Goal: Task Accomplishment & Management: Use online tool/utility

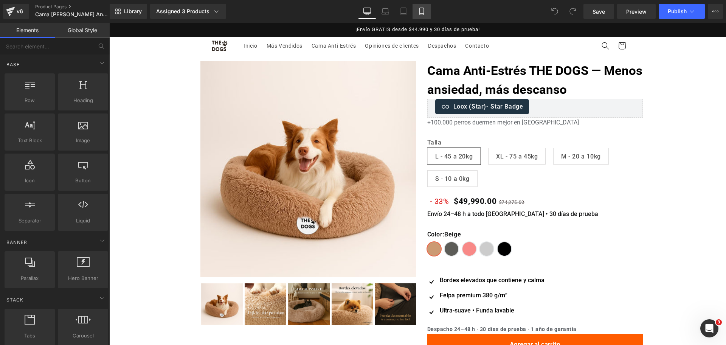
click at [425, 9] on icon at bounding box center [422, 12] width 8 height 8
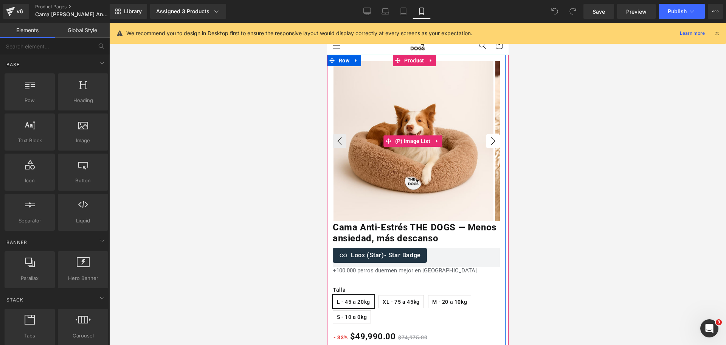
click at [490, 144] on button "›" at bounding box center [493, 141] width 14 height 14
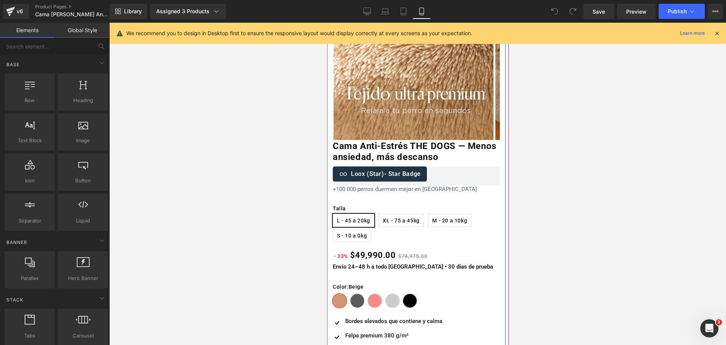
scroll to position [189, 0]
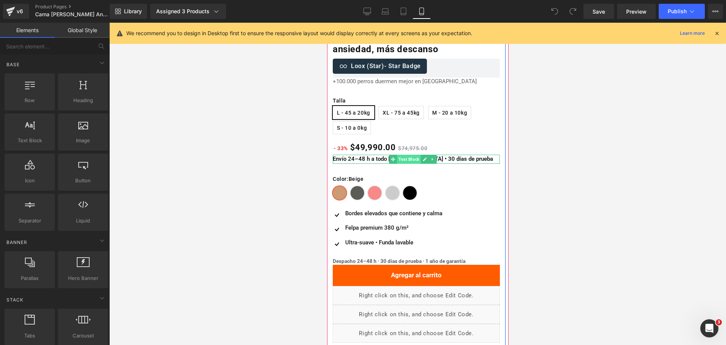
click at [406, 157] on span "Text Block" at bounding box center [409, 159] width 24 height 9
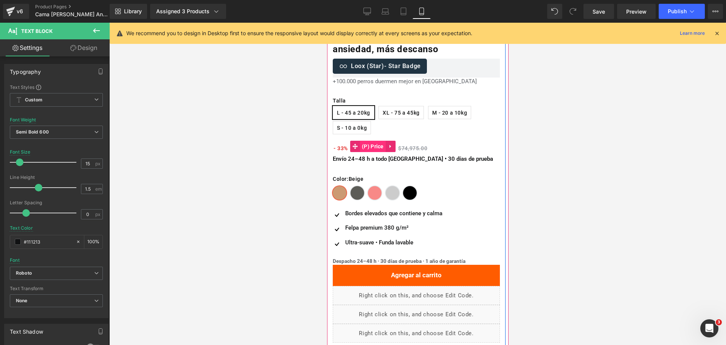
click at [376, 145] on span "(P) Price" at bounding box center [373, 146] width 26 height 11
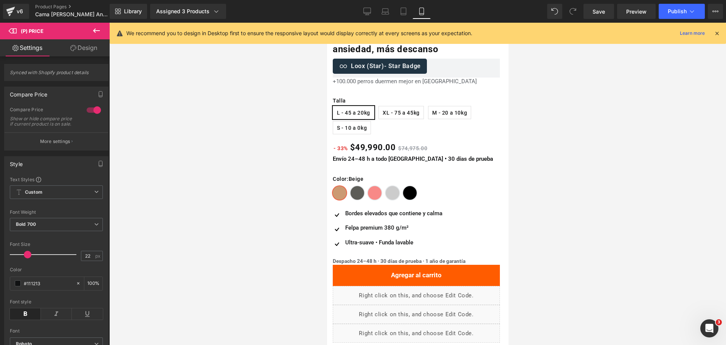
click at [101, 28] on button at bounding box center [96, 31] width 26 height 17
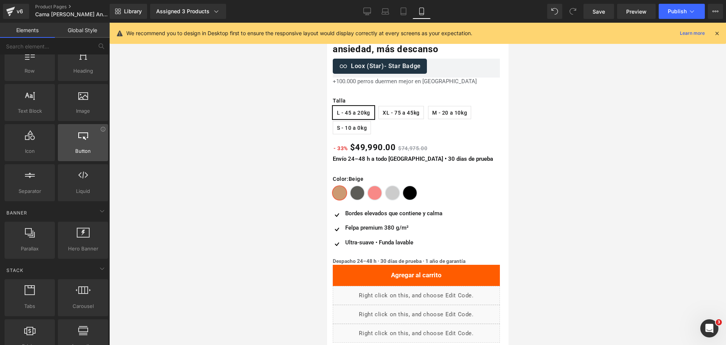
scroll to position [0, 0]
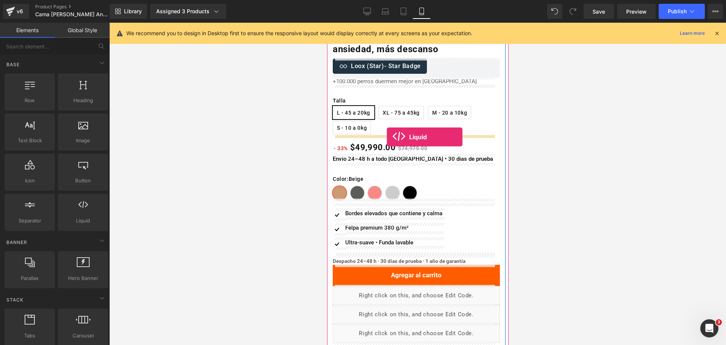
drag, startPoint x: 413, startPoint y: 231, endPoint x: 387, endPoint y: 137, distance: 98.1
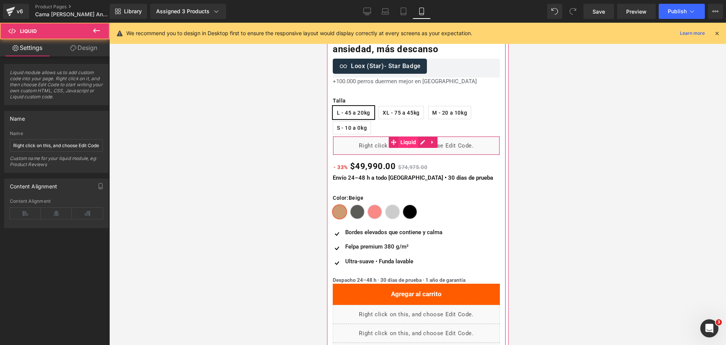
click at [404, 139] on span "Liquid" at bounding box center [408, 142] width 20 height 11
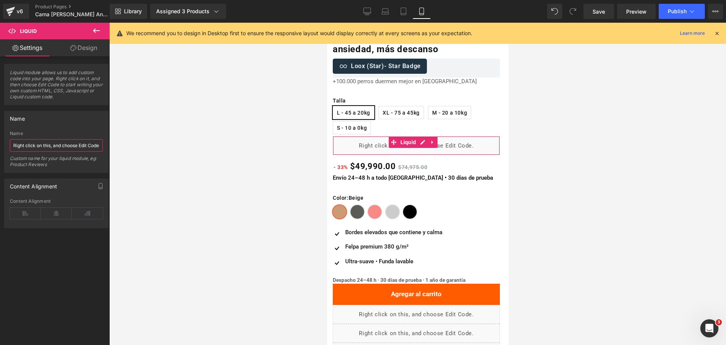
click at [68, 146] on input "Right click on this, and choose Edit Code." at bounding box center [56, 145] width 93 height 12
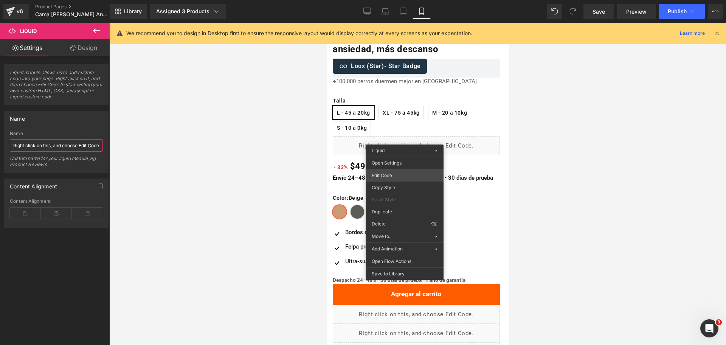
click at [406, 0] on div "Liquid You are previewing how the will restyle your page. You can not edit Elem…" at bounding box center [363, 0] width 726 height 0
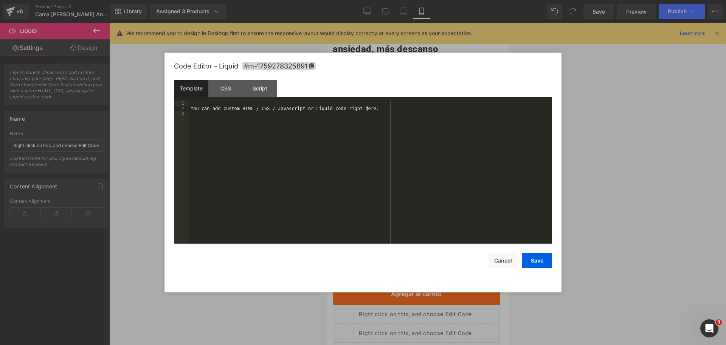
click at [397, 110] on div "You can add custom HTML / CSS / Javascript or Liquid code right here." at bounding box center [370, 178] width 363 height 154
drag, startPoint x: 394, startPoint y: 112, endPoint x: 17, endPoint y: 84, distance: 377.4
click at [17, 84] on body "Liquid You are previewing how the will restyle your page. You can not edit Elem…" at bounding box center [363, 172] width 726 height 345
click at [548, 259] on button "Save" at bounding box center [537, 260] width 30 height 15
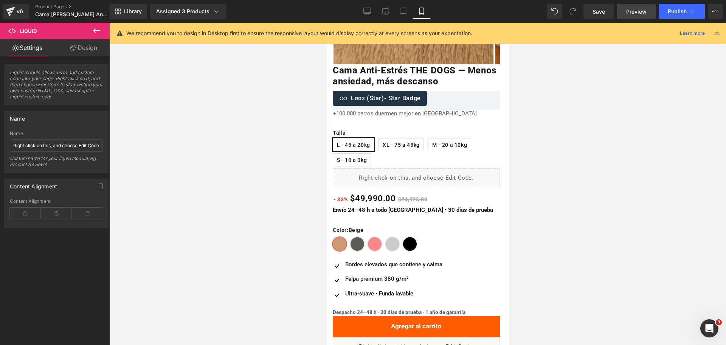
scroll to position [142, 0]
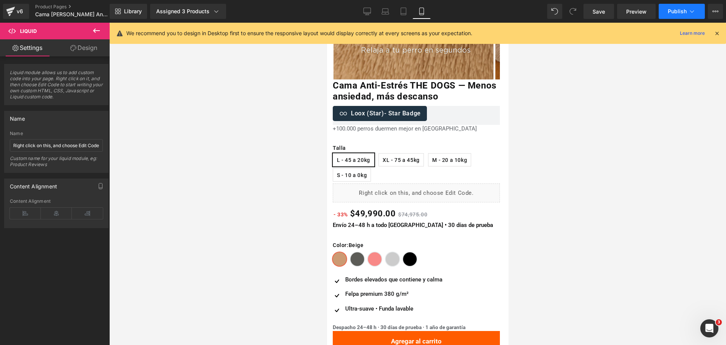
click at [674, 8] on span "Publish" at bounding box center [677, 11] width 19 height 6
click at [371, 10] on icon at bounding box center [367, 12] width 8 height 8
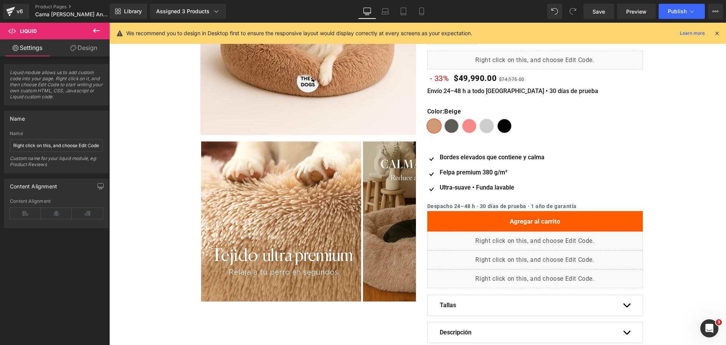
scroll to position [10, 0]
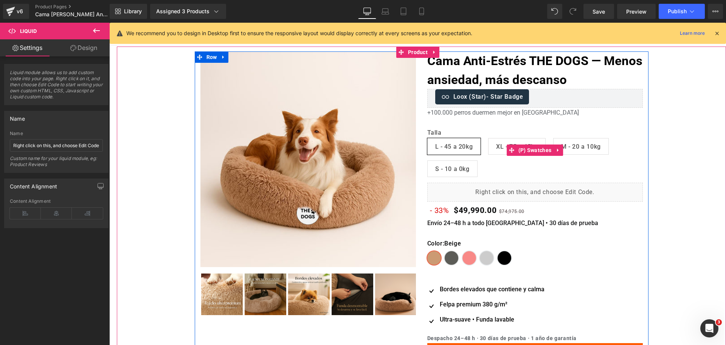
drag, startPoint x: 479, startPoint y: 184, endPoint x: 483, endPoint y: 130, distance: 54.3
click at [483, 130] on div "Cama Anti-Estrés THE DOGS — Menos ansiedad, más descanso (P) Title Loox (Star) …" at bounding box center [535, 293] width 227 height 484
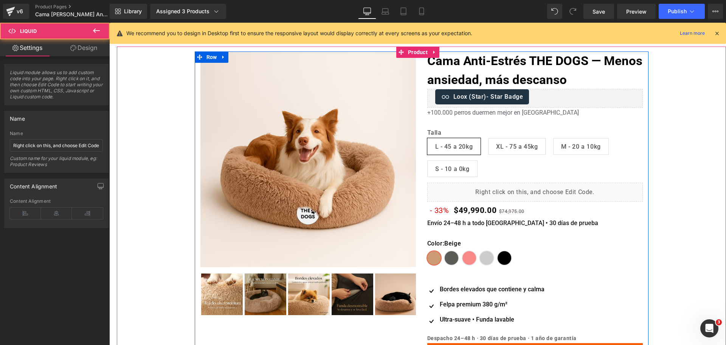
drag, startPoint x: 487, startPoint y: 183, endPoint x: 489, endPoint y: 161, distance: 22.4
click at [489, 161] on div "Cama Anti-Estrés THE DOGS — Menos ansiedad, más descanso (P) Title Loox (Star) …" at bounding box center [535, 293] width 227 height 484
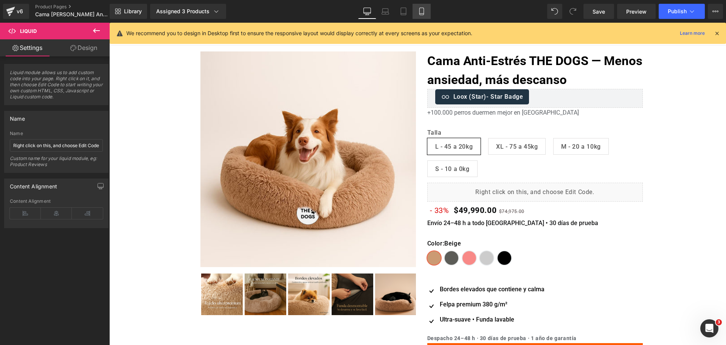
click at [423, 10] on icon at bounding box center [422, 12] width 8 height 8
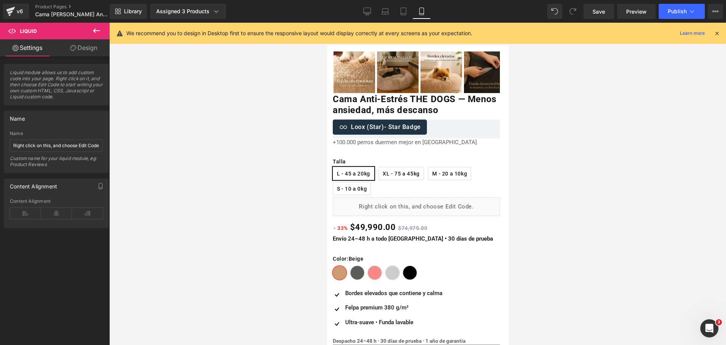
scroll to position [23, 0]
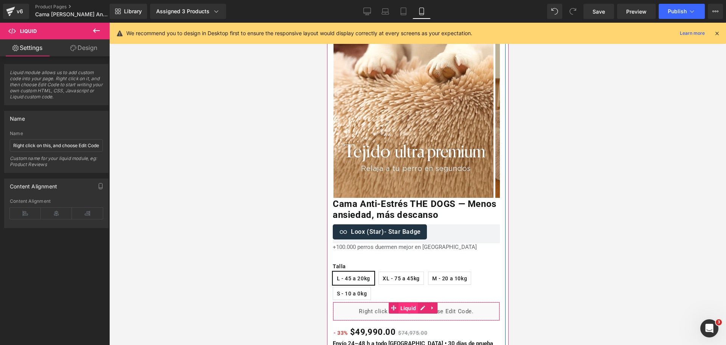
click at [411, 308] on span "Liquid" at bounding box center [408, 308] width 20 height 11
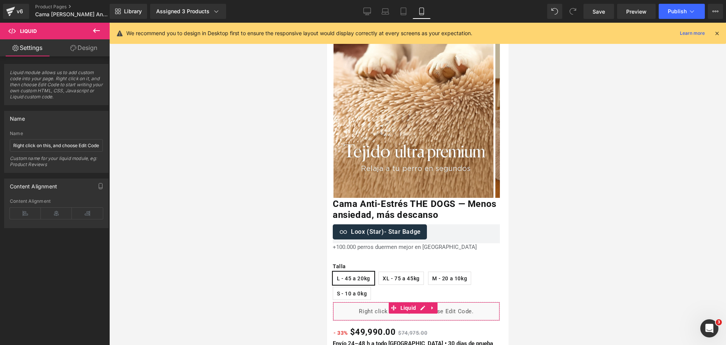
click at [85, 46] on link "Design" at bounding box center [83, 47] width 55 height 17
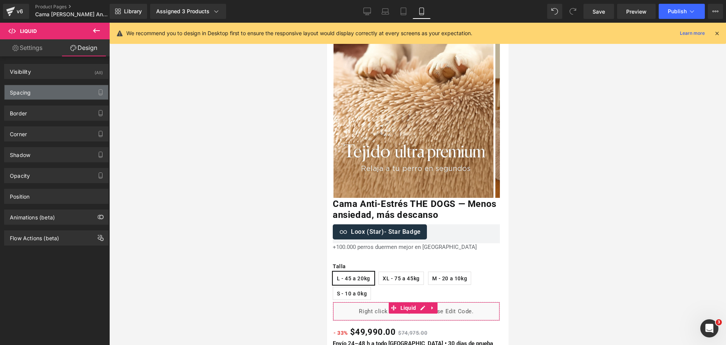
click at [79, 89] on div "Spacing" at bounding box center [57, 92] width 104 height 14
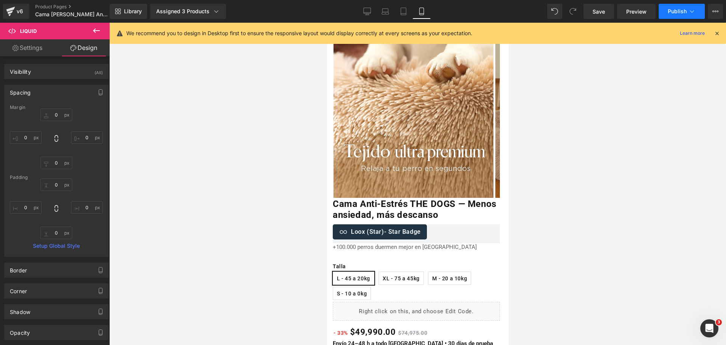
click at [675, 12] on span "Publish" at bounding box center [677, 11] width 19 height 6
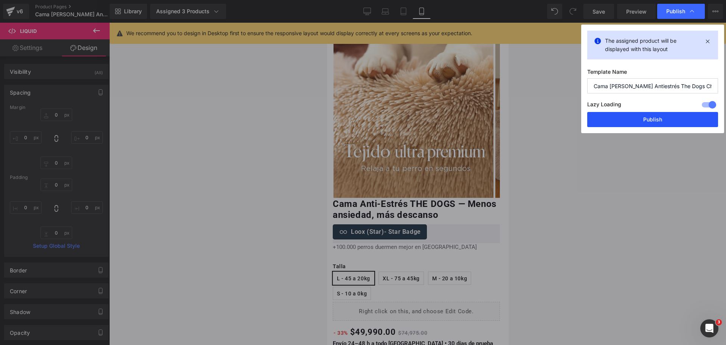
click at [663, 125] on button "Publish" at bounding box center [652, 119] width 131 height 15
click at [658, 120] on div at bounding box center [417, 184] width 617 height 322
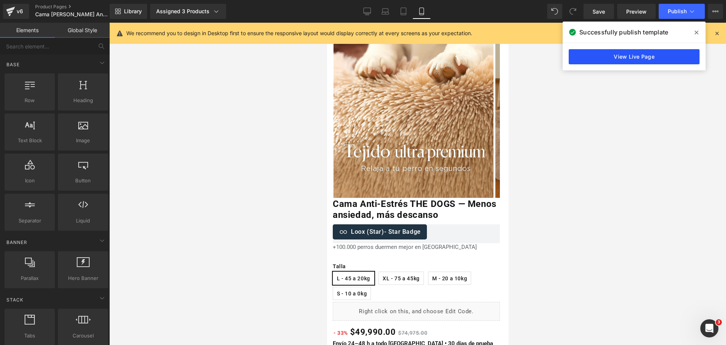
click at [598, 62] on link "View Live Page" at bounding box center [634, 56] width 131 height 15
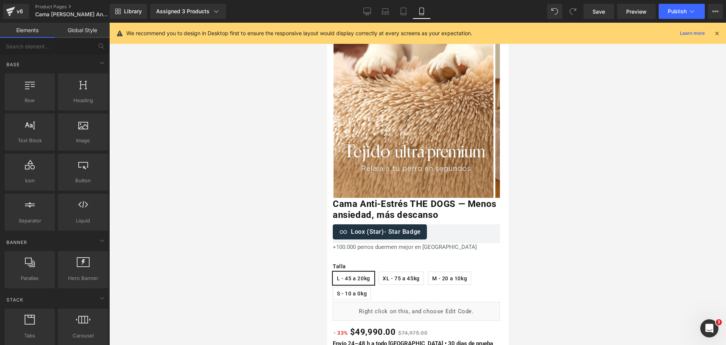
drag, startPoint x: 367, startPoint y: 4, endPoint x: 404, endPoint y: 35, distance: 47.5
click at [367, 4] on link "Desktop" at bounding box center [367, 11] width 18 height 15
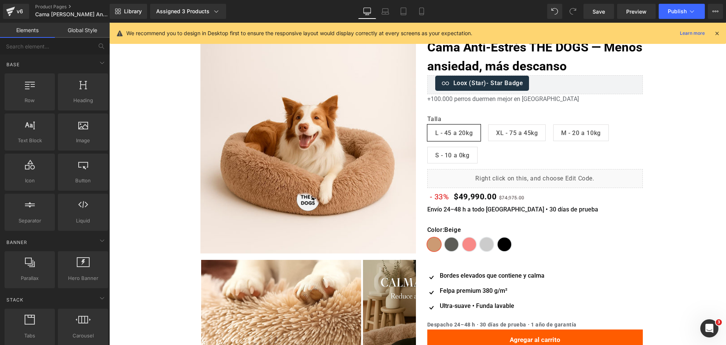
scroll to position [33, 0]
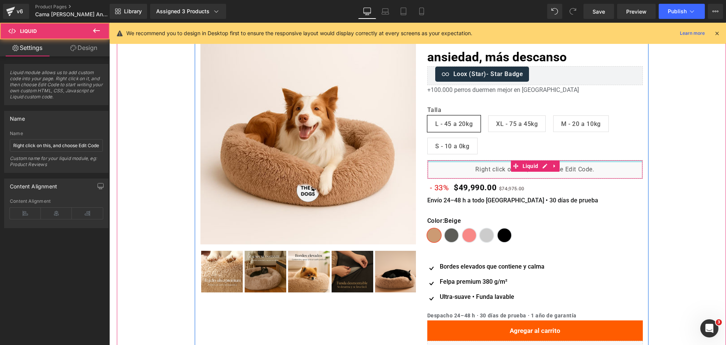
drag, startPoint x: 484, startPoint y: 161, endPoint x: 486, endPoint y: 112, distance: 49.9
click at [486, 112] on div "Cama Anti-Estrés THE DOGS — Menos ansiedad, más descanso (P) Title Loox (Star) …" at bounding box center [535, 271] width 227 height 484
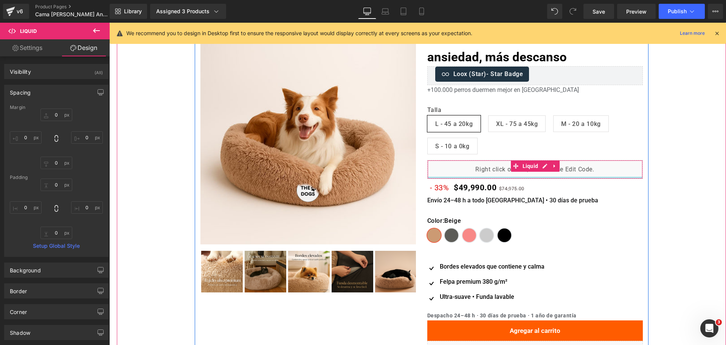
drag, startPoint x: 475, startPoint y: 177, endPoint x: 487, endPoint y: 77, distance: 100.1
click at [487, 77] on div "Cama Anti-Estrés THE DOGS — Menos ansiedad, más descanso (P) Title Loox (Star) …" at bounding box center [535, 271] width 227 height 484
click at [523, 167] on span "Liquid" at bounding box center [531, 166] width 20 height 11
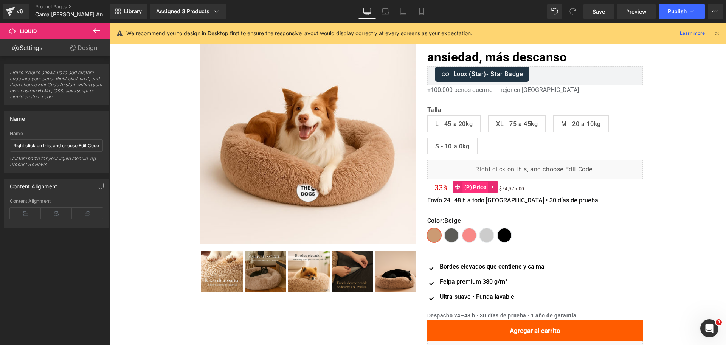
click at [475, 190] on span "(P) Price" at bounding box center [476, 187] width 26 height 11
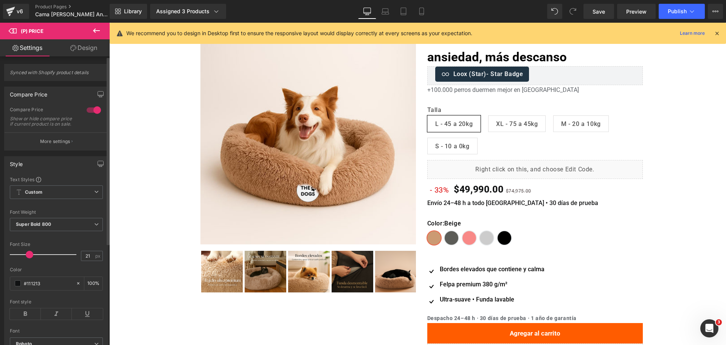
click at [30, 258] on span at bounding box center [30, 255] width 8 height 8
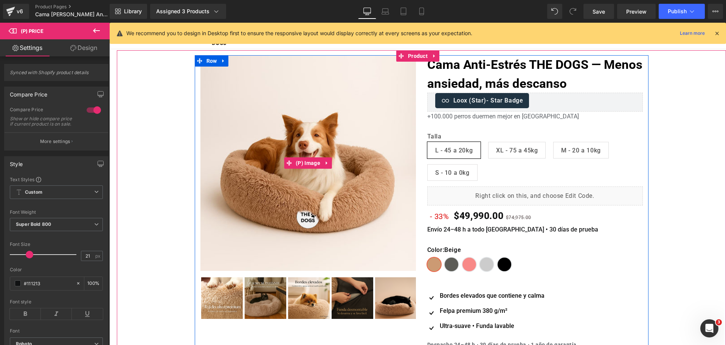
scroll to position [0, 0]
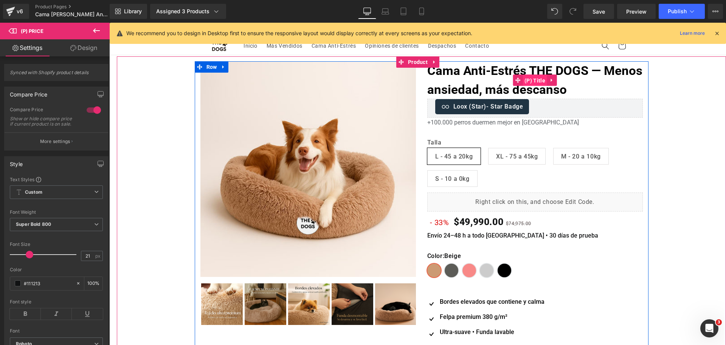
click at [523, 80] on span "(P) Title" at bounding box center [535, 80] width 25 height 11
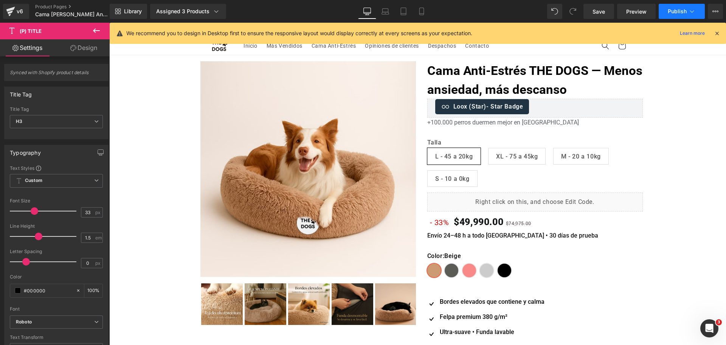
click at [686, 14] on span "Publish" at bounding box center [677, 11] width 19 height 6
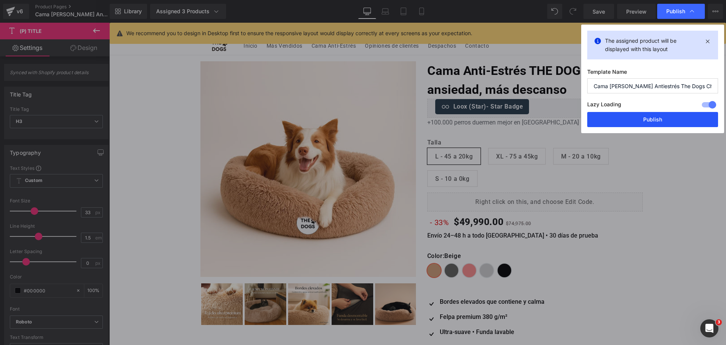
click at [678, 119] on button "Publish" at bounding box center [652, 119] width 131 height 15
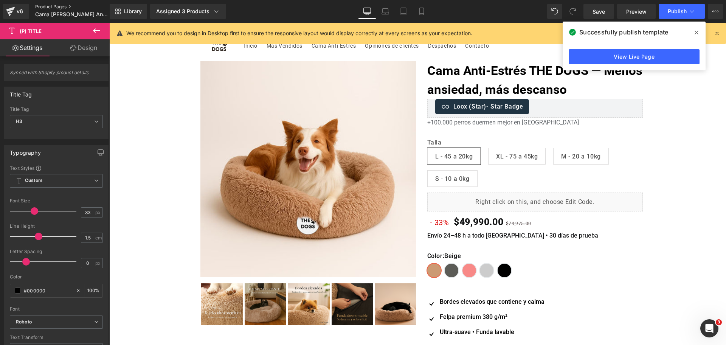
click at [50, 6] on link "Product Pages" at bounding box center [78, 7] width 87 height 6
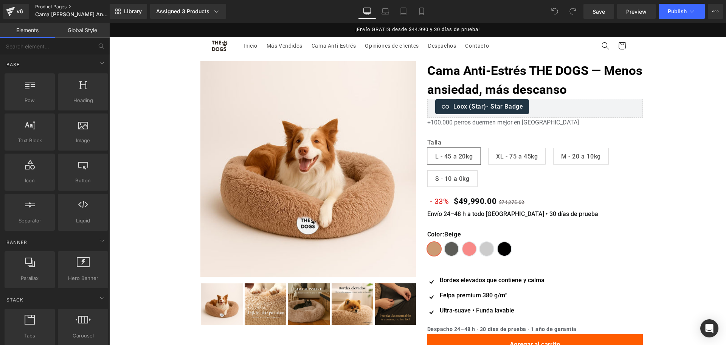
click at [62, 4] on link "Product Pages" at bounding box center [78, 7] width 87 height 6
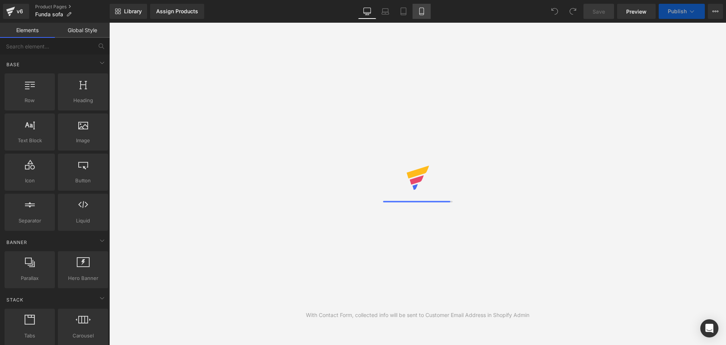
click at [418, 16] on link "Mobile" at bounding box center [422, 11] width 18 height 15
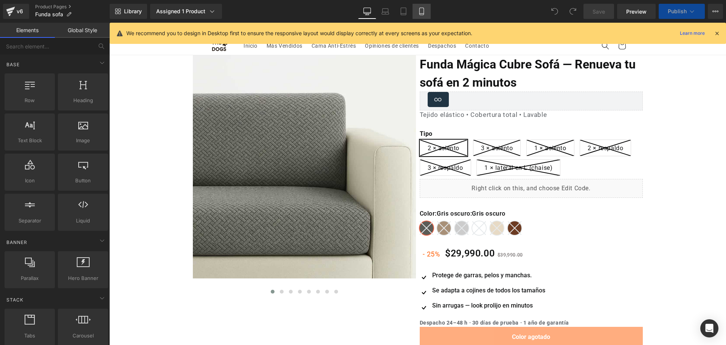
click at [419, 9] on icon at bounding box center [422, 12] width 8 height 8
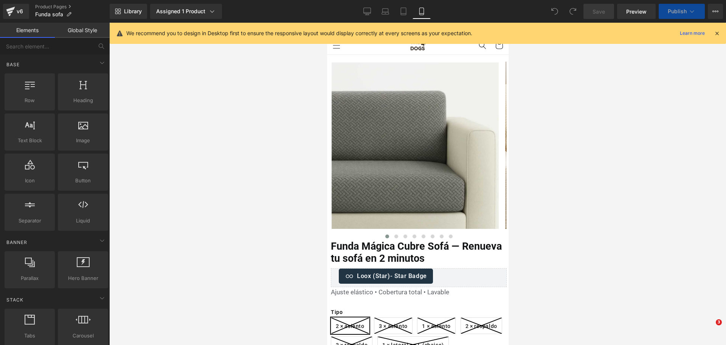
click at [722, 33] on div "We recommend you to design in Desktop first to ensure the responsive layout wou…" at bounding box center [418, 33] width 616 height 21
click at [719, 32] on icon at bounding box center [717, 33] width 7 height 7
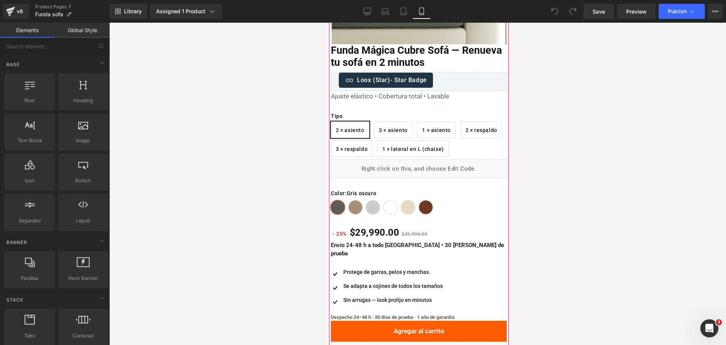
scroll to position [189, 0]
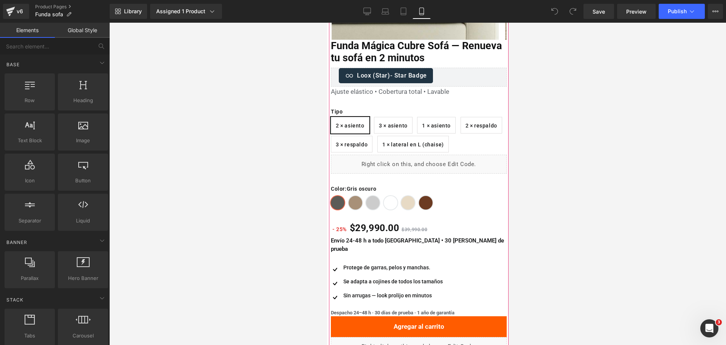
click at [415, 161] on div "Liquid" at bounding box center [419, 164] width 176 height 19
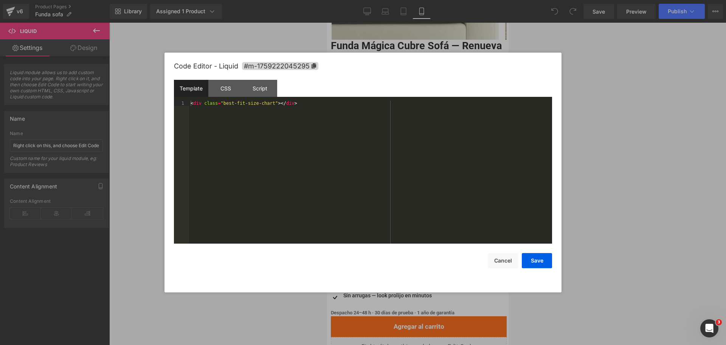
click at [405, 0] on div "You are previewing how the will restyle your page. You can not edit Elements in…" at bounding box center [363, 0] width 726 height 0
drag, startPoint x: 301, startPoint y: 106, endPoint x: 177, endPoint y: 100, distance: 124.6
click at [177, 101] on pre "1 < div class = "best-fit-size-chart" > </ div > XXXXXXXXXXXXXXXXXXXXXXXXXXXXXX…" at bounding box center [363, 172] width 378 height 143
click at [281, 112] on div "< div class = "best-fit-size-chart" > </ div >" at bounding box center [370, 172] width 363 height 143
click at [281, 112] on div "< div class = "best-fit-size-chart" > </ div >" at bounding box center [370, 178] width 363 height 154
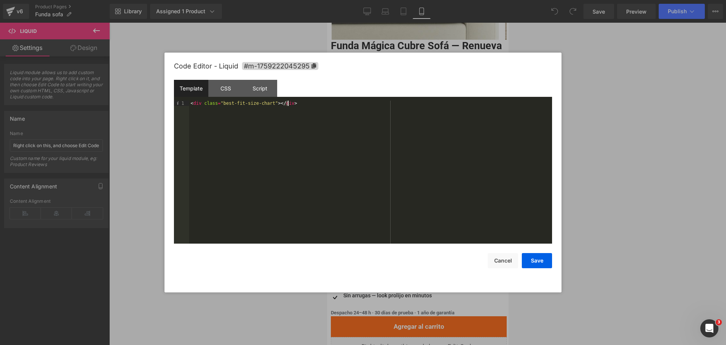
click at [281, 112] on div "< div class = "best-fit-size-chart" > </ div >" at bounding box center [370, 178] width 363 height 154
click at [275, 104] on div "< div class = "best-fit-size-chart" > </ div >" at bounding box center [370, 172] width 363 height 143
click at [275, 104] on div "< div class = "best-fit-size-chart" > </ div >" at bounding box center [370, 178] width 363 height 154
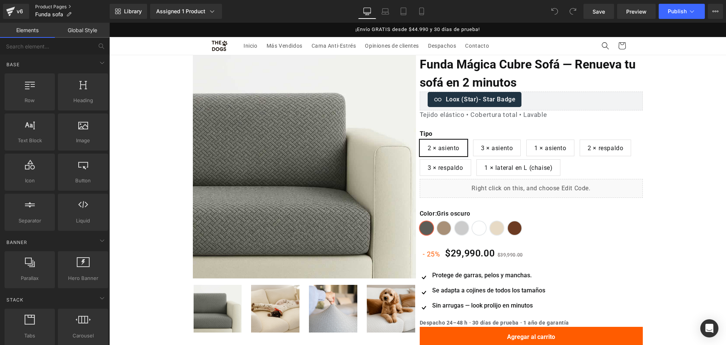
click at [65, 9] on link "Product Pages" at bounding box center [72, 7] width 75 height 6
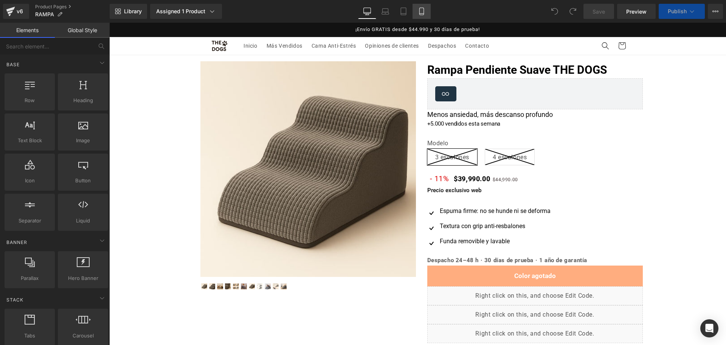
click at [429, 11] on link "Mobile" at bounding box center [422, 11] width 18 height 15
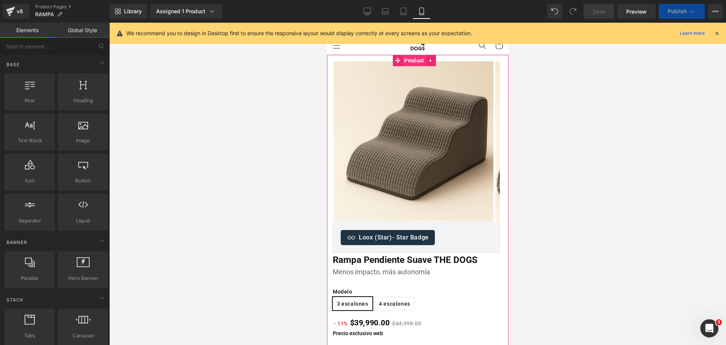
click at [419, 62] on span "Product" at bounding box center [413, 60] width 23 height 11
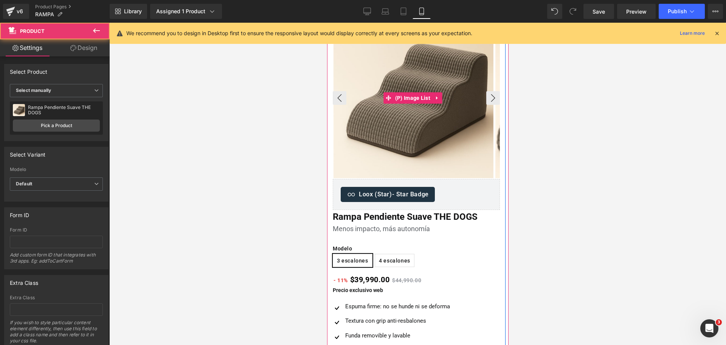
scroll to position [95, 0]
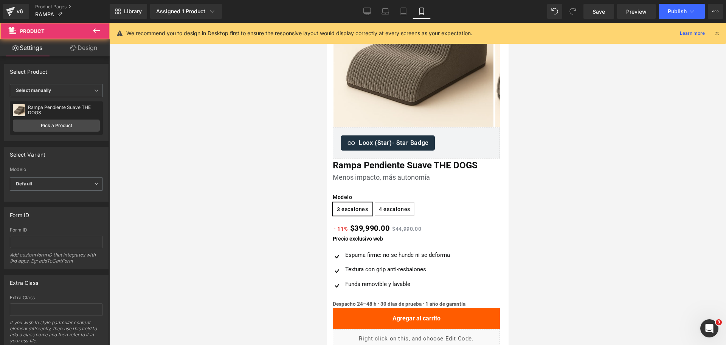
click at [106, 31] on button at bounding box center [96, 31] width 26 height 17
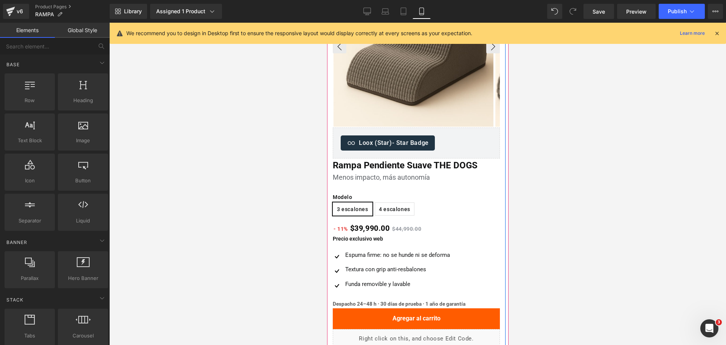
scroll to position [142, 0]
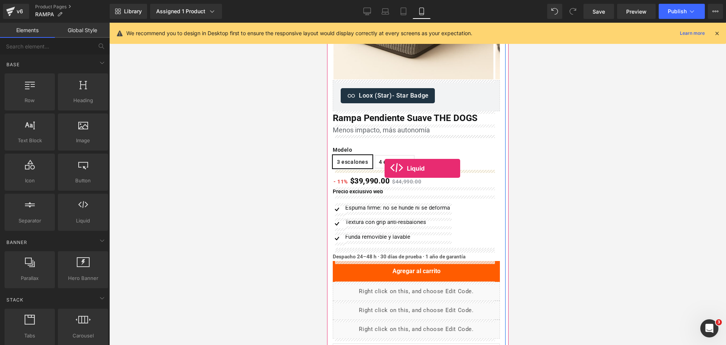
drag, startPoint x: 402, startPoint y: 239, endPoint x: 384, endPoint y: 168, distance: 73.0
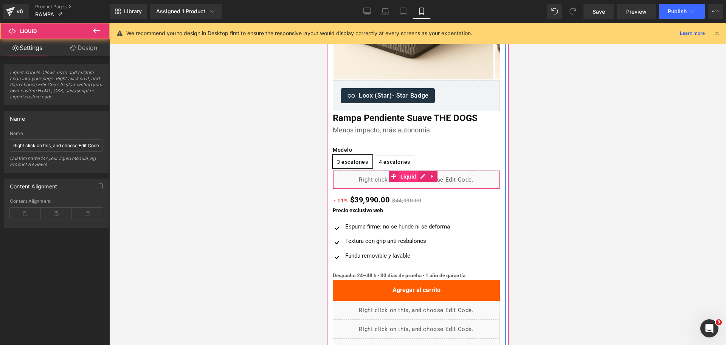
click at [398, 175] on span "Liquid" at bounding box center [408, 176] width 20 height 11
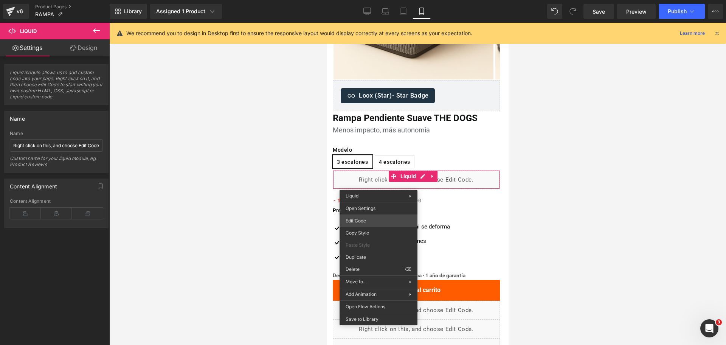
click at [381, 0] on div "Liquid You are previewing how the will restyle your page. You can not edit Elem…" at bounding box center [363, 0] width 726 height 0
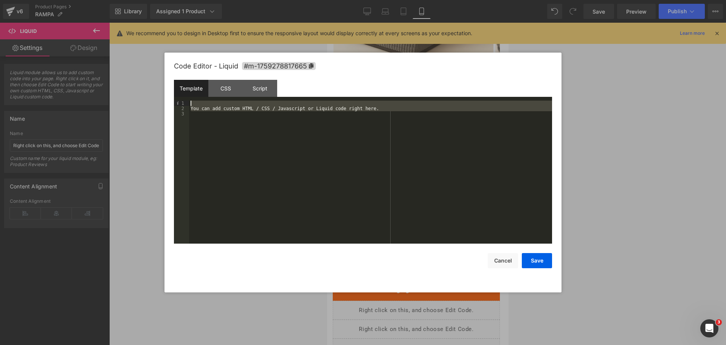
drag, startPoint x: 394, startPoint y: 116, endPoint x: 0, endPoint y: -23, distance: 418.3
click at [0, 0] on html "Liquid You are previewing how the will restyle your page. You can not edit Elem…" at bounding box center [363, 172] width 726 height 345
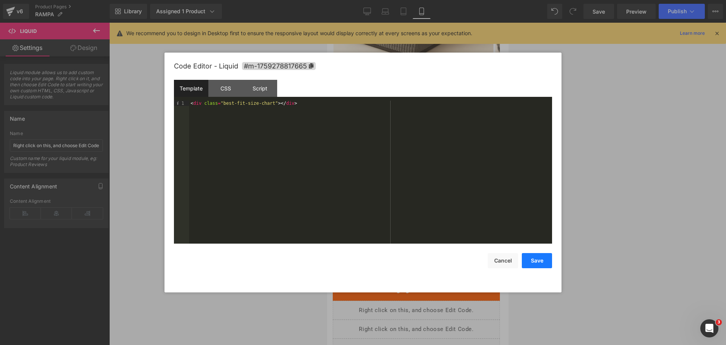
click at [540, 258] on button "Save" at bounding box center [537, 260] width 30 height 15
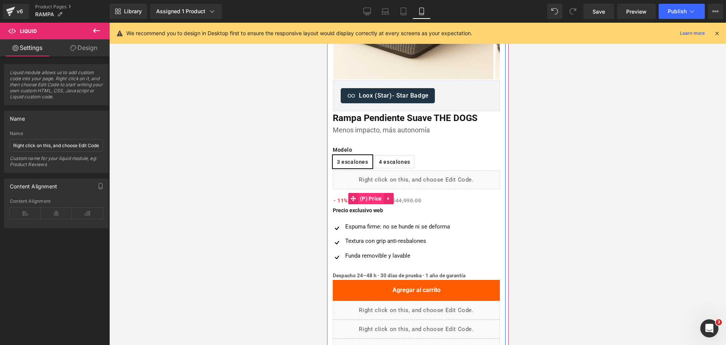
click at [376, 196] on span "(P) Price" at bounding box center [371, 198] width 26 height 11
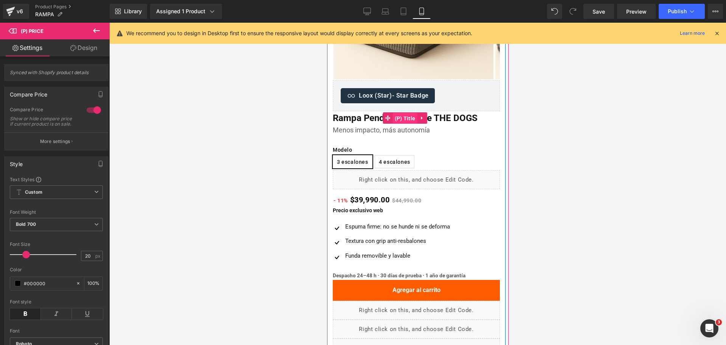
click at [412, 121] on span "(P) Title" at bounding box center [405, 118] width 25 height 11
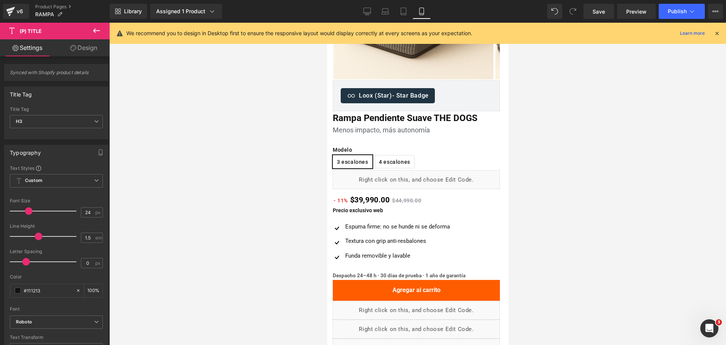
click at [539, 133] on div at bounding box center [417, 184] width 617 height 322
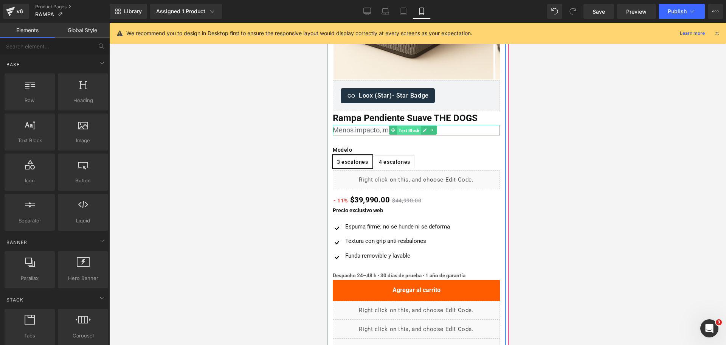
click at [416, 132] on span "Text Block" at bounding box center [409, 130] width 24 height 9
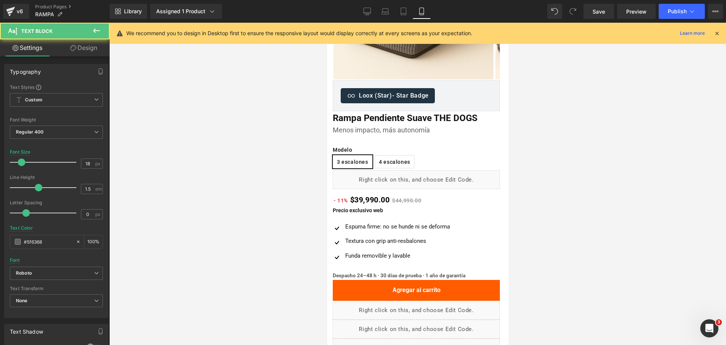
drag, startPoint x: 553, startPoint y: 128, endPoint x: 529, endPoint y: 130, distance: 23.9
click at [553, 129] on div at bounding box center [417, 184] width 617 height 322
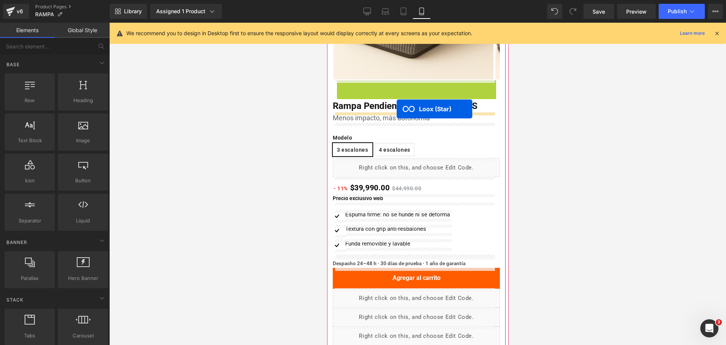
drag, startPoint x: 391, startPoint y: 84, endPoint x: 396, endPoint y: 109, distance: 25.4
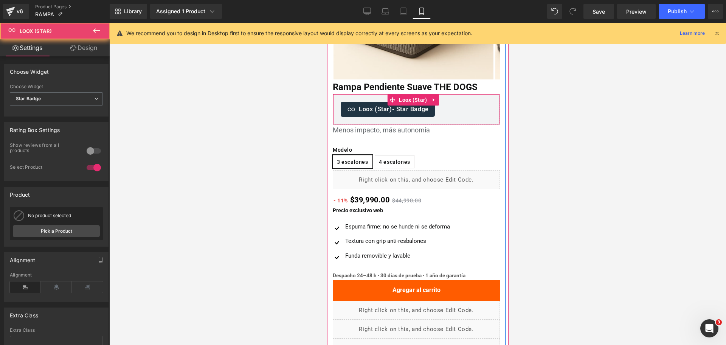
click at [396, 109] on span "- Star Badge" at bounding box center [410, 109] width 37 height 7
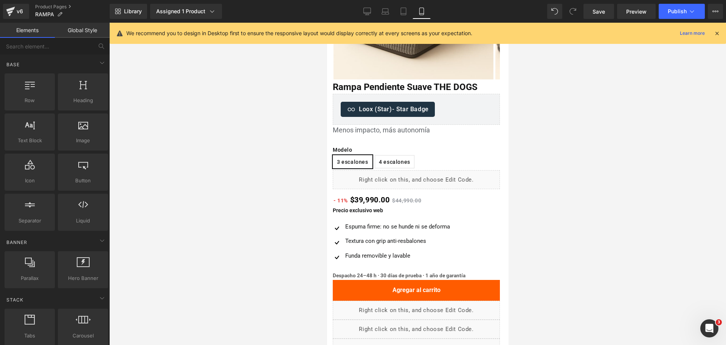
drag, startPoint x: 620, startPoint y: 103, endPoint x: 613, endPoint y: 105, distance: 7.1
click at [615, 104] on div at bounding box center [417, 184] width 617 height 322
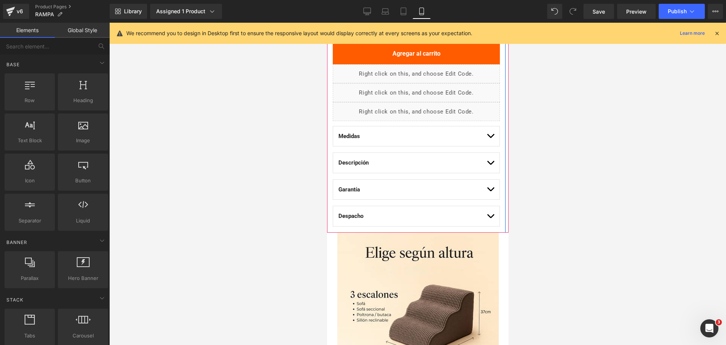
scroll to position [567, 0]
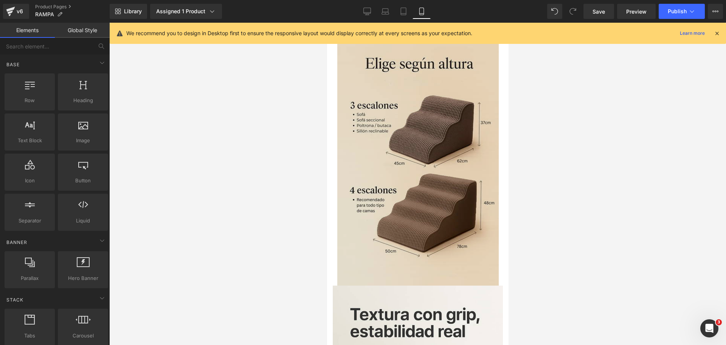
click at [434, 78] on img at bounding box center [417, 164] width 161 height 242
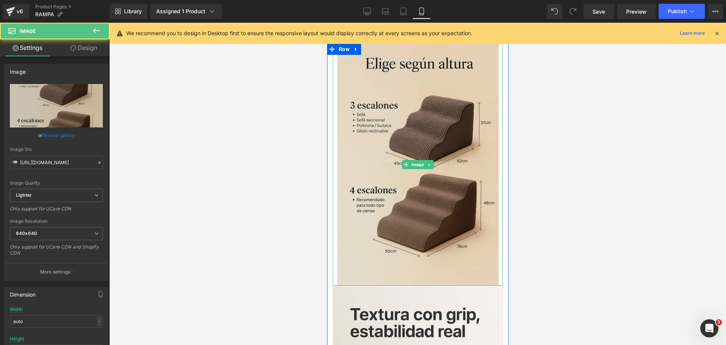
click at [432, 159] on img at bounding box center [417, 164] width 161 height 242
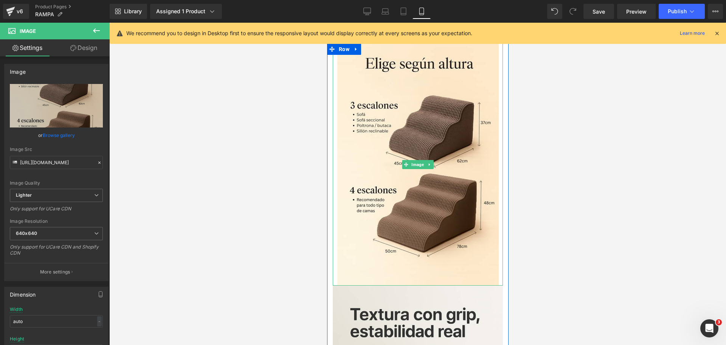
click at [425, 168] on link at bounding box center [429, 164] width 8 height 9
click at [429, 168] on link at bounding box center [433, 164] width 8 height 9
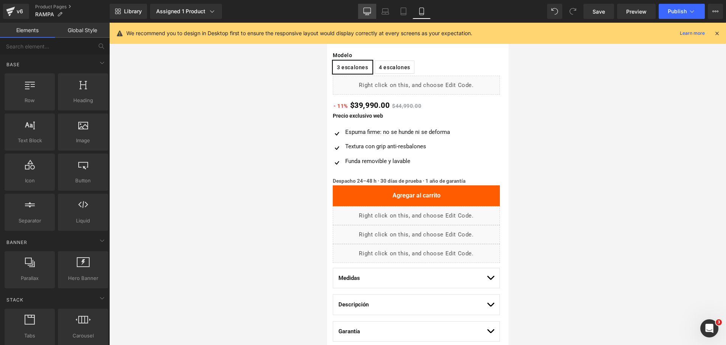
click at [371, 18] on link "Desktop" at bounding box center [367, 11] width 18 height 15
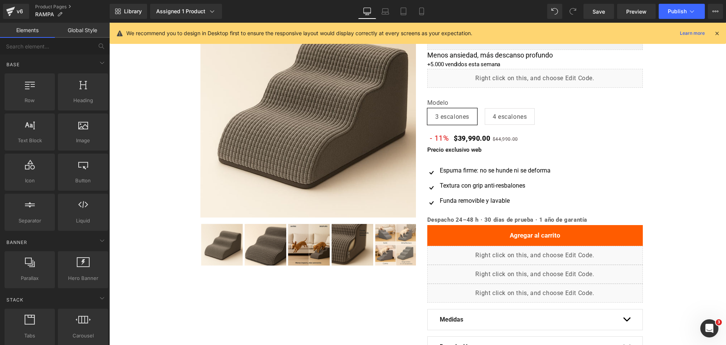
scroll to position [0, 0]
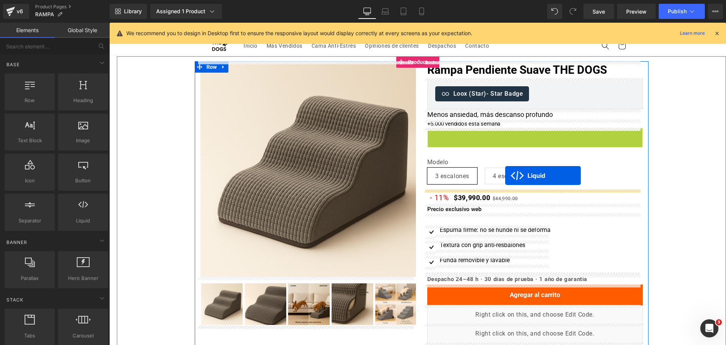
drag, startPoint x: 515, startPoint y: 133, endPoint x: 505, endPoint y: 175, distance: 43.8
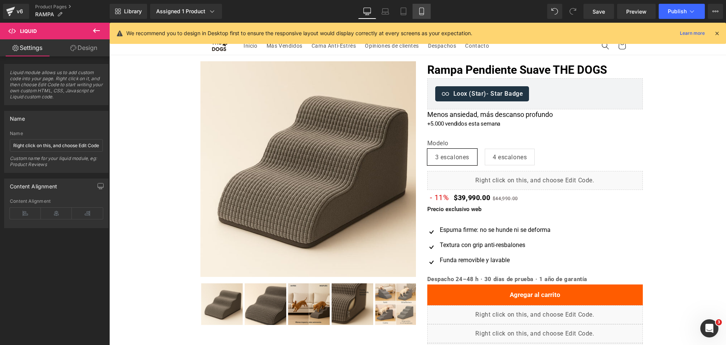
click at [428, 16] on link "Mobile" at bounding box center [422, 11] width 18 height 15
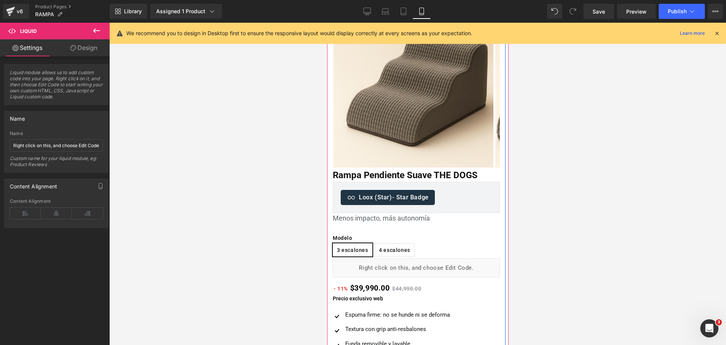
scroll to position [70, 0]
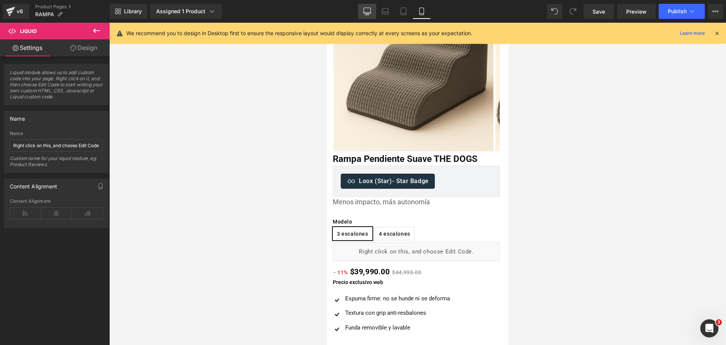
click at [366, 17] on link "Desktop" at bounding box center [367, 11] width 18 height 15
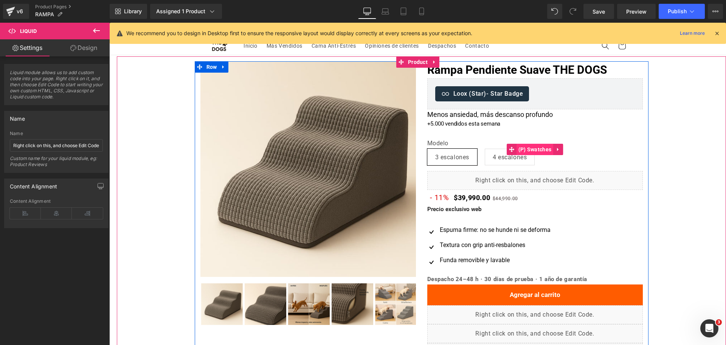
click at [526, 149] on span "(P) Swatches" at bounding box center [535, 149] width 37 height 11
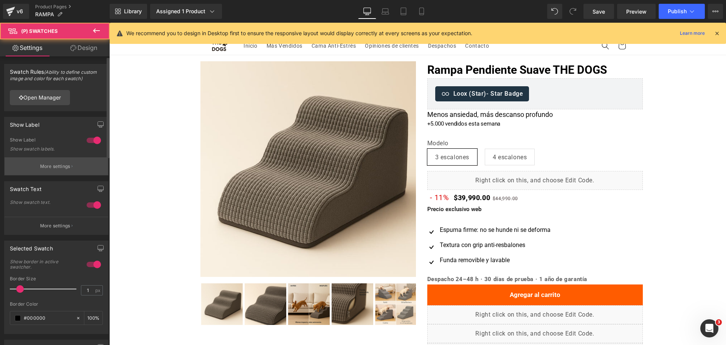
click at [59, 159] on button "More settings" at bounding box center [57, 166] width 104 height 18
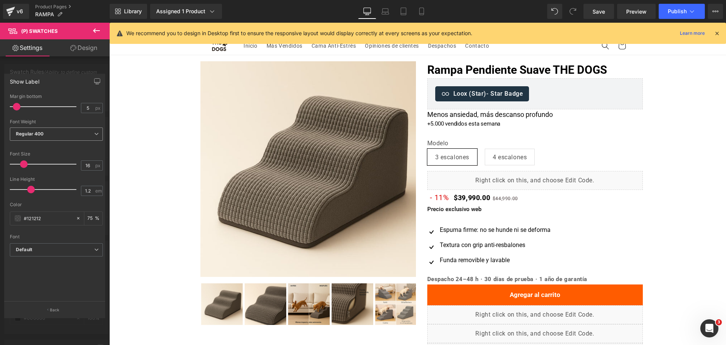
click at [60, 133] on span "Regular 400" at bounding box center [56, 133] width 93 height 13
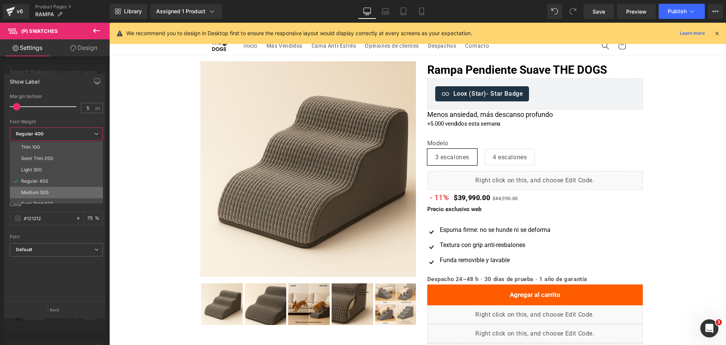
scroll to position [47, 0]
click at [69, 152] on li "Semi Bold 600" at bounding box center [58, 156] width 96 height 11
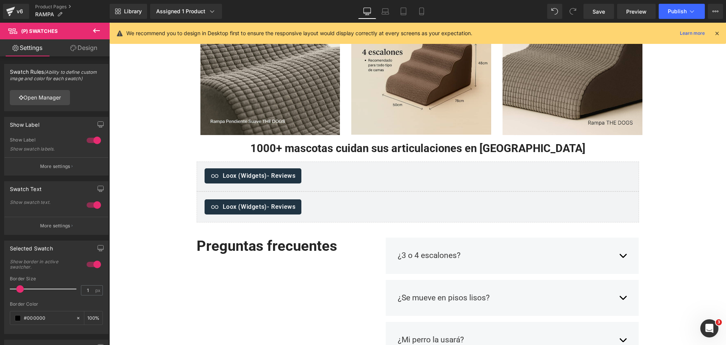
scroll to position [425, 0]
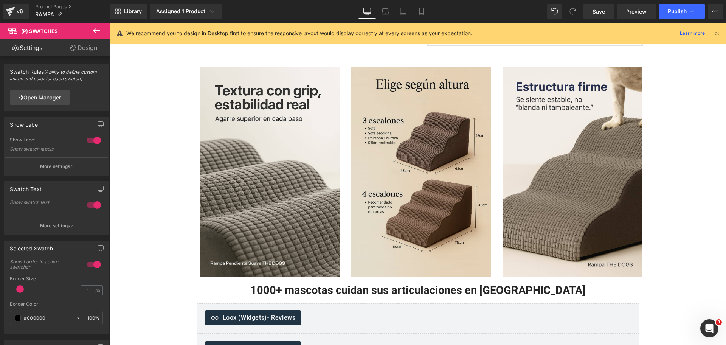
click at [426, 195] on img at bounding box center [421, 172] width 140 height 210
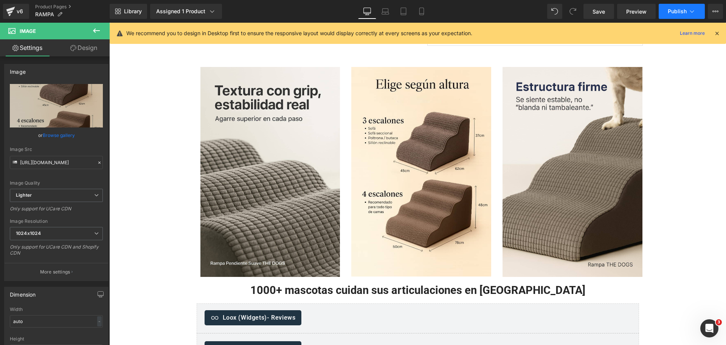
click at [680, 8] on span "Publish" at bounding box center [677, 11] width 19 height 6
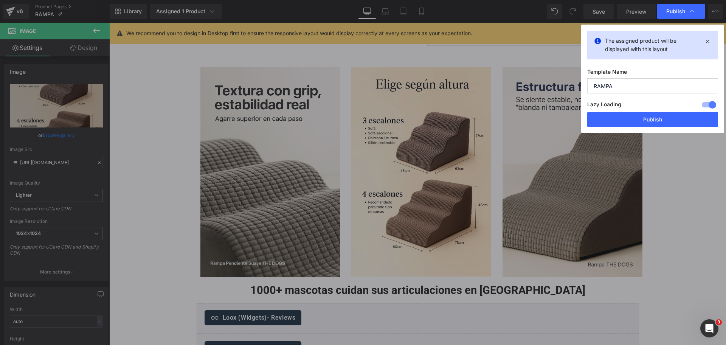
click at [635, 107] on div "Lazy Loading Build Upgrade plan to unlock" at bounding box center [652, 105] width 131 height 12
drag, startPoint x: 635, startPoint y: 115, endPoint x: 335, endPoint y: 2, distance: 320.8
click at [635, 115] on button "Publish" at bounding box center [652, 119] width 131 height 15
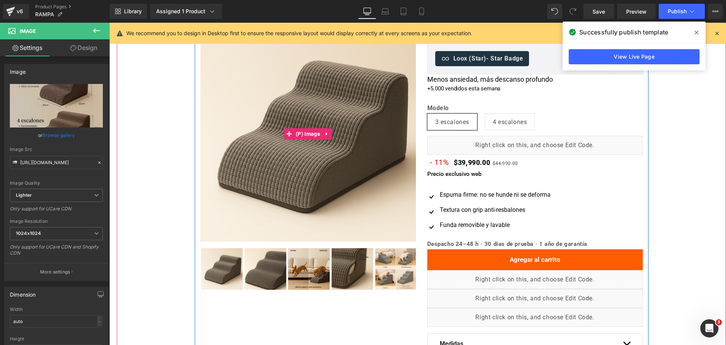
scroll to position [0, 0]
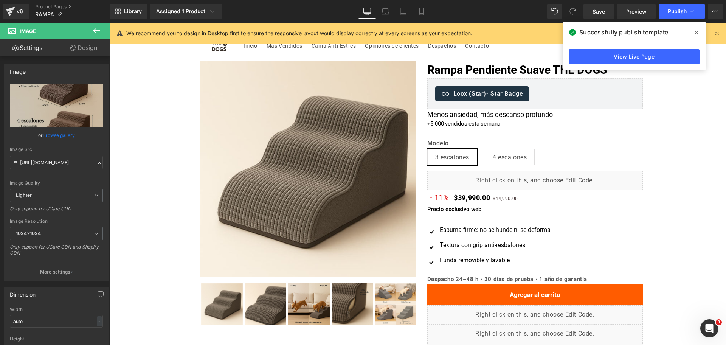
click at [702, 23] on div "Successfully publish template" at bounding box center [634, 32] width 143 height 21
click at [699, 27] on span at bounding box center [697, 32] width 12 height 12
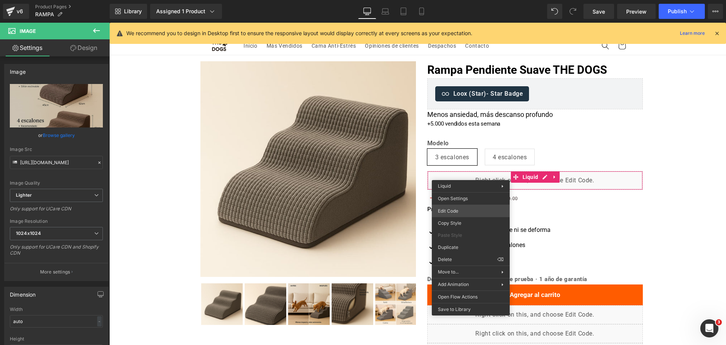
click at [458, 0] on div "(P) Swatches You are previewing how the will restyle your page. You can not edi…" at bounding box center [363, 0] width 726 height 0
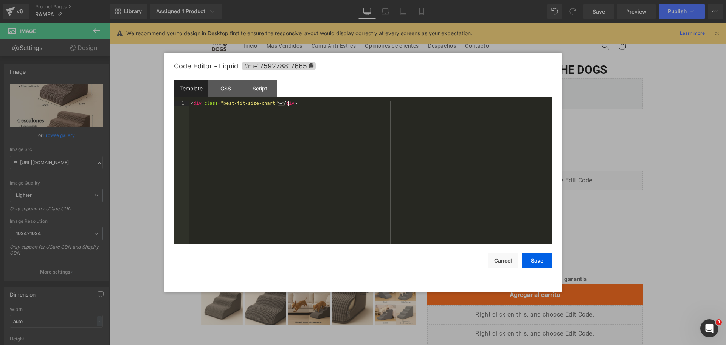
drag, startPoint x: 318, startPoint y: 112, endPoint x: 31, endPoint y: 13, distance: 304.0
click at [26, 15] on body "(P) Swatches You are previewing how the will restyle your page. You can not edi…" at bounding box center [363, 172] width 726 height 345
click at [579, 177] on div at bounding box center [363, 172] width 726 height 345
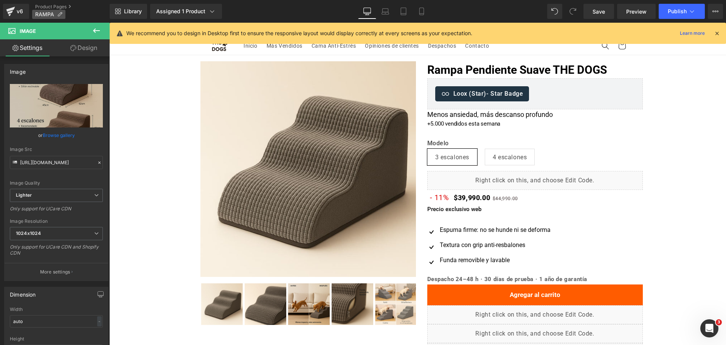
click at [64, 10] on p "RAMPA" at bounding box center [48, 14] width 33 height 9
click at [64, 0] on div "(P) Swatches You are previewing how the will restyle your page. You can not edi…" at bounding box center [363, 0] width 726 height 0
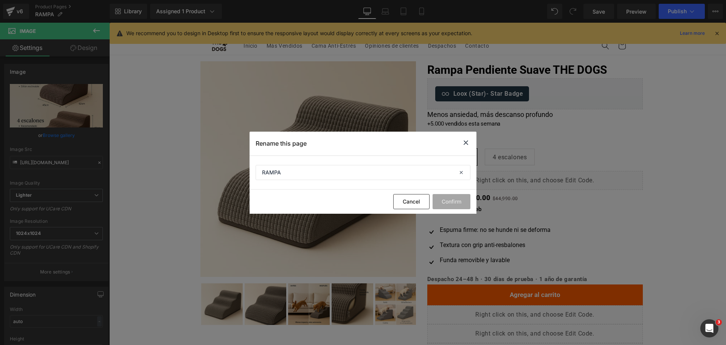
click at [464, 144] on icon at bounding box center [465, 142] width 9 height 9
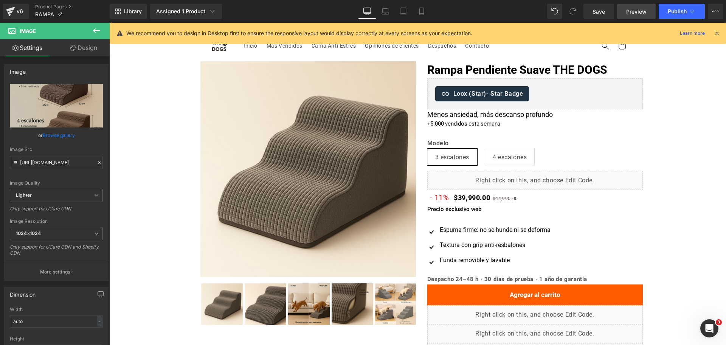
click at [635, 11] on span "Preview" at bounding box center [636, 12] width 20 height 8
click at [73, 7] on link "Product Pages" at bounding box center [72, 7] width 75 height 6
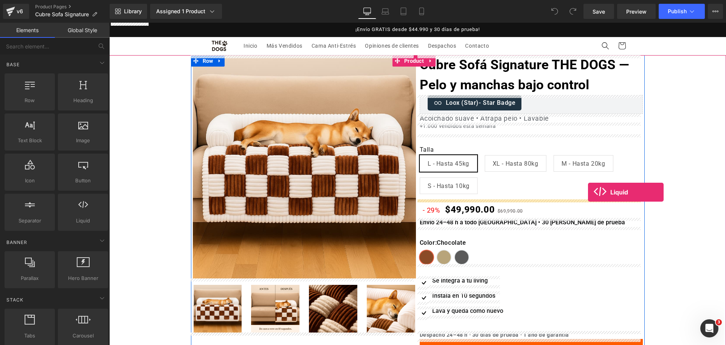
drag, startPoint x: 193, startPoint y: 230, endPoint x: 588, endPoint y: 192, distance: 397.0
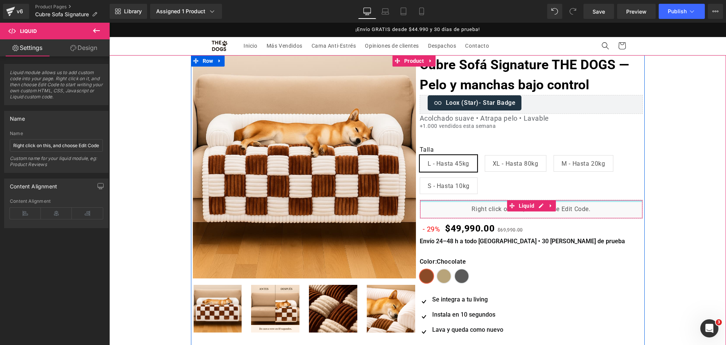
drag, startPoint x: 448, startPoint y: 202, endPoint x: 447, endPoint y: 206, distance: 4.6
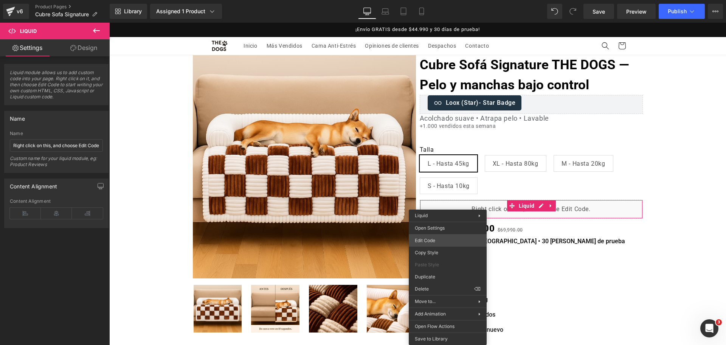
click at [444, 0] on div "Liquid You are previewing how the will restyle your page. You can not edit Elem…" at bounding box center [363, 0] width 726 height 0
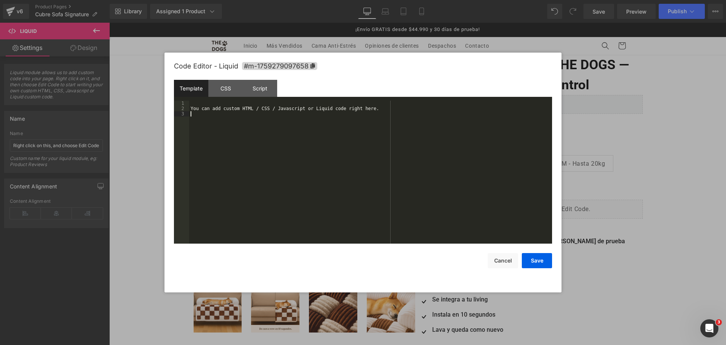
drag, startPoint x: 429, startPoint y: 135, endPoint x: 11, endPoint y: -41, distance: 453.2
click at [11, 0] on html "Liquid You are previewing how the will restyle your page. You can not edit Elem…" at bounding box center [363, 172] width 726 height 345
click at [544, 256] on button "Save" at bounding box center [537, 260] width 30 height 15
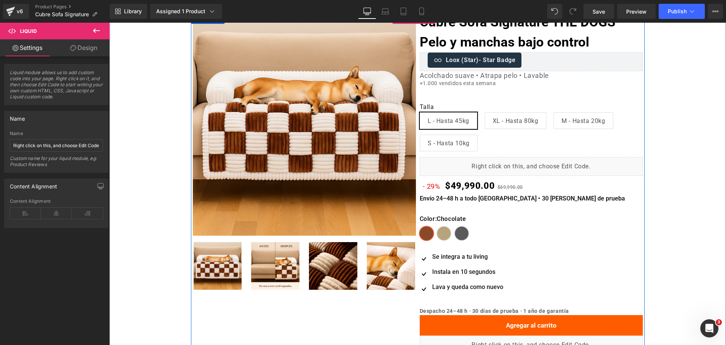
scroll to position [47, 0]
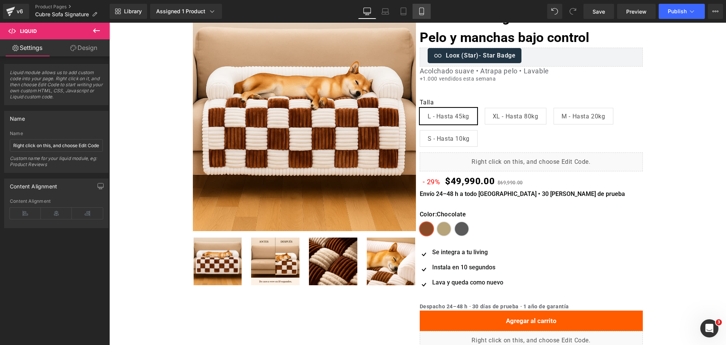
click at [425, 8] on icon at bounding box center [422, 12] width 8 height 8
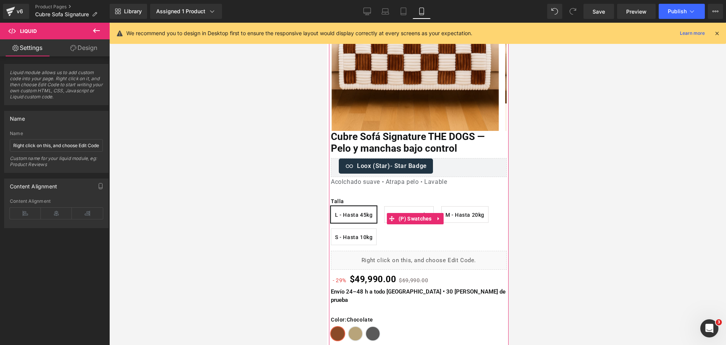
scroll to position [51, 0]
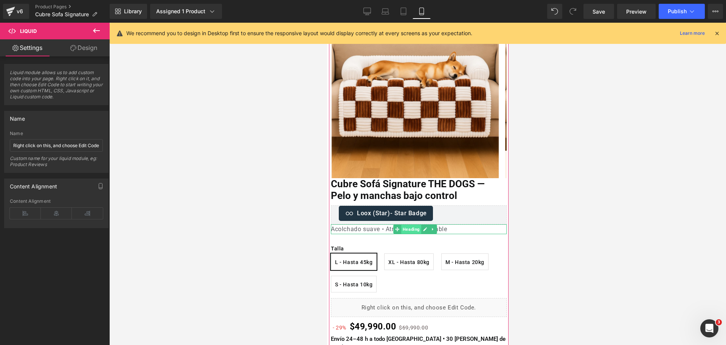
click at [404, 230] on span "Heading" at bounding box center [411, 229] width 20 height 9
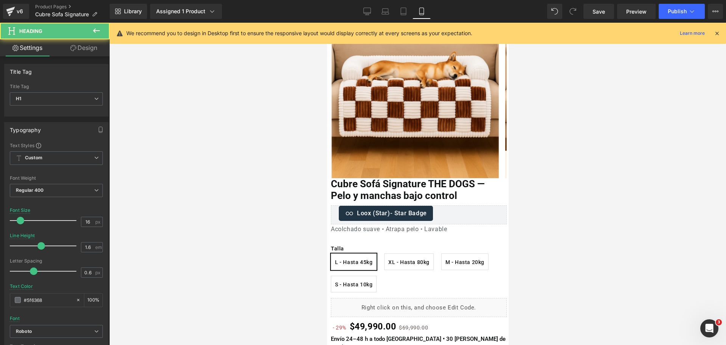
drag, startPoint x: 554, startPoint y: 168, endPoint x: 530, endPoint y: 171, distance: 24.1
click at [554, 168] on div at bounding box center [417, 184] width 617 height 322
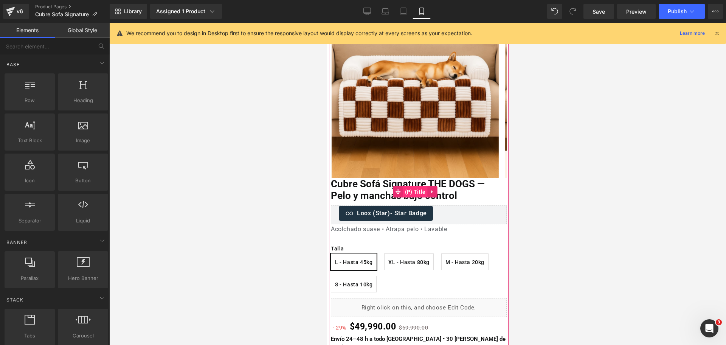
click at [420, 188] on span "(P) Title" at bounding box center [415, 191] width 25 height 11
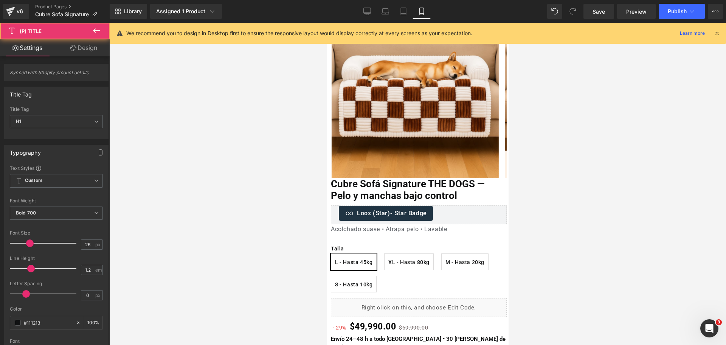
drag, startPoint x: 548, startPoint y: 150, endPoint x: 514, endPoint y: 151, distance: 33.7
click at [543, 150] on div at bounding box center [417, 184] width 617 height 322
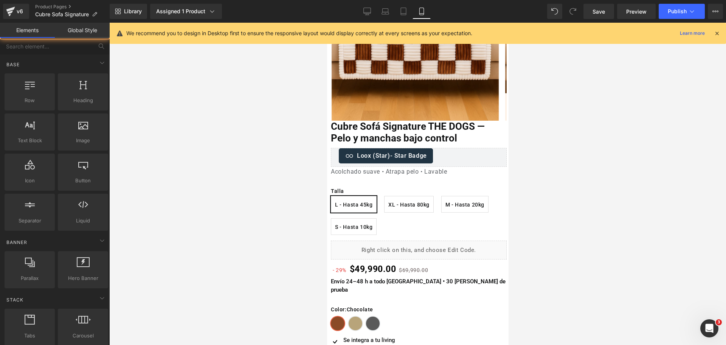
scroll to position [240, 0]
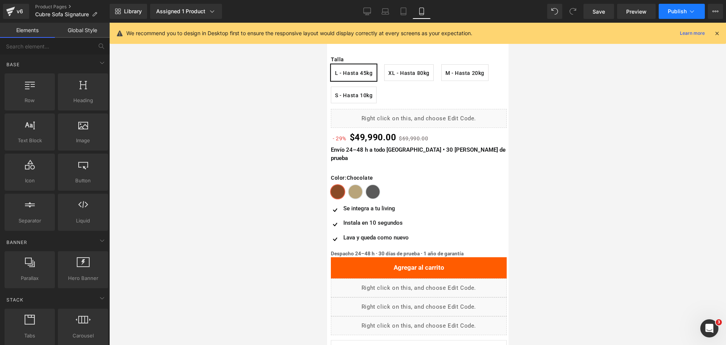
click at [676, 8] on button "Publish" at bounding box center [682, 11] width 46 height 15
click at [364, 9] on icon at bounding box center [367, 11] width 7 height 6
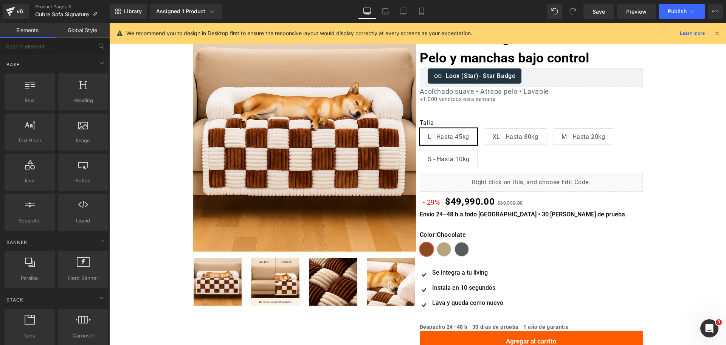
scroll to position [0, 0]
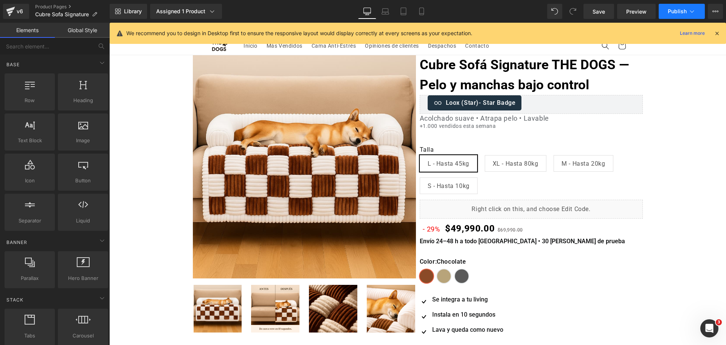
click at [688, 8] on button "Publish" at bounding box center [682, 11] width 46 height 15
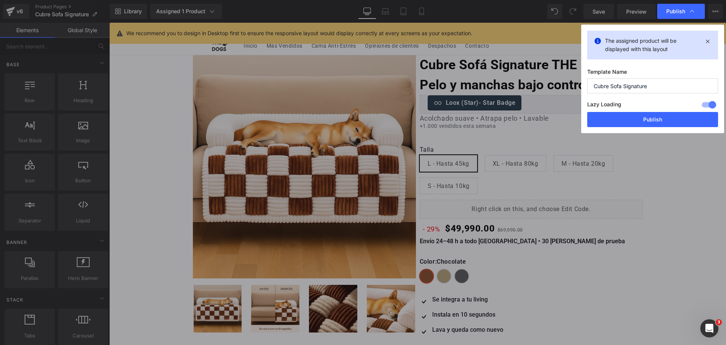
click at [672, 112] on div "Lazy Loading Build Upgrade plan to unlock" at bounding box center [652, 105] width 131 height 12
click at [625, 116] on button "Publish" at bounding box center [652, 119] width 131 height 15
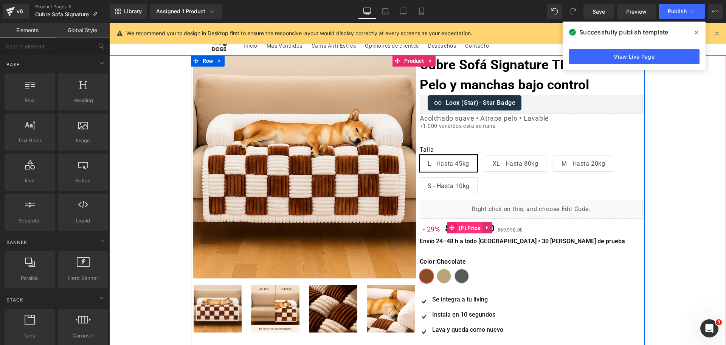
click at [470, 230] on span "(P) Price" at bounding box center [470, 227] width 26 height 11
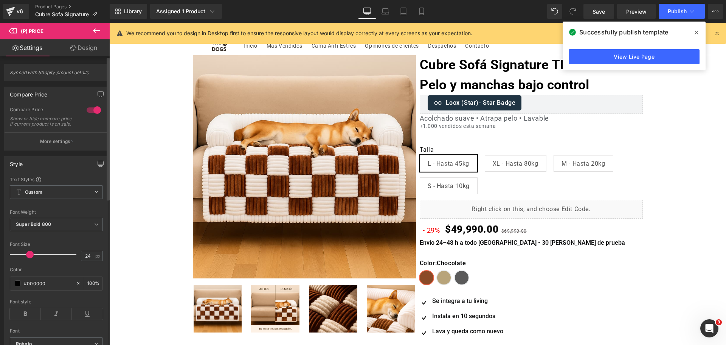
click at [28, 258] on span at bounding box center [30, 255] width 8 height 8
click at [415, 12] on link "Mobile" at bounding box center [422, 11] width 18 height 15
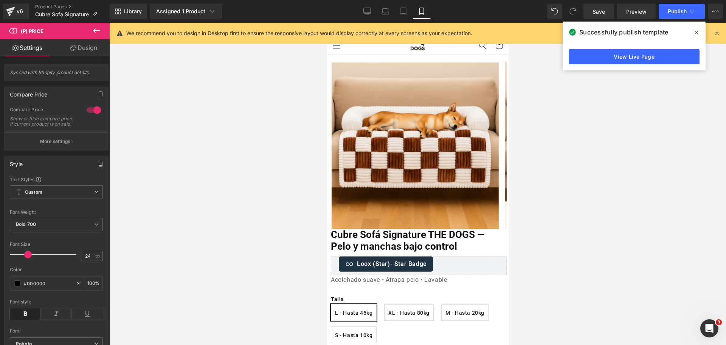
drag, startPoint x: 694, startPoint y: 35, endPoint x: 689, endPoint y: 23, distance: 13.2
click at [696, 35] on span at bounding box center [697, 32] width 12 height 12
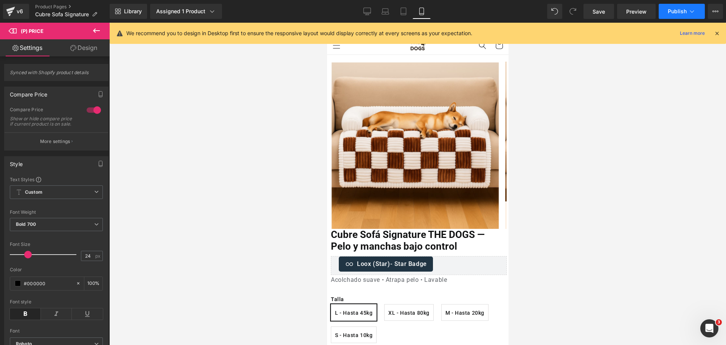
click at [685, 12] on span "Publish" at bounding box center [677, 11] width 19 height 6
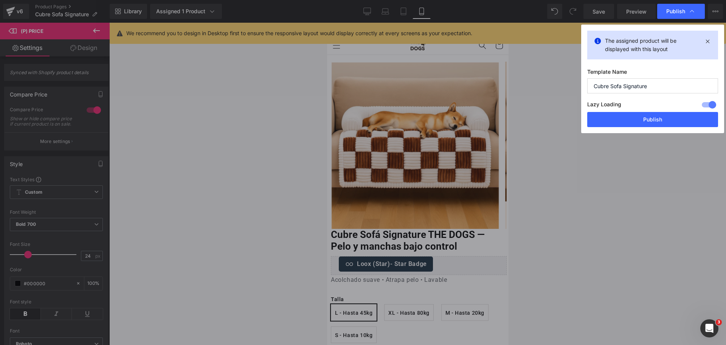
drag, startPoint x: 640, startPoint y: 115, endPoint x: 636, endPoint y: 117, distance: 4.4
click at [640, 115] on button "Publish" at bounding box center [652, 119] width 131 height 15
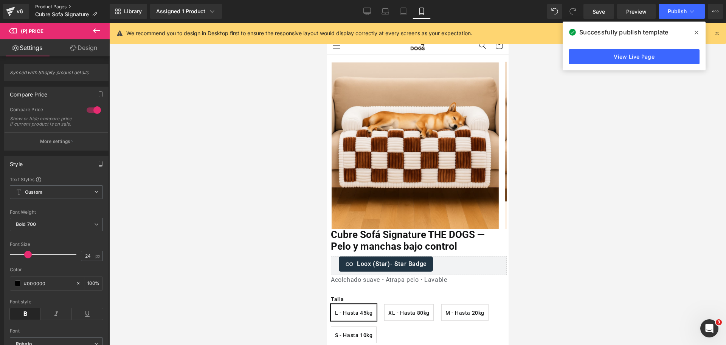
click at [74, 6] on link "Product Pages" at bounding box center [72, 7] width 75 height 6
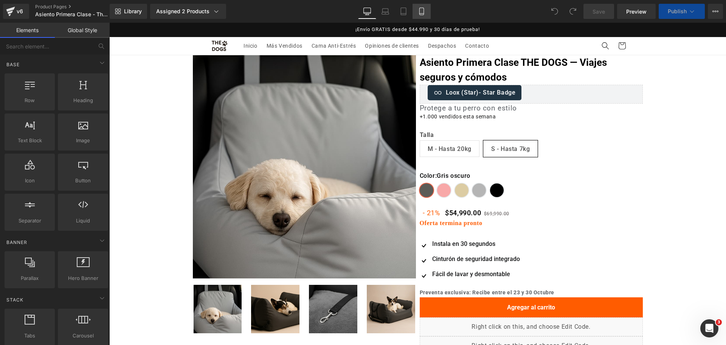
click at [425, 14] on icon at bounding box center [422, 12] width 8 height 8
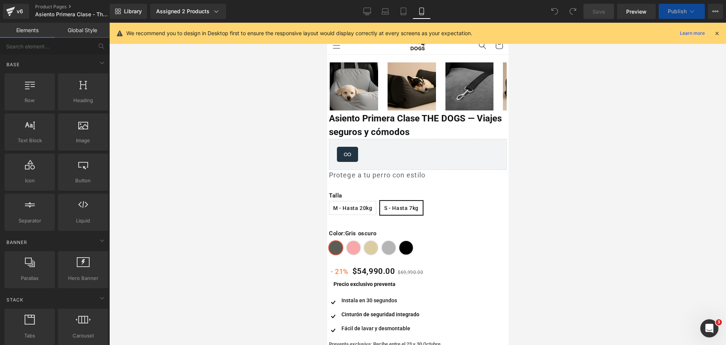
select select "S - Hasta 7kg"
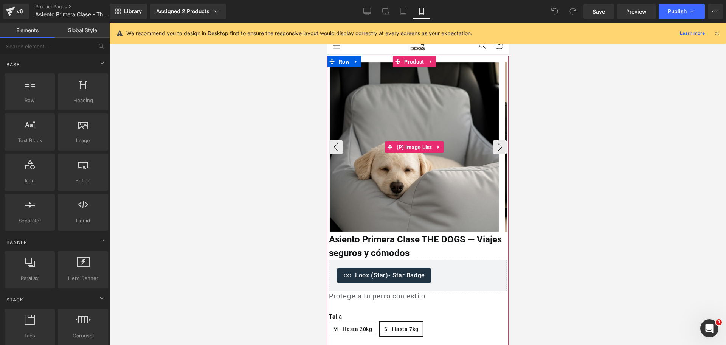
scroll to position [47, 0]
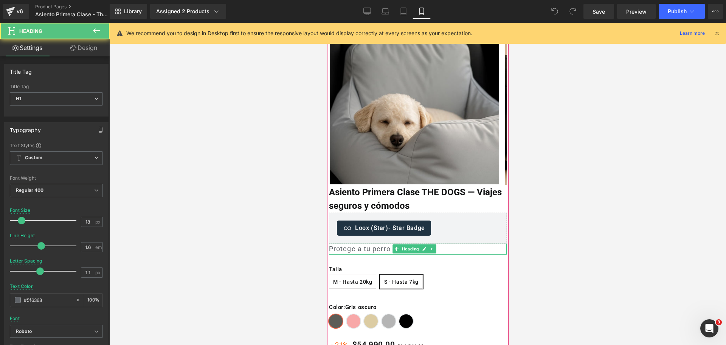
click at [357, 249] on h1 "Protege a tu perro con estilo" at bounding box center [418, 249] width 178 height 11
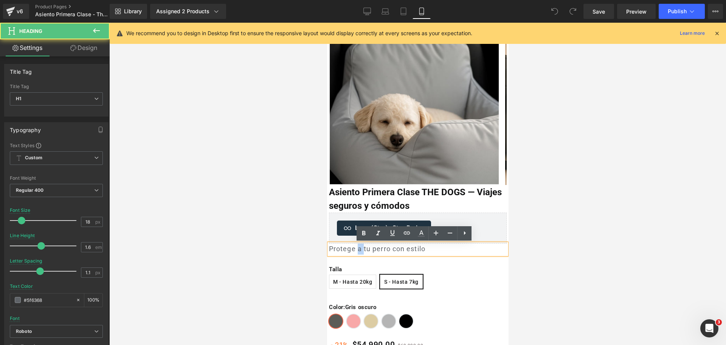
click at [357, 249] on h1 "Protege a tu perro con estilo" at bounding box center [418, 249] width 178 height 11
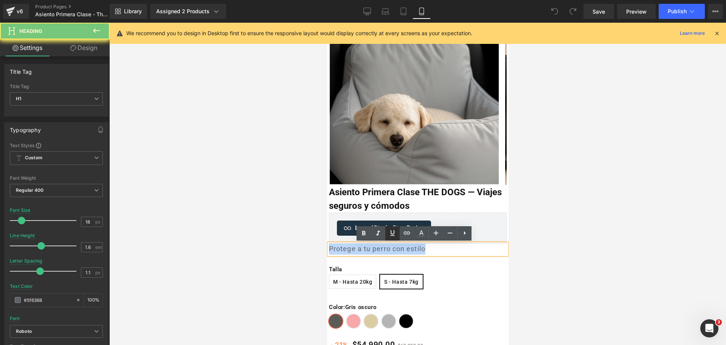
paste div
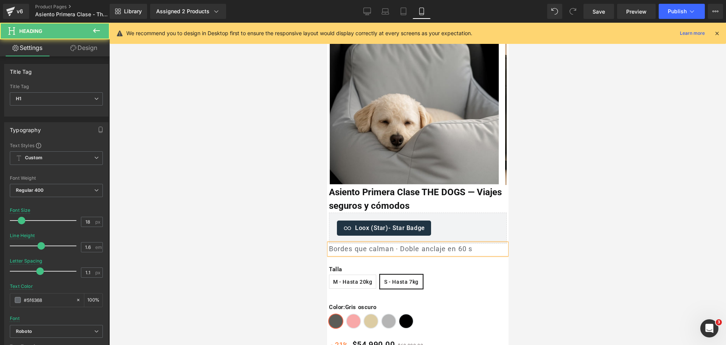
click at [356, 250] on h1 "Bordes que calman · Doble anclaje en 60 s" at bounding box center [418, 249] width 178 height 11
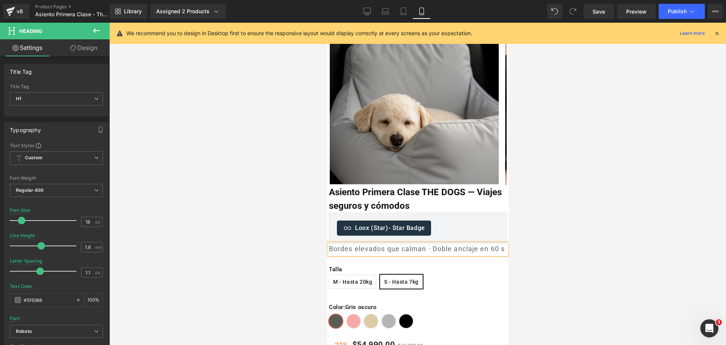
click at [454, 253] on h1 "Bordes elevados que calman · Doble anclaje en 60 s" at bounding box center [418, 249] width 178 height 11
drag, startPoint x: 435, startPoint y: 250, endPoint x: 457, endPoint y: 252, distance: 22.4
click at [457, 252] on h1 "Bordes elevados que calman · Doble anclaje en 60 s" at bounding box center [418, 249] width 178 height 11
click at [470, 248] on h1 "Bordes elevados que calman · Doble anclaje en 60 s" at bounding box center [418, 249] width 178 height 11
drag, startPoint x: 479, startPoint y: 250, endPoint x: 435, endPoint y: 249, distance: 44.3
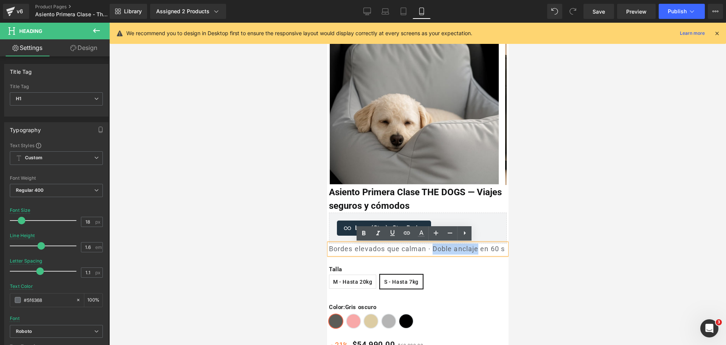
click at [435, 249] on h1 "Bordes elevados que calman · Doble anclaje en 60 s" at bounding box center [418, 249] width 178 height 11
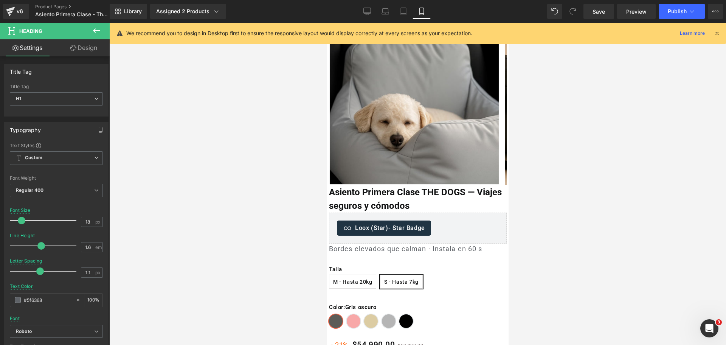
click at [571, 194] on div at bounding box center [417, 184] width 617 height 322
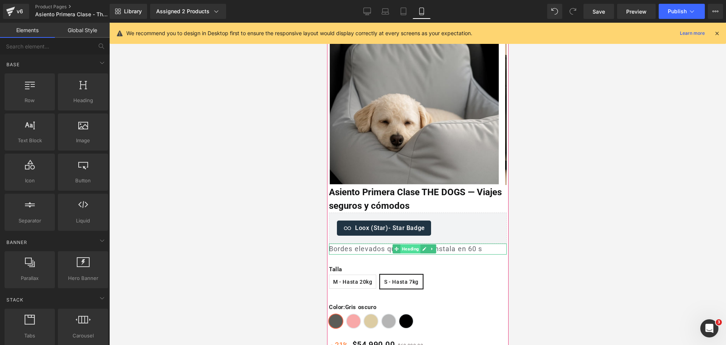
click at [410, 247] on span "Heading" at bounding box center [410, 248] width 20 height 9
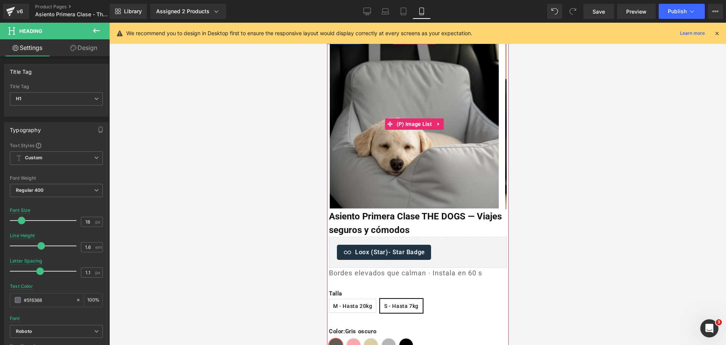
scroll to position [0, 0]
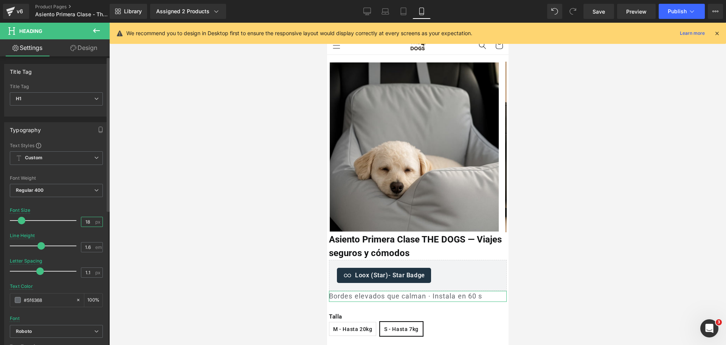
click at [83, 218] on input "18" at bounding box center [87, 221] width 13 height 9
type input "16"
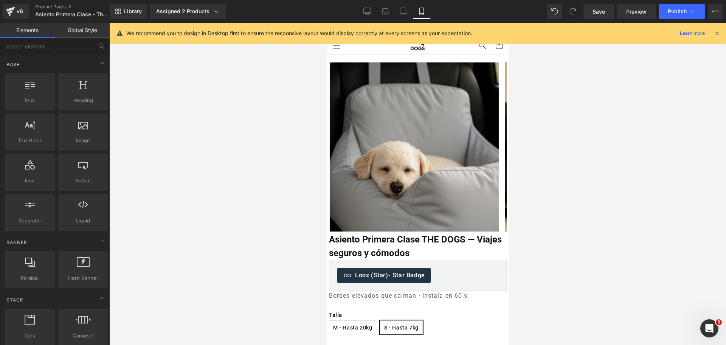
click at [588, 149] on div at bounding box center [417, 184] width 617 height 322
click at [493, 148] on button "›" at bounding box center [500, 147] width 14 height 14
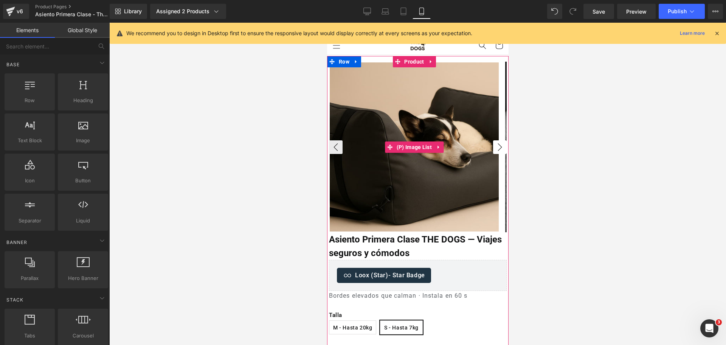
click at [493, 148] on button "›" at bounding box center [500, 147] width 14 height 14
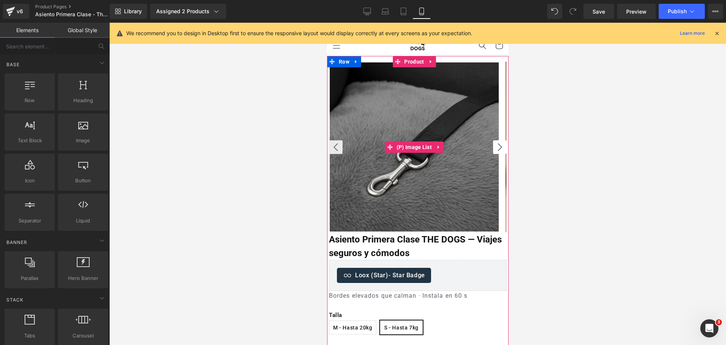
click at [493, 148] on button "›" at bounding box center [500, 147] width 14 height 14
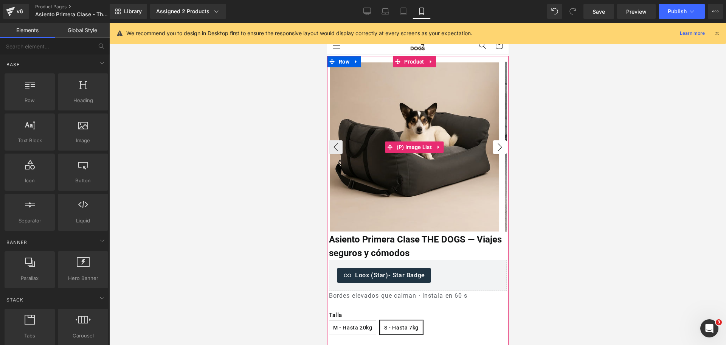
click at [493, 148] on button "›" at bounding box center [500, 147] width 14 height 14
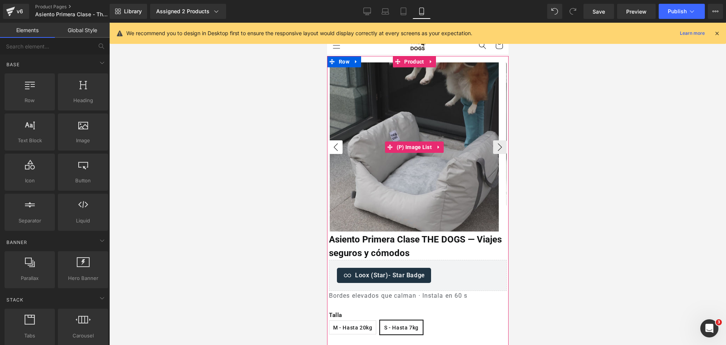
click at [338, 144] on button "‹" at bounding box center [336, 147] width 14 height 14
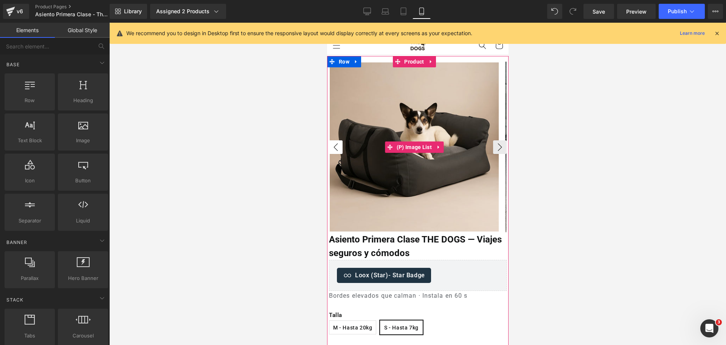
click at [338, 144] on button "‹" at bounding box center [336, 147] width 14 height 14
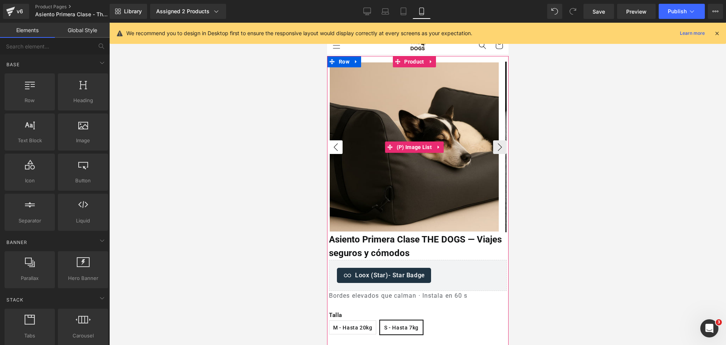
click at [338, 144] on button "‹" at bounding box center [336, 147] width 14 height 14
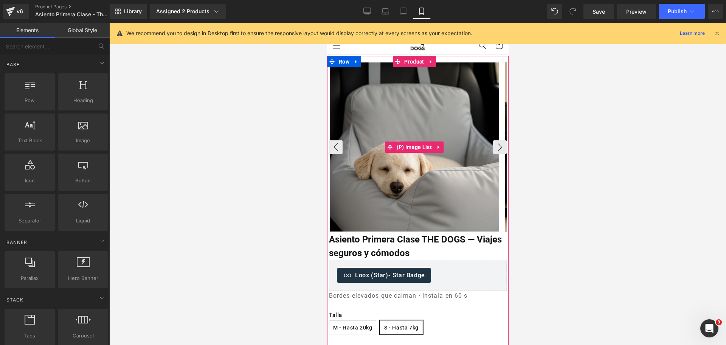
click at [342, 144] on img at bounding box center [413, 146] width 169 height 169
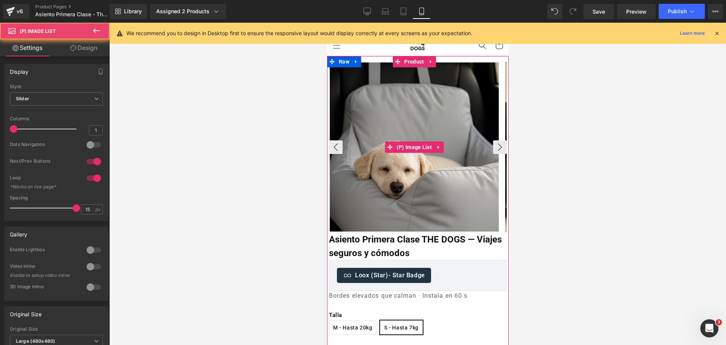
click at [342, 144] on img at bounding box center [413, 146] width 169 height 169
click at [340, 143] on button "‹" at bounding box center [336, 147] width 14 height 14
click at [339, 143] on button "‹" at bounding box center [336, 147] width 14 height 14
click at [334, 150] on button "‹" at bounding box center [336, 147] width 14 height 14
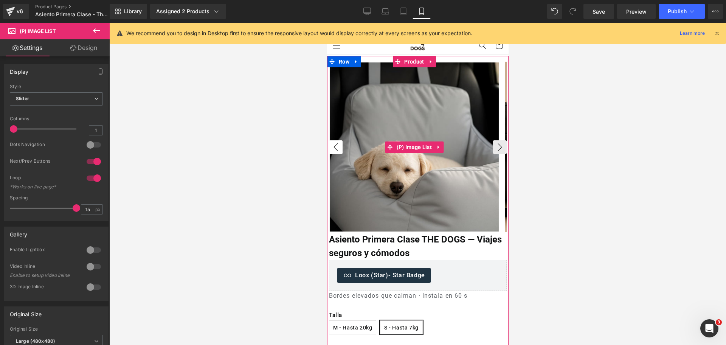
click at [334, 150] on button "‹" at bounding box center [336, 147] width 14 height 14
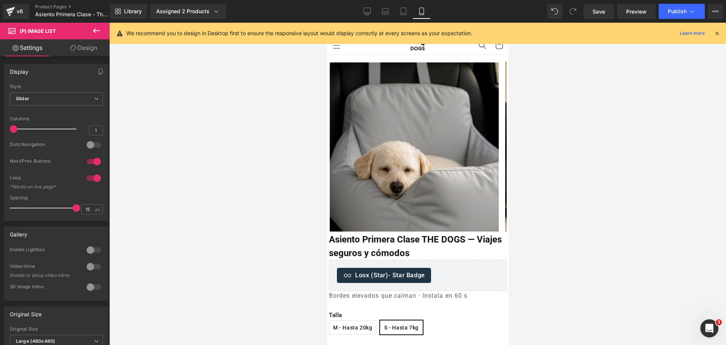
drag, startPoint x: 588, startPoint y: 92, endPoint x: 612, endPoint y: 90, distance: 24.2
click at [589, 92] on div at bounding box center [417, 184] width 617 height 322
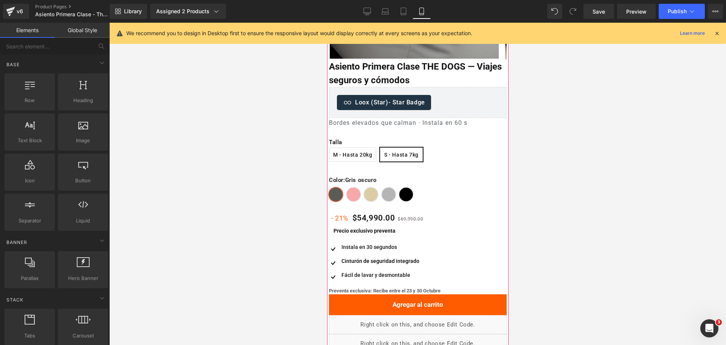
scroll to position [189, 0]
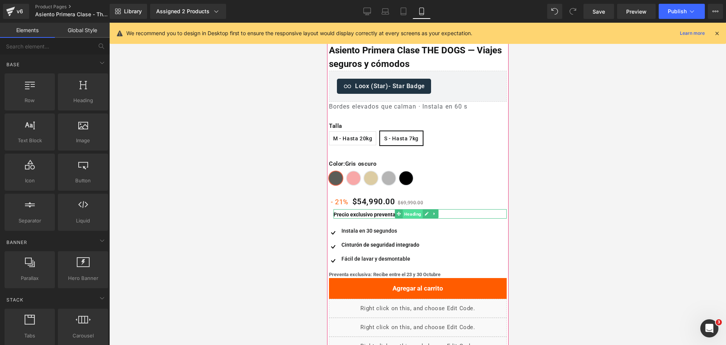
click at [409, 214] on span "Heading" at bounding box center [412, 214] width 20 height 9
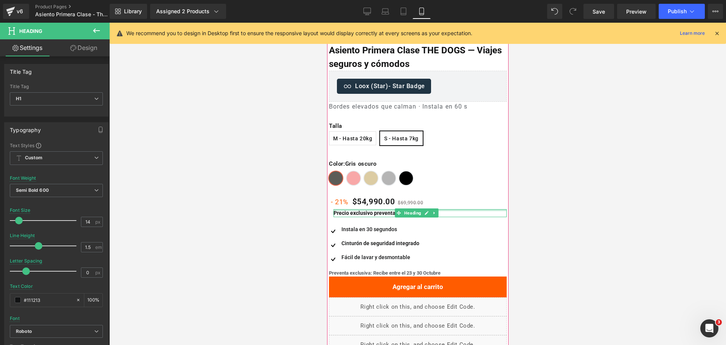
click at [560, 139] on div at bounding box center [417, 184] width 617 height 322
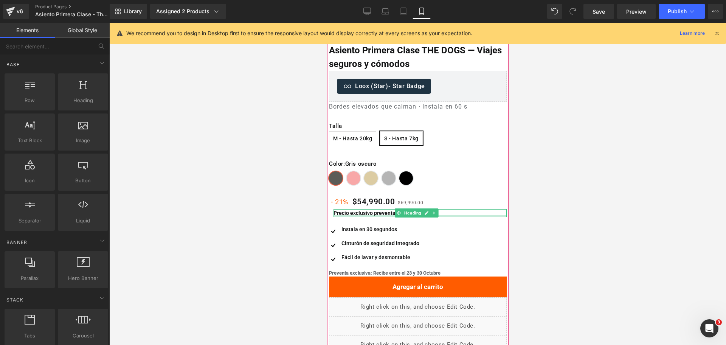
click at [382, 215] on div at bounding box center [419, 216] width 173 height 2
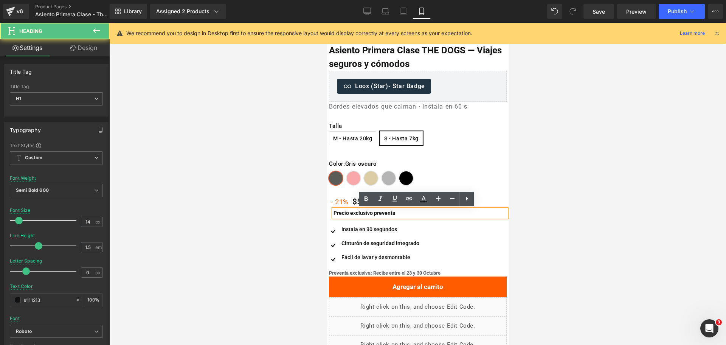
click at [577, 175] on div at bounding box center [417, 184] width 617 height 322
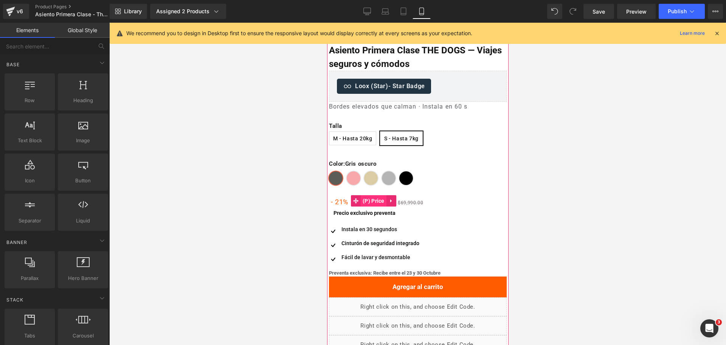
click at [378, 202] on span "(P) Price" at bounding box center [373, 200] width 26 height 11
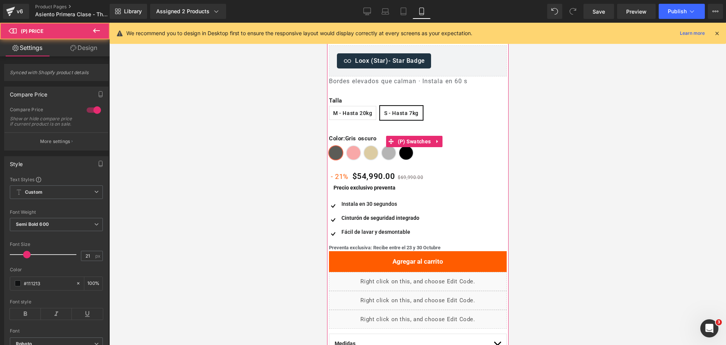
scroll to position [236, 0]
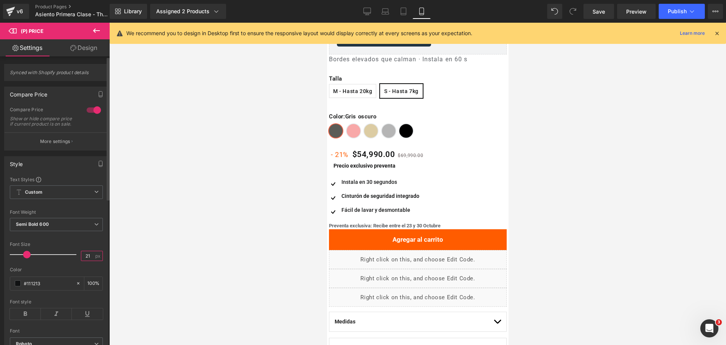
click at [84, 261] on input "21" at bounding box center [87, 255] width 13 height 9
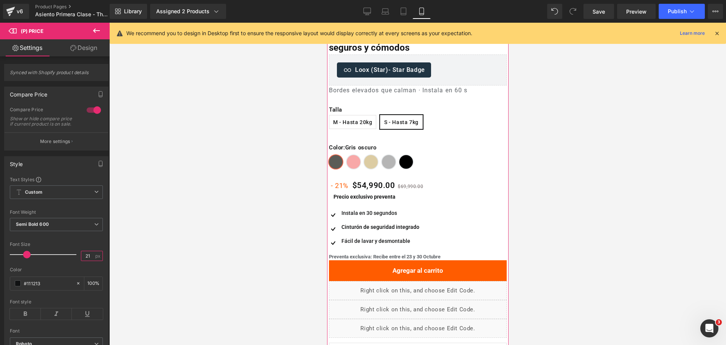
scroll to position [189, 0]
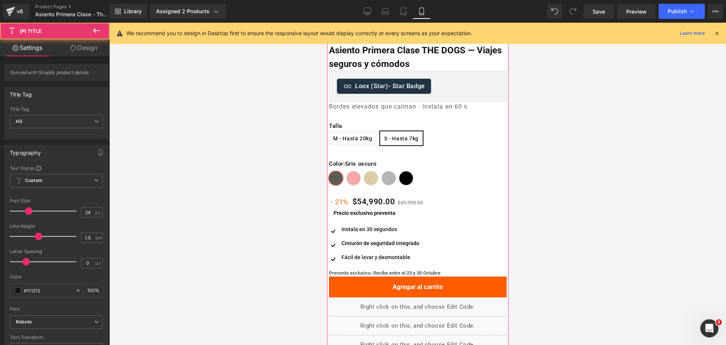
click at [403, 55] on div "Asiento Primera Clase THE DOGS — Viajes seguros y cómodos (P) Title" at bounding box center [418, 56] width 178 height 27
click at [408, 56] on span "(P) Title" at bounding box center [414, 56] width 25 height 11
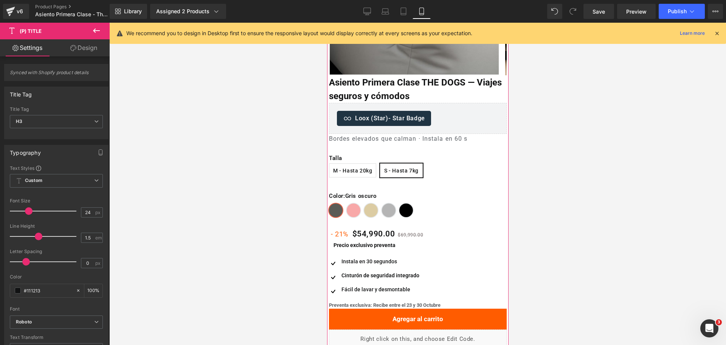
scroll to position [142, 0]
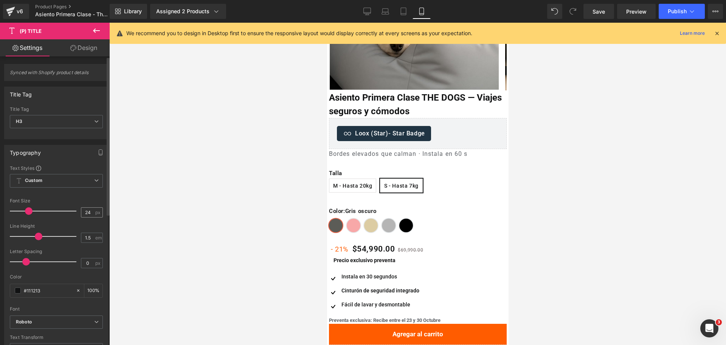
click at [86, 211] on input "24" at bounding box center [87, 212] width 13 height 9
type input "25"
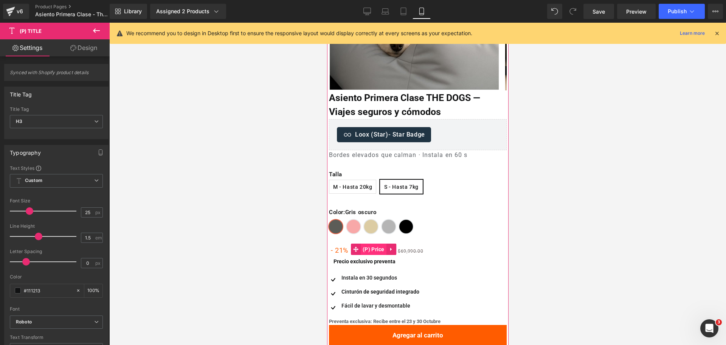
drag, startPoint x: 372, startPoint y: 251, endPoint x: 612, endPoint y: 276, distance: 241.1
click at [372, 251] on span "(P) Price" at bounding box center [373, 249] width 26 height 11
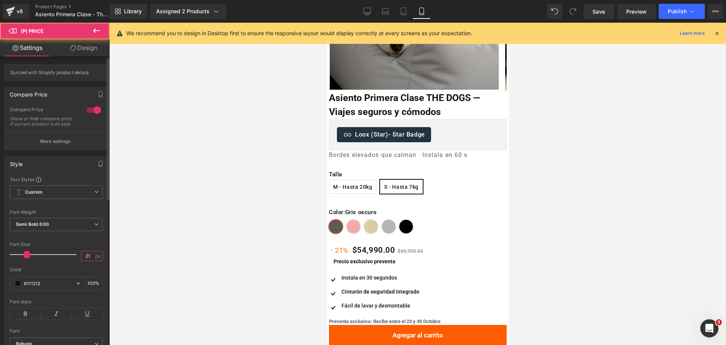
click at [86, 259] on input "21" at bounding box center [87, 255] width 13 height 9
type input "23"
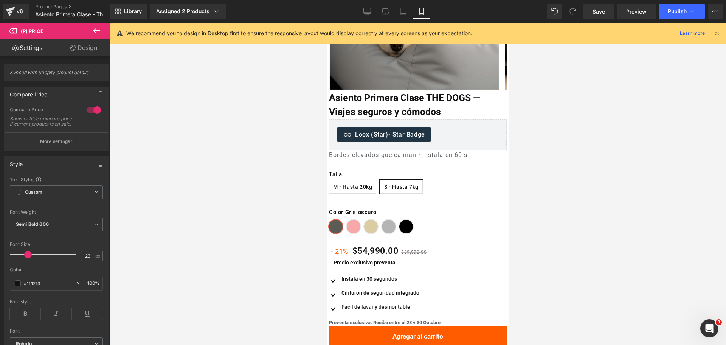
click at [557, 153] on div at bounding box center [417, 184] width 617 height 322
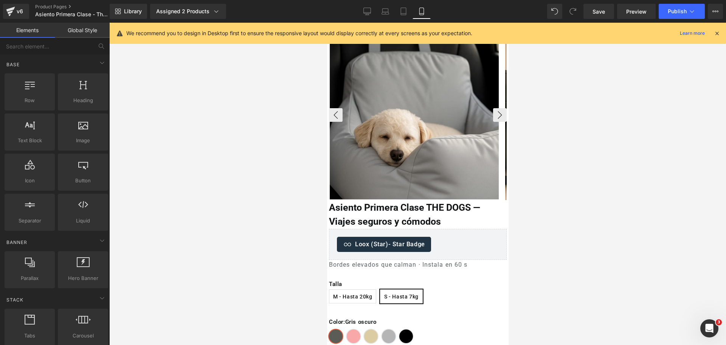
scroll to position [0, 0]
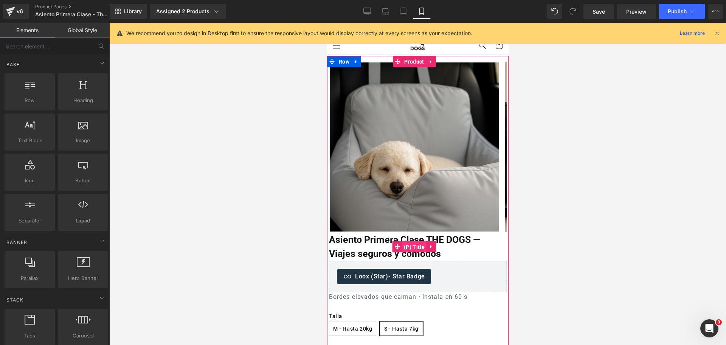
click at [404, 243] on span "(P) Title" at bounding box center [414, 246] width 25 height 11
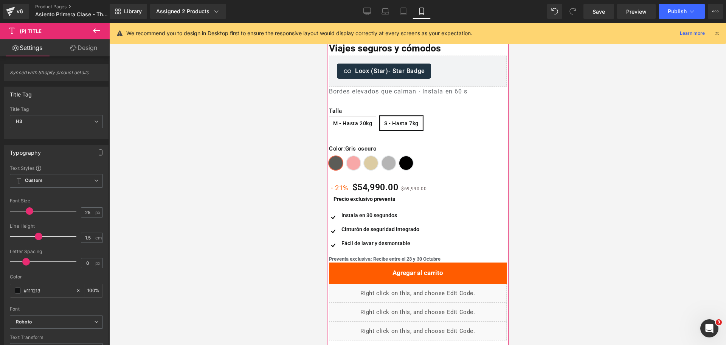
scroll to position [189, 0]
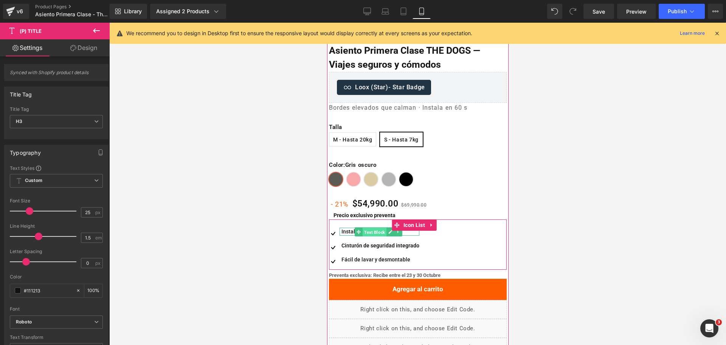
click at [379, 231] on span "Text Block" at bounding box center [374, 232] width 24 height 9
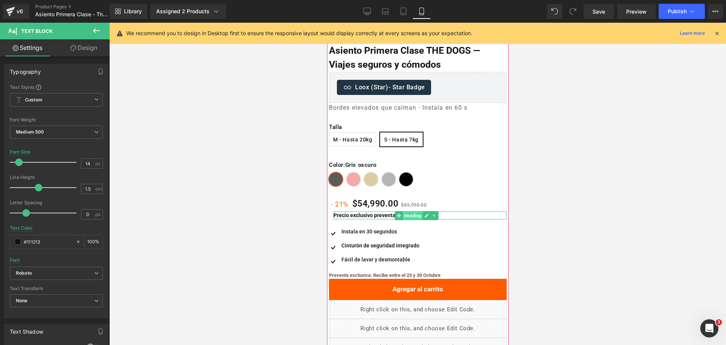
click at [411, 217] on span "Heading" at bounding box center [412, 215] width 20 height 9
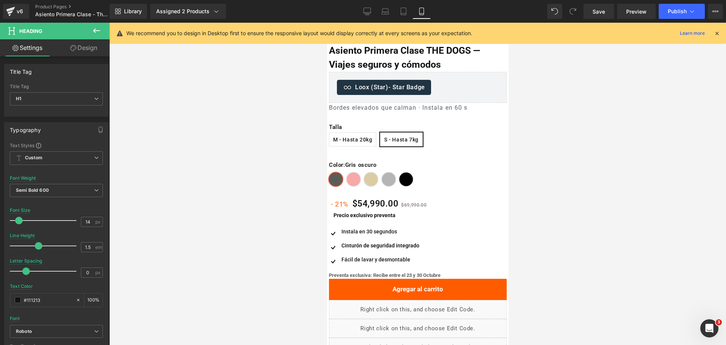
click at [565, 173] on div at bounding box center [417, 184] width 617 height 322
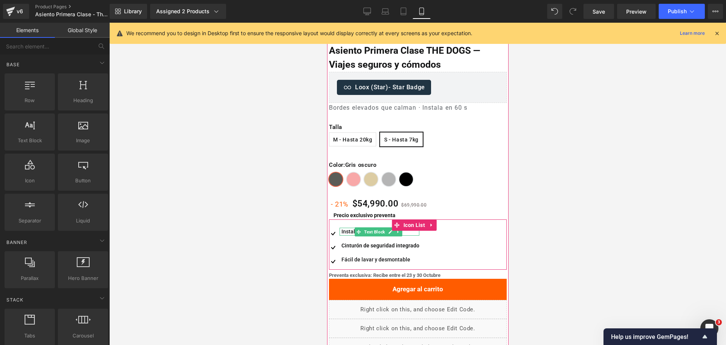
click at [352, 227] on div at bounding box center [418, 223] width 178 height 8
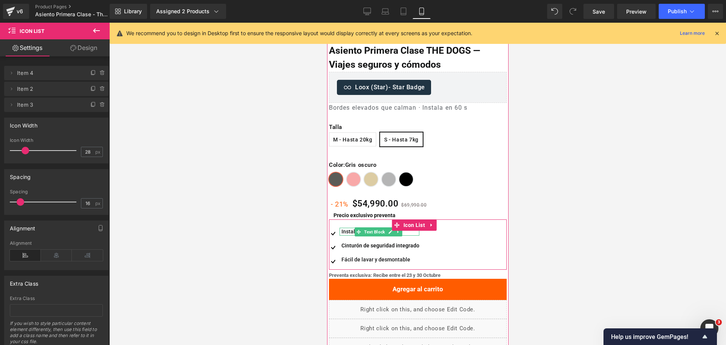
click at [350, 230] on div "Instala en 30 segundos" at bounding box center [379, 232] width 80 height 8
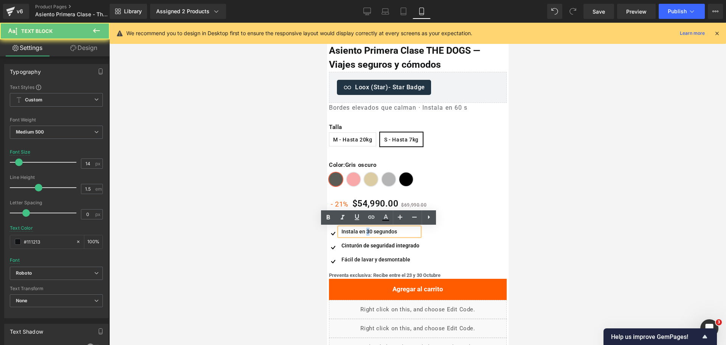
click at [366, 230] on div "Instala en 30 segundos" at bounding box center [379, 232] width 80 height 8
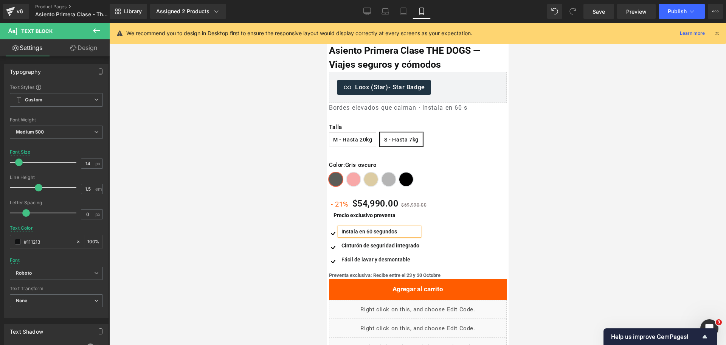
click at [596, 199] on div at bounding box center [417, 184] width 617 height 322
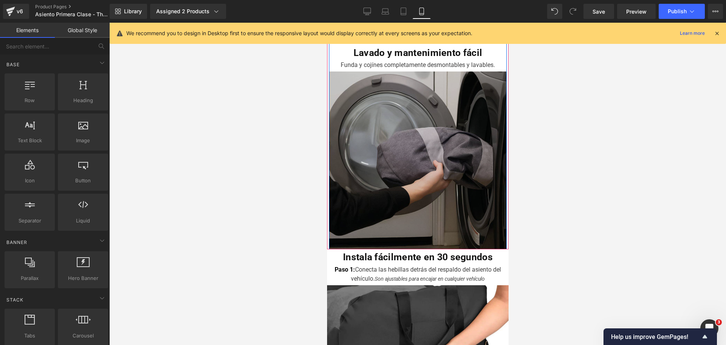
scroll to position [615, 0]
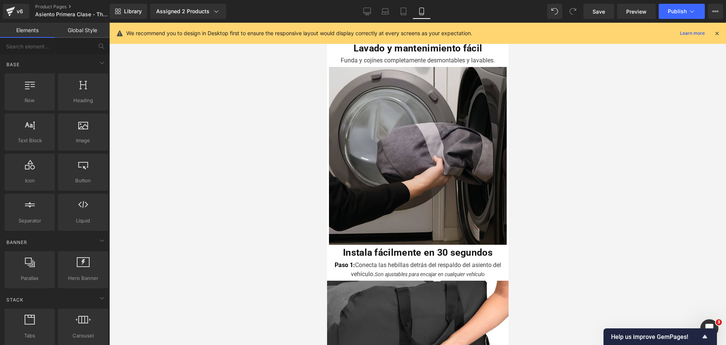
click at [547, 89] on div at bounding box center [417, 184] width 617 height 322
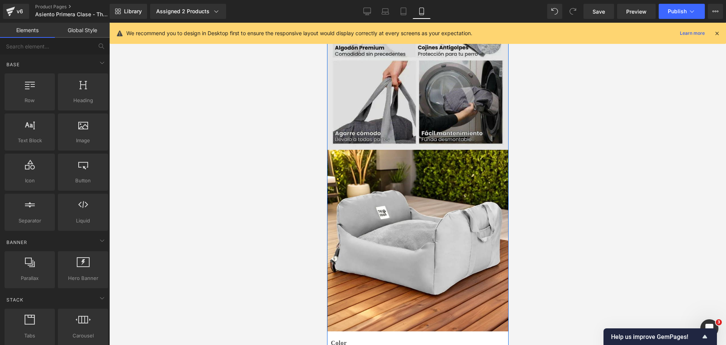
scroll to position [2080, 0]
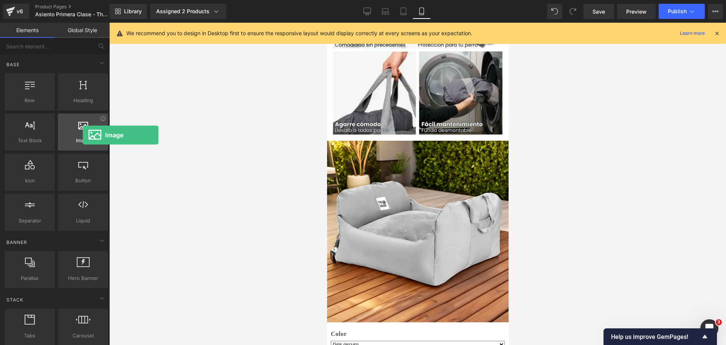
drag, startPoint x: 92, startPoint y: 135, endPoint x: 83, endPoint y: 135, distance: 9.5
click at [83, 135] on div at bounding box center [83, 128] width 46 height 17
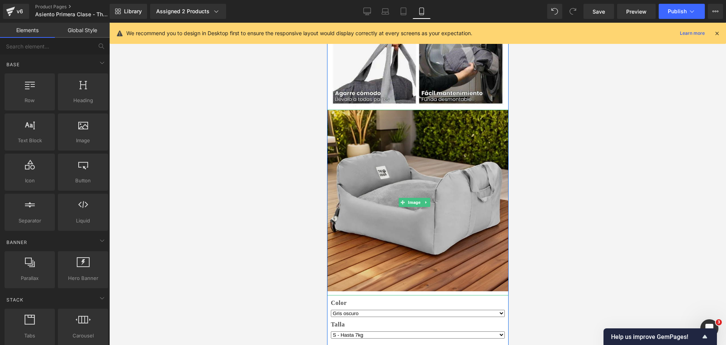
scroll to position [2127, 0]
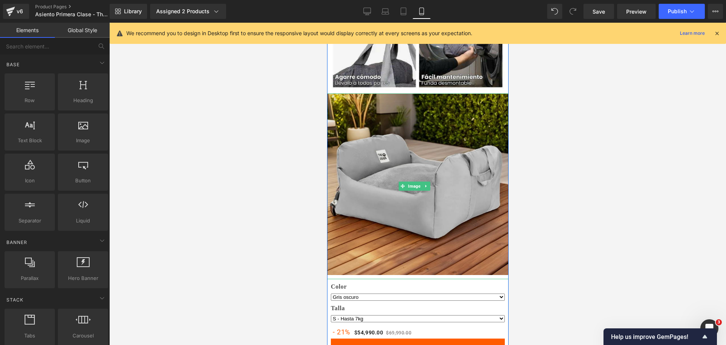
click at [419, 119] on img at bounding box center [418, 186] width 182 height 186
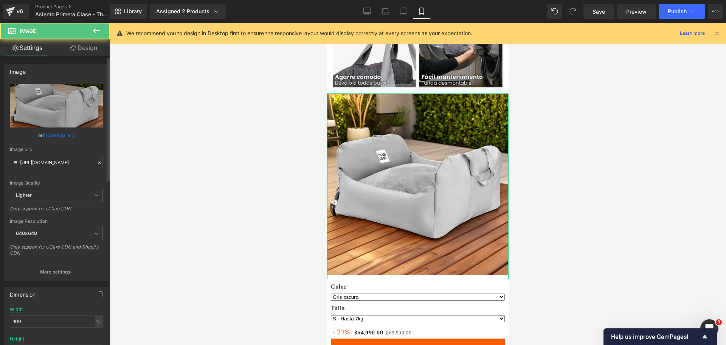
click at [58, 139] on link "Browse gallery" at bounding box center [59, 135] width 32 height 13
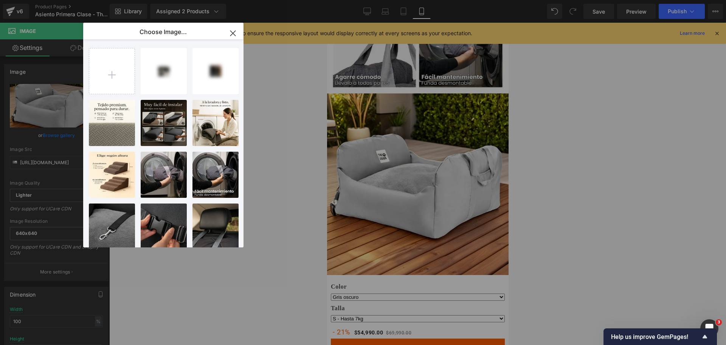
click at [310, 0] on div "Image You are previewing how the will restyle your page. You can not edit Eleme…" at bounding box center [363, 0] width 726 height 0
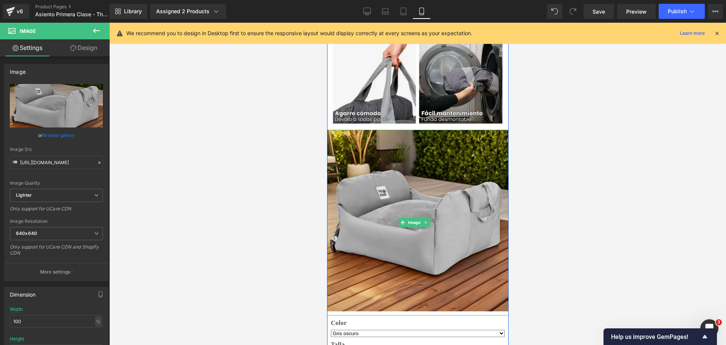
scroll to position [2033, 0]
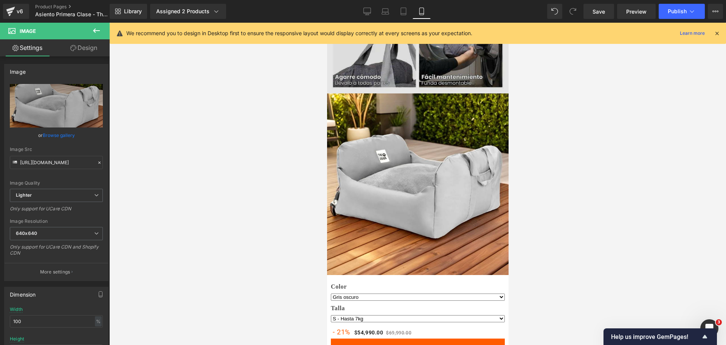
click at [436, 130] on img at bounding box center [418, 186] width 182 height 186
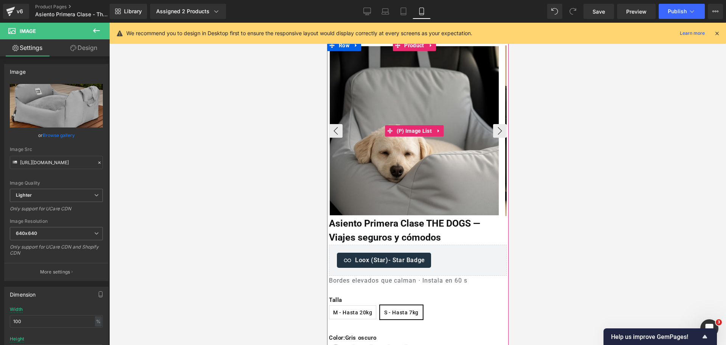
scroll to position [0, 0]
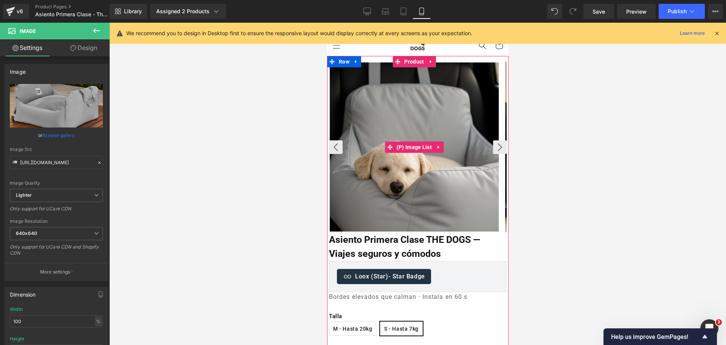
click at [434, 94] on img at bounding box center [413, 146] width 169 height 169
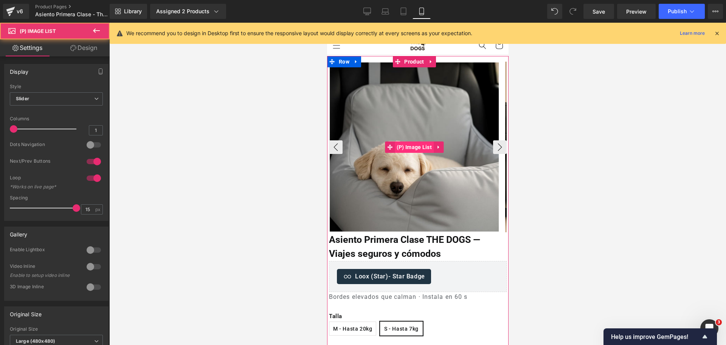
click at [410, 151] on span "(P) Image List" at bounding box center [413, 146] width 39 height 11
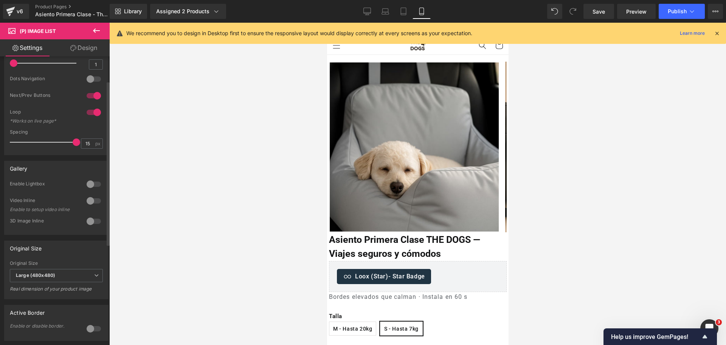
scroll to position [189, 0]
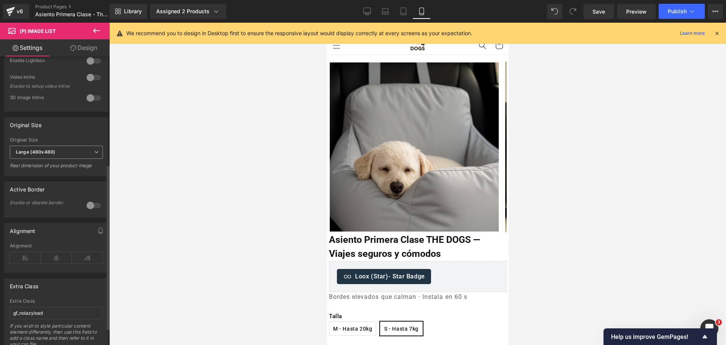
click at [53, 146] on span "Large (480x480)" at bounding box center [56, 152] width 93 height 13
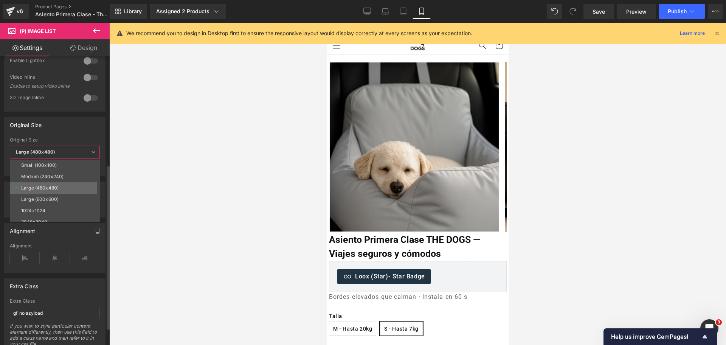
scroll to position [6, 0]
click at [50, 204] on li "1024x1024" at bounding box center [56, 204] width 93 height 11
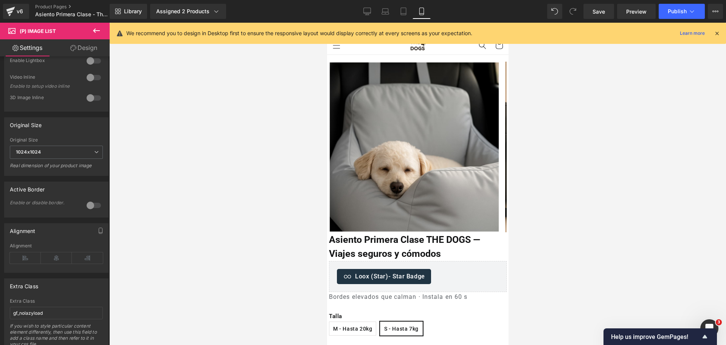
click at [356, 12] on div "Library Assigned 2 Products Product Preview Asiento Primera Clase The Dogs Asie…" at bounding box center [418, 11] width 616 height 15
drag, startPoint x: 361, startPoint y: 12, endPoint x: 374, endPoint y: 19, distance: 14.4
click at [363, 12] on link "Desktop" at bounding box center [367, 11] width 18 height 15
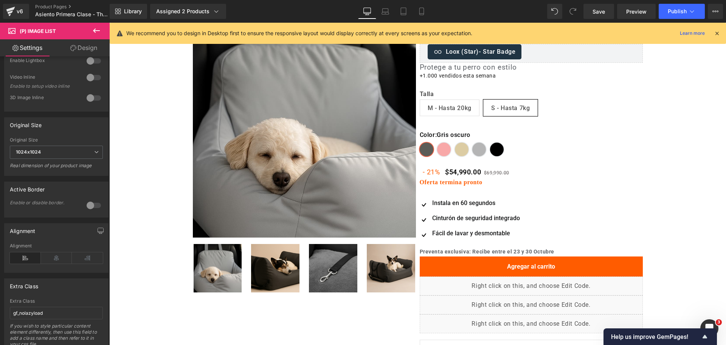
scroll to position [0, 0]
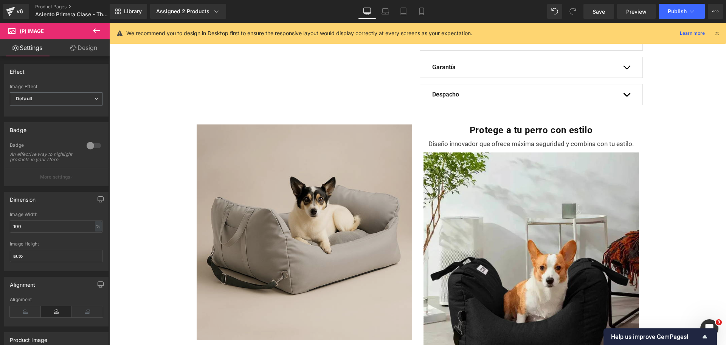
click at [352, 158] on img at bounding box center [305, 232] width 216 height 216
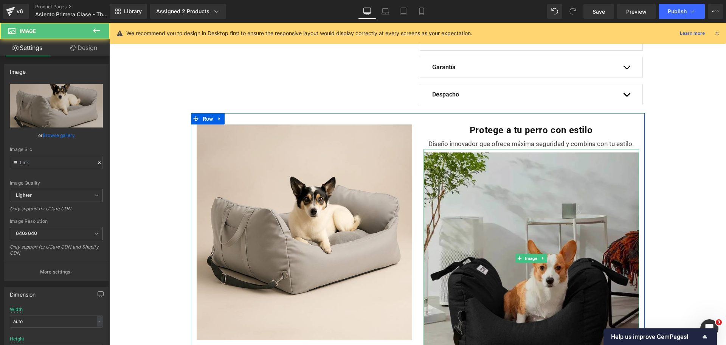
click at [485, 188] on img at bounding box center [532, 258] width 216 height 219
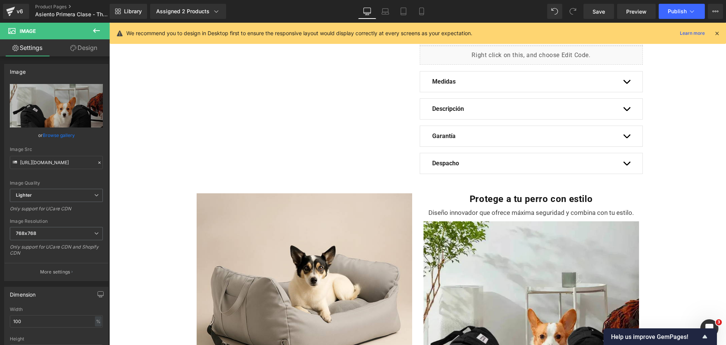
scroll to position [391, 0]
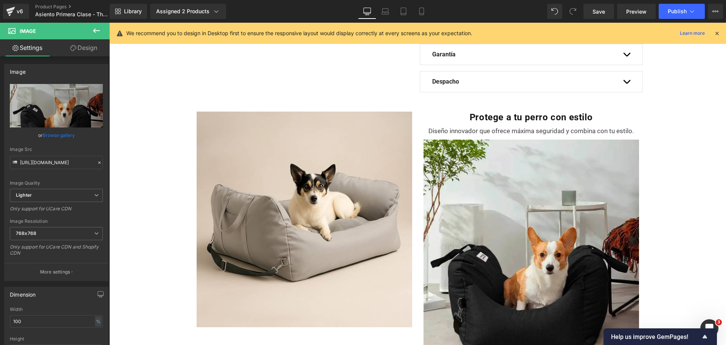
click at [96, 26] on icon at bounding box center [96, 30] width 9 height 9
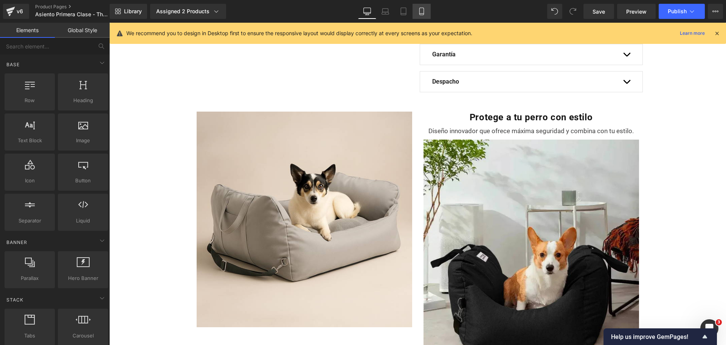
click at [430, 9] on link "Mobile" at bounding box center [422, 11] width 18 height 15
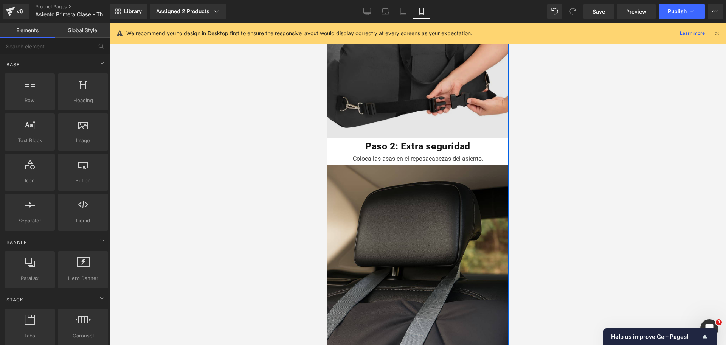
scroll to position [688, 0]
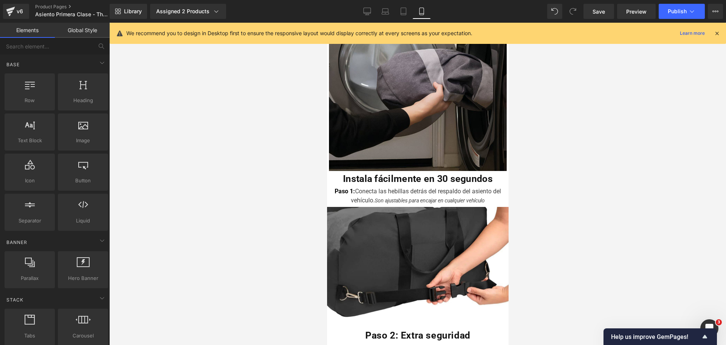
drag, startPoint x: 369, startPoint y: 9, endPoint x: 377, endPoint y: 34, distance: 26.0
click at [370, 9] on icon at bounding box center [367, 12] width 8 height 8
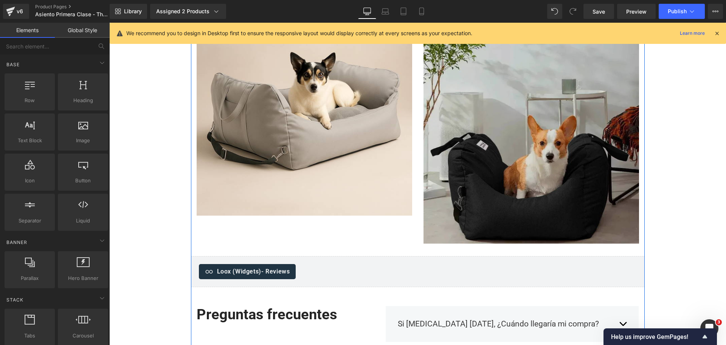
scroll to position [374, 0]
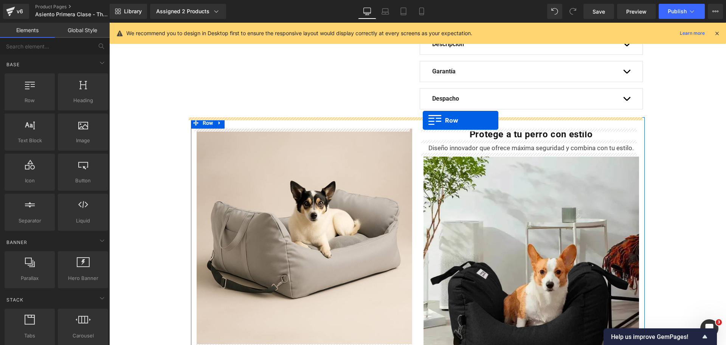
drag, startPoint x: 146, startPoint y: 124, endPoint x: 423, endPoint y: 120, distance: 277.3
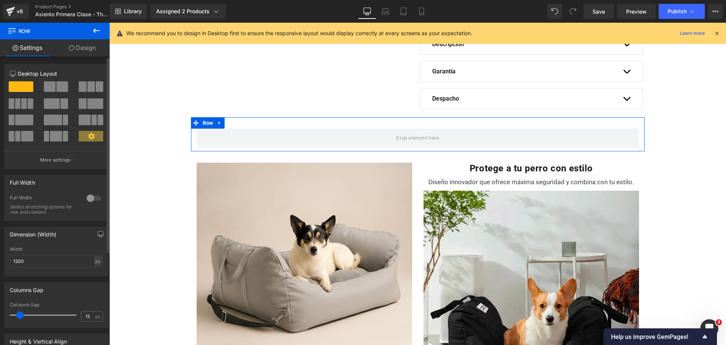
click at [87, 91] on span at bounding box center [91, 86] width 8 height 11
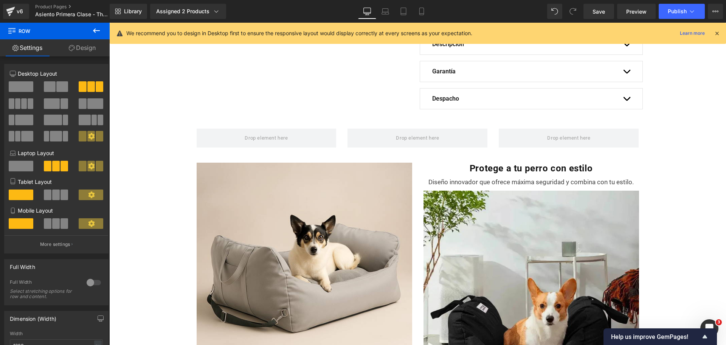
click at [104, 29] on button at bounding box center [96, 31] width 26 height 17
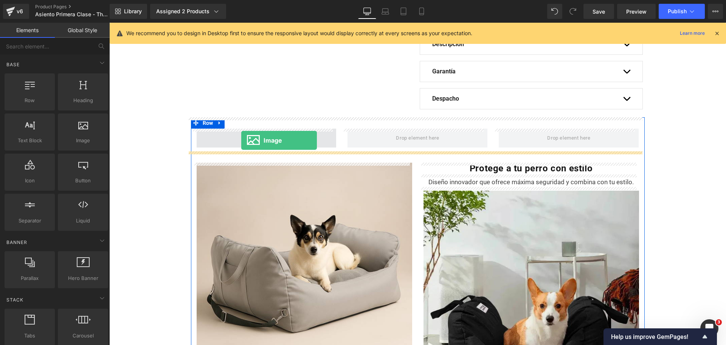
drag, startPoint x: 207, startPoint y: 156, endPoint x: 241, endPoint y: 140, distance: 37.6
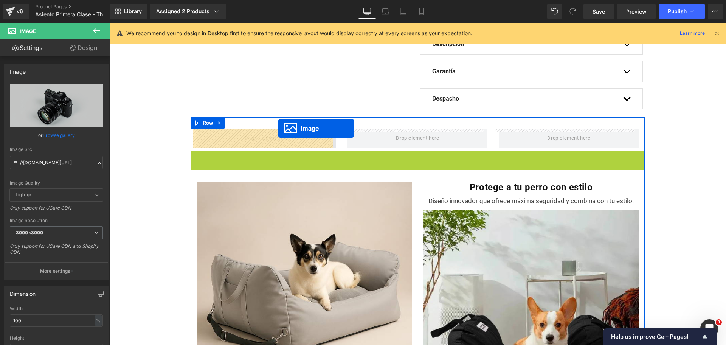
drag, startPoint x: 401, startPoint y: 301, endPoint x: 278, endPoint y: 128, distance: 212.1
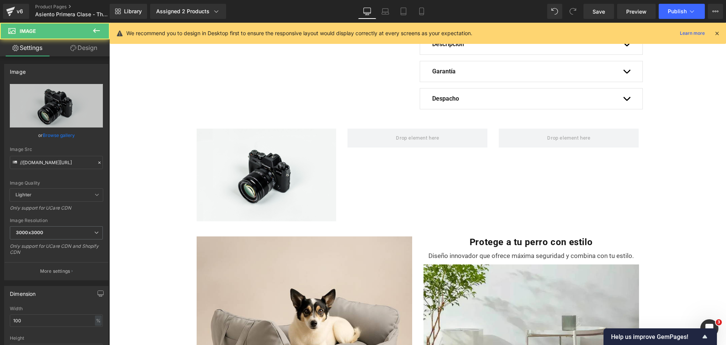
click at [93, 30] on icon at bounding box center [96, 30] width 9 height 9
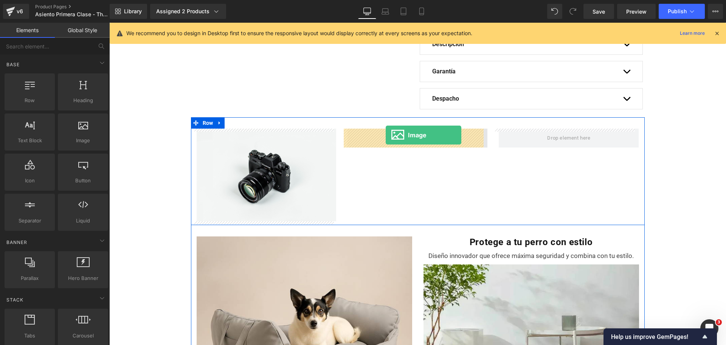
drag, startPoint x: 203, startPoint y: 147, endPoint x: 386, endPoint y: 135, distance: 183.4
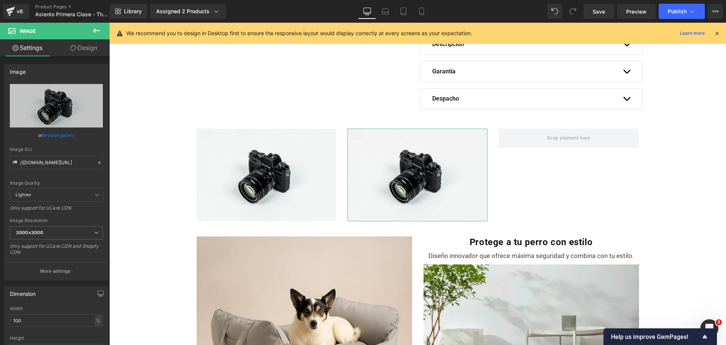
click at [101, 27] on icon at bounding box center [96, 30] width 9 height 9
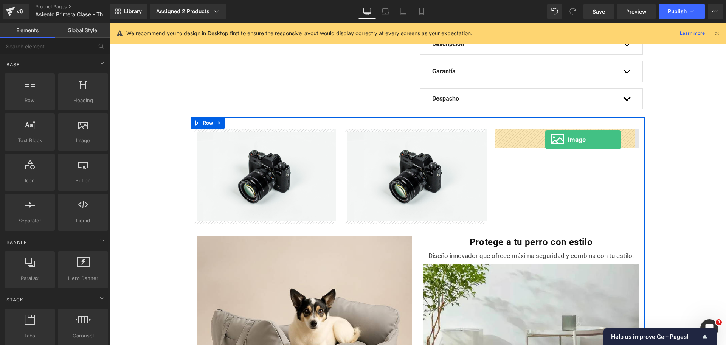
drag, startPoint x: 199, startPoint y: 156, endPoint x: 545, endPoint y: 140, distance: 347.2
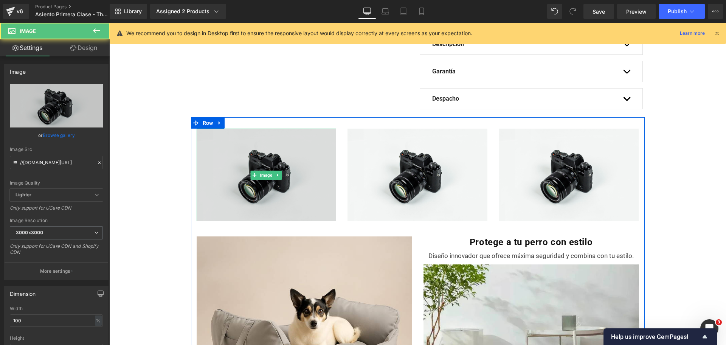
click at [257, 150] on img at bounding box center [267, 175] width 140 height 93
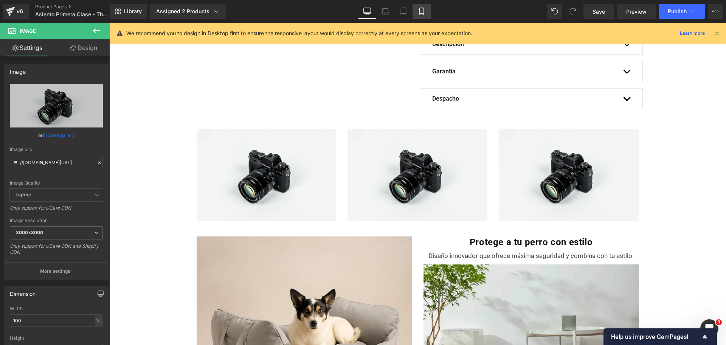
click at [427, 8] on link "Mobile" at bounding box center [422, 11] width 18 height 15
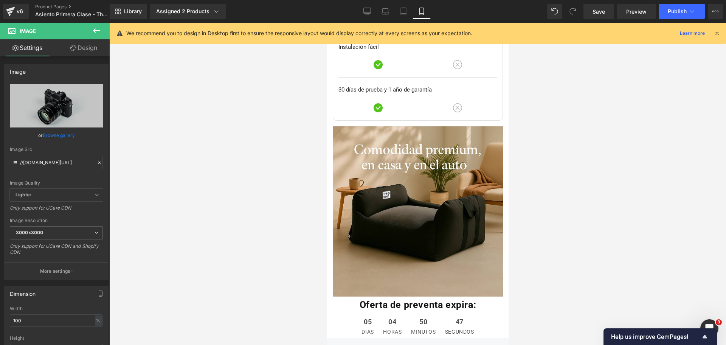
drag, startPoint x: 508, startPoint y: 256, endPoint x: 503, endPoint y: 250, distance: 8.1
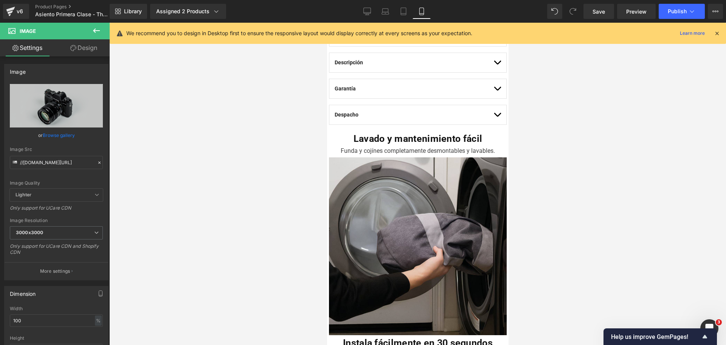
scroll to position [495, 0]
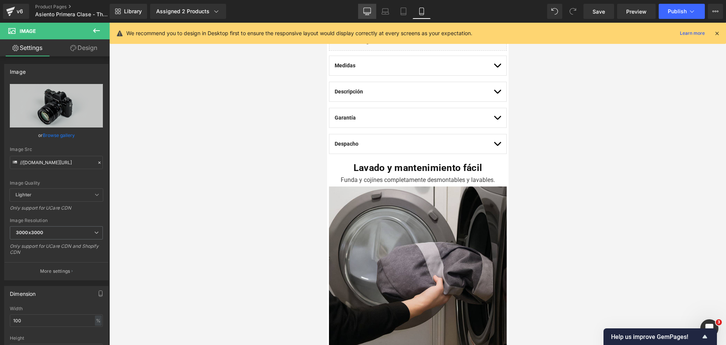
click at [363, 10] on link "Desktop" at bounding box center [367, 11] width 18 height 15
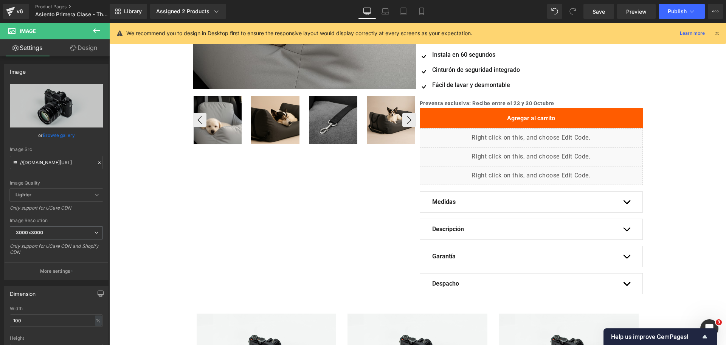
scroll to position [378, 0]
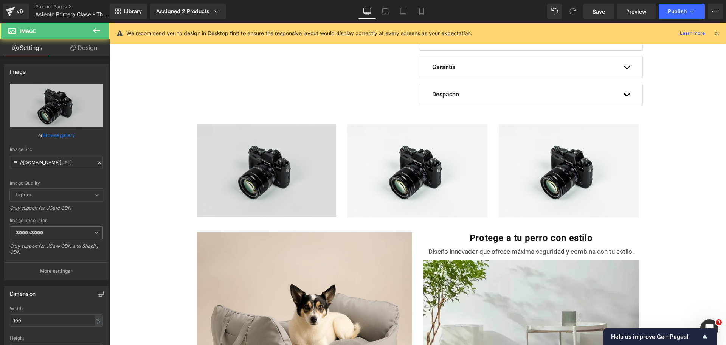
click at [292, 148] on img at bounding box center [267, 170] width 140 height 93
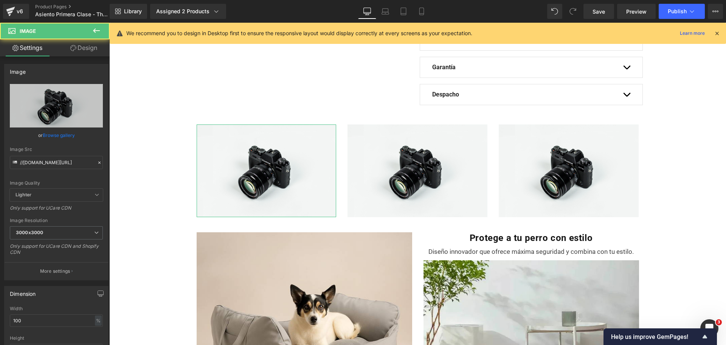
click at [50, 132] on link "Browse gallery" at bounding box center [59, 135] width 32 height 13
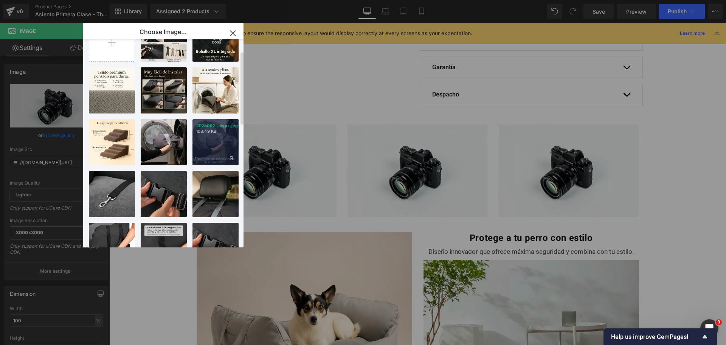
scroll to position [47, 0]
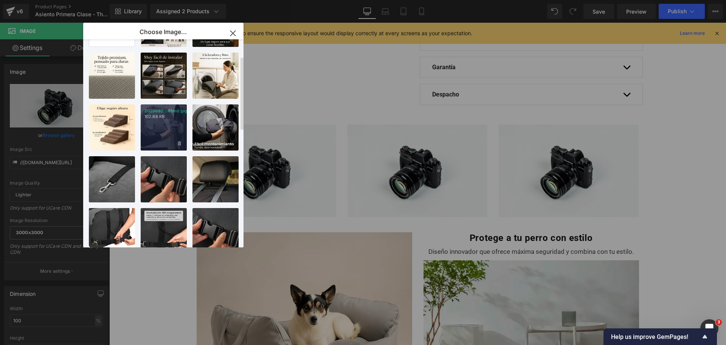
click at [174, 137] on div "2025092...61md.jpg 102.86 KB" at bounding box center [164, 127] width 46 height 46
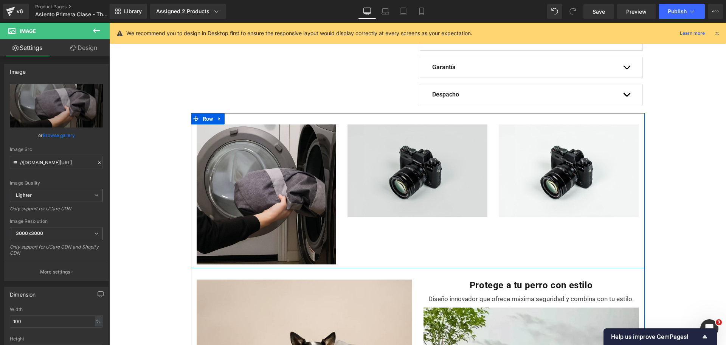
click at [395, 148] on img at bounding box center [418, 170] width 140 height 93
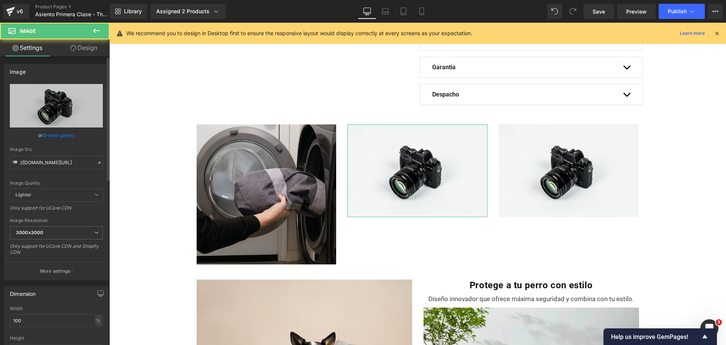
click at [58, 137] on link "Browse gallery" at bounding box center [59, 135] width 32 height 13
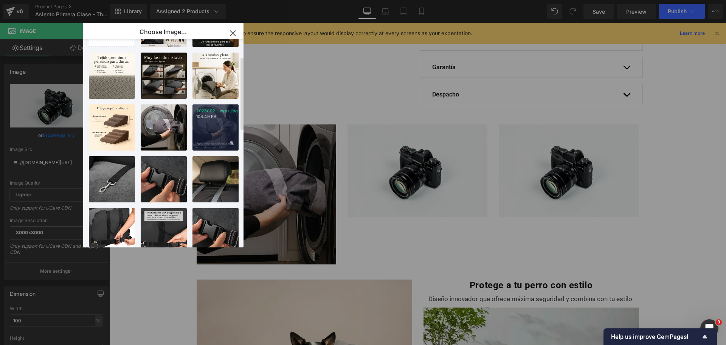
scroll to position [95, 0]
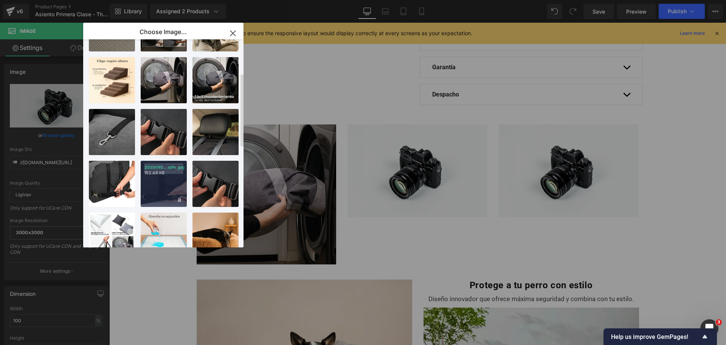
click at [158, 189] on div "2025092...qtfv.jpg 152.48 KB" at bounding box center [164, 184] width 46 height 46
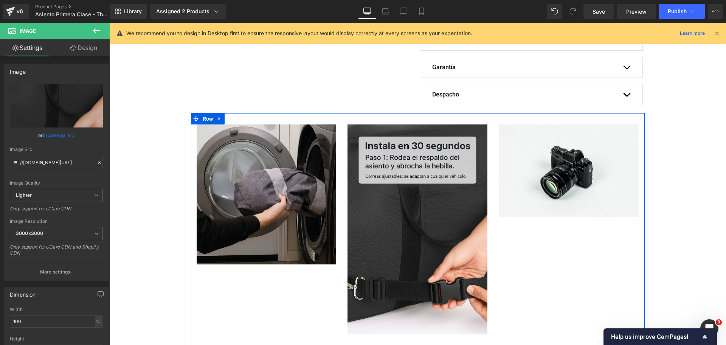
scroll to position [425, 0]
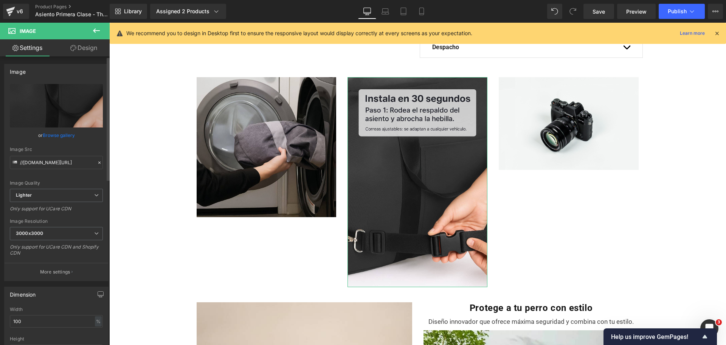
click at [70, 141] on link "Browse gallery" at bounding box center [59, 135] width 32 height 13
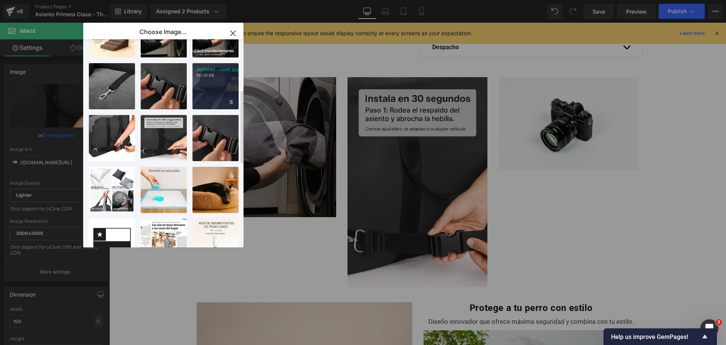
scroll to position [142, 0]
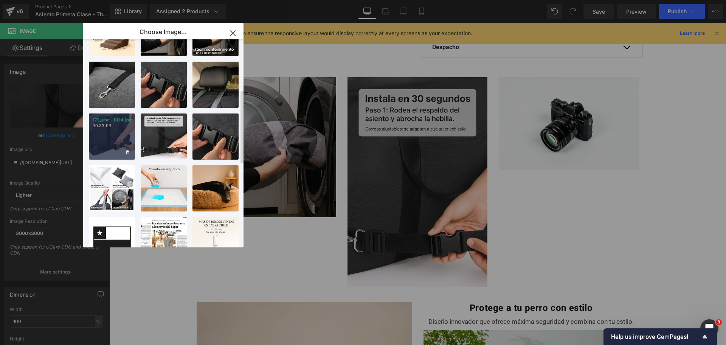
click at [107, 144] on div "173_ebc...1024.jpg 30.33 KB" at bounding box center [112, 136] width 46 height 46
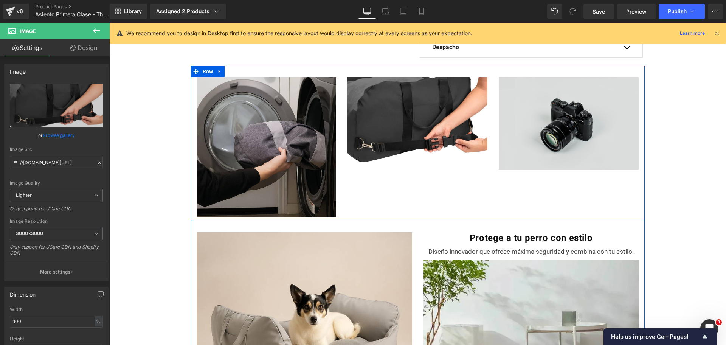
click at [526, 96] on img at bounding box center [569, 123] width 140 height 93
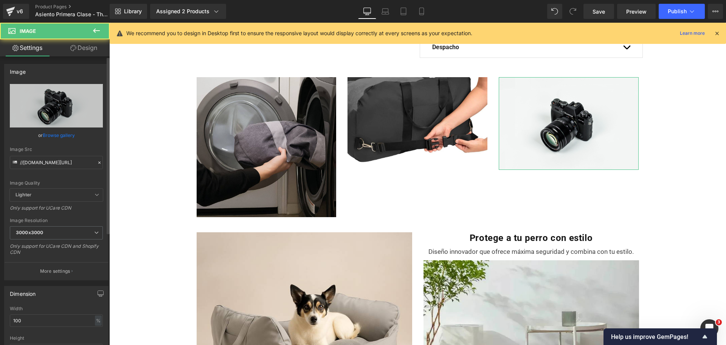
click at [62, 135] on link "Browse gallery" at bounding box center [59, 135] width 32 height 13
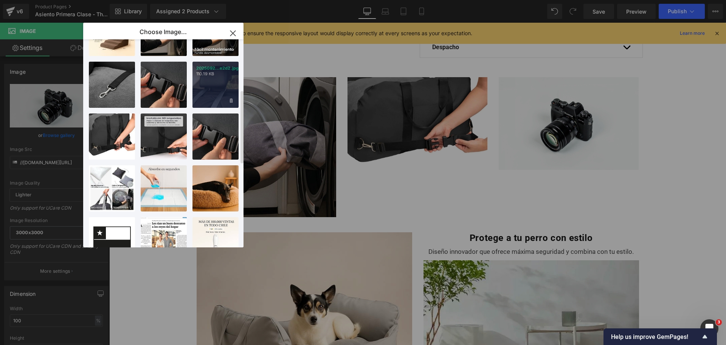
click at [214, 98] on div "2025092...e2d2.jpg 110.19 KB" at bounding box center [216, 85] width 46 height 46
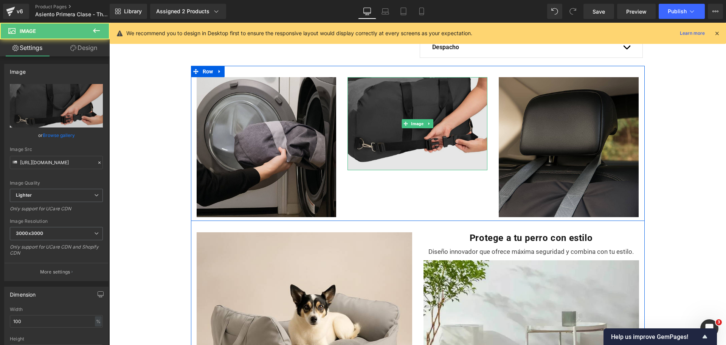
click at [426, 105] on img at bounding box center [418, 123] width 140 height 93
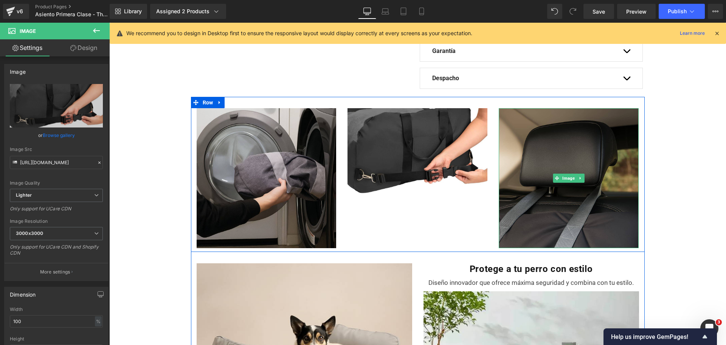
scroll to position [378, 0]
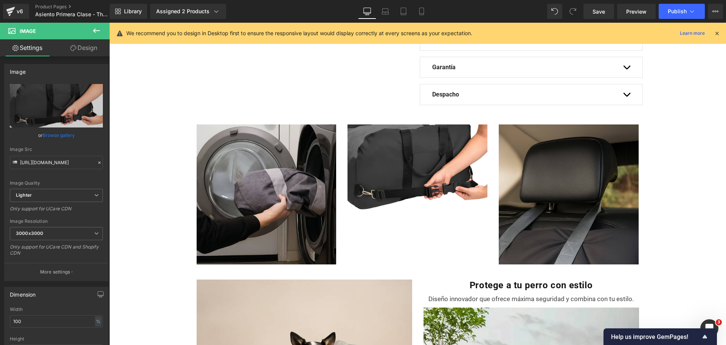
click at [94, 28] on icon at bounding box center [96, 30] width 9 height 9
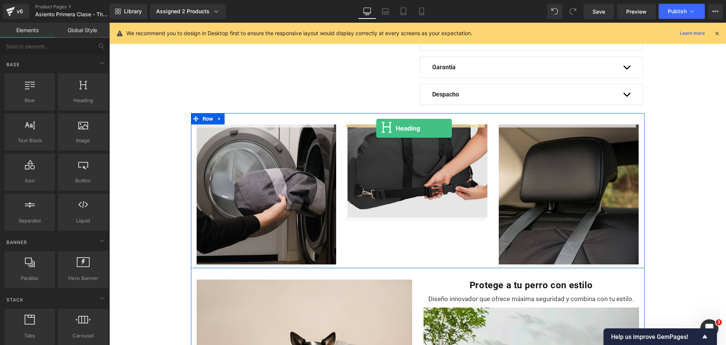
drag, startPoint x: 196, startPoint y: 127, endPoint x: 376, endPoint y: 128, distance: 180.8
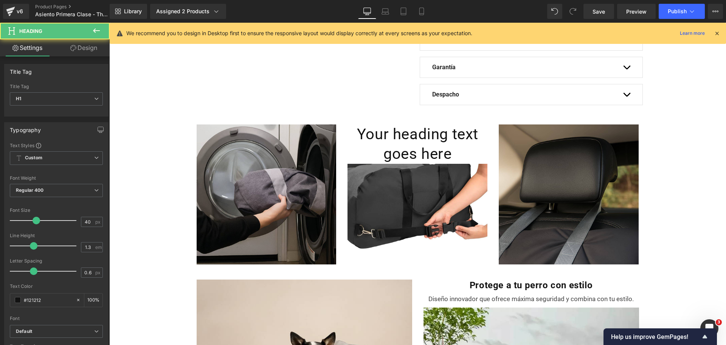
click at [99, 32] on icon at bounding box center [96, 30] width 9 height 9
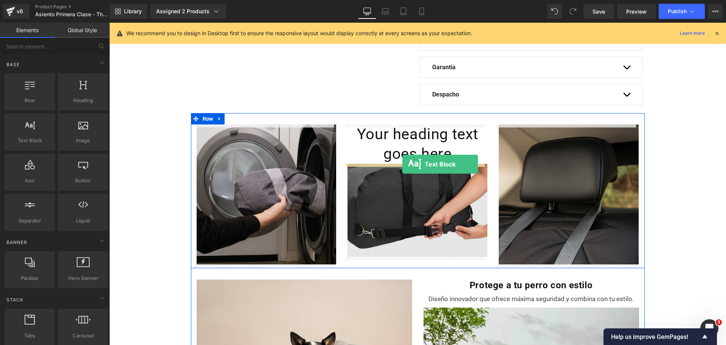
drag, startPoint x: 136, startPoint y: 163, endPoint x: 402, endPoint y: 164, distance: 266.3
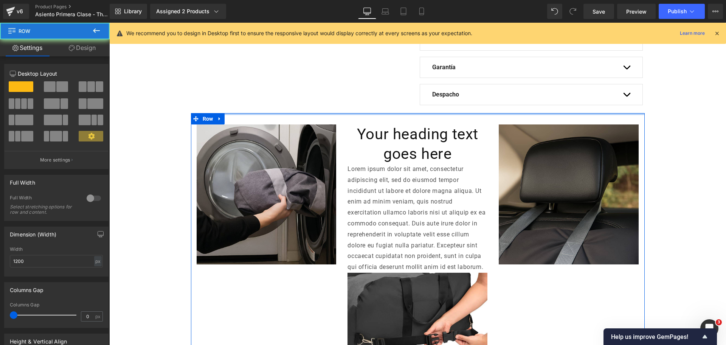
click at [255, 115] on div at bounding box center [418, 114] width 454 height 2
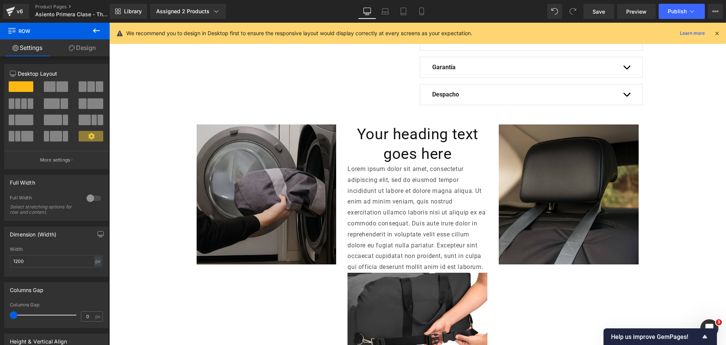
click at [244, 130] on img at bounding box center [267, 194] width 140 height 140
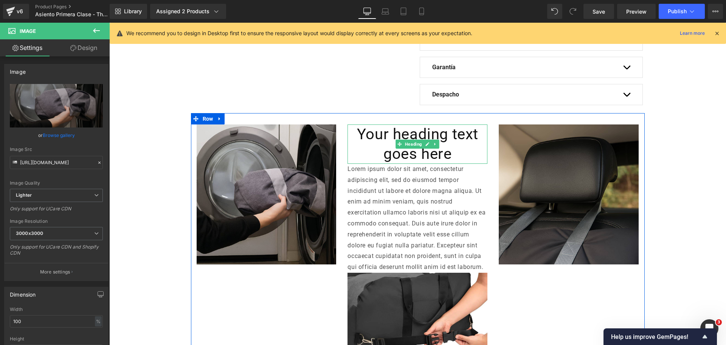
click at [334, 129] on div "Image" at bounding box center [266, 194] width 151 height 140
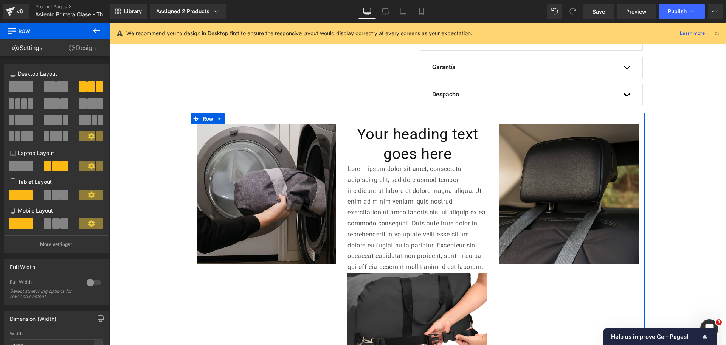
click at [92, 50] on link "Design" at bounding box center [82, 47] width 55 height 17
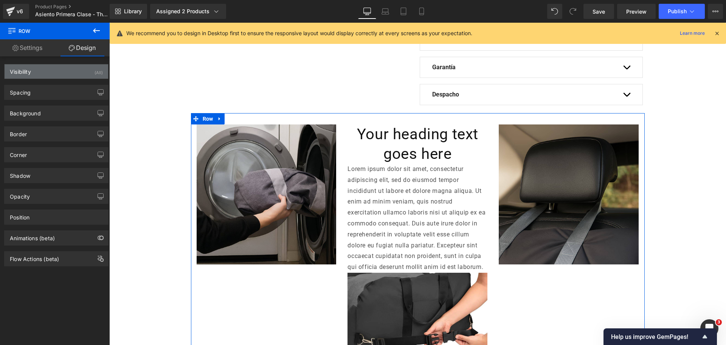
click at [76, 73] on div "Visibility (All)" at bounding box center [57, 71] width 104 height 14
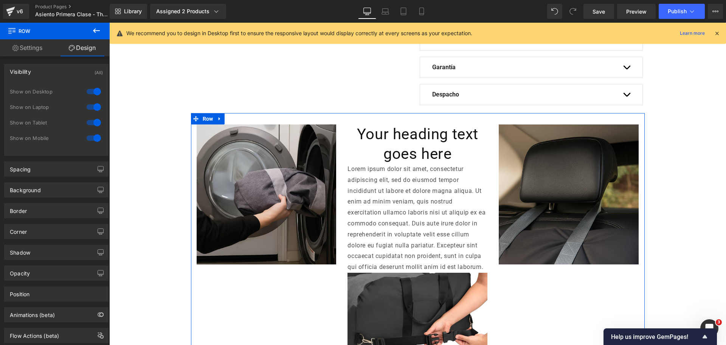
click at [87, 121] on div at bounding box center [94, 122] width 18 height 12
drag, startPoint x: 92, startPoint y: 134, endPoint x: 96, endPoint y: 136, distance: 4.4
click at [92, 134] on div at bounding box center [94, 138] width 18 height 12
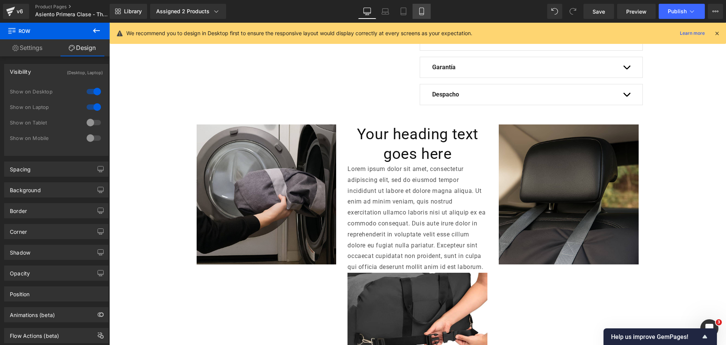
click at [420, 8] on icon at bounding box center [422, 12] width 8 height 8
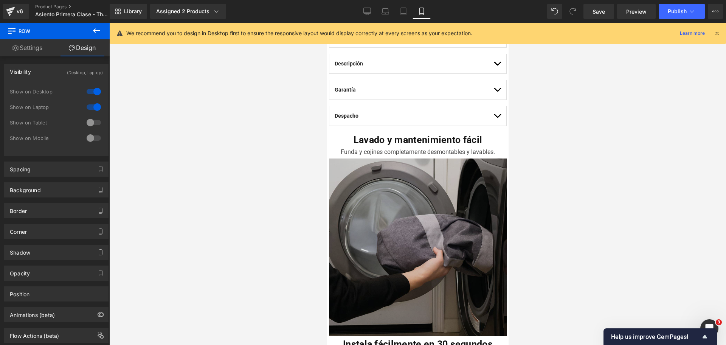
scroll to position [709, 0]
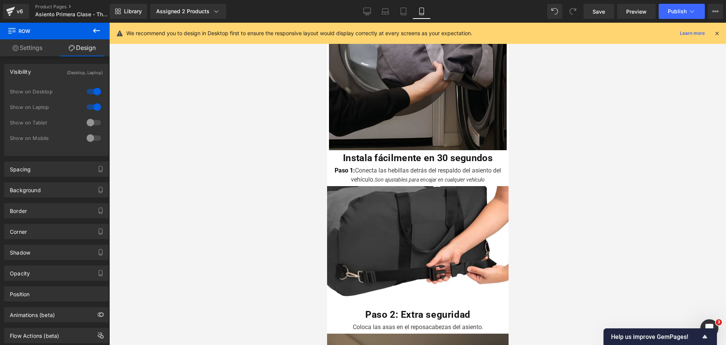
click at [377, 152] on b "Instala fácilmente en 30 segundos" at bounding box center [418, 157] width 150 height 11
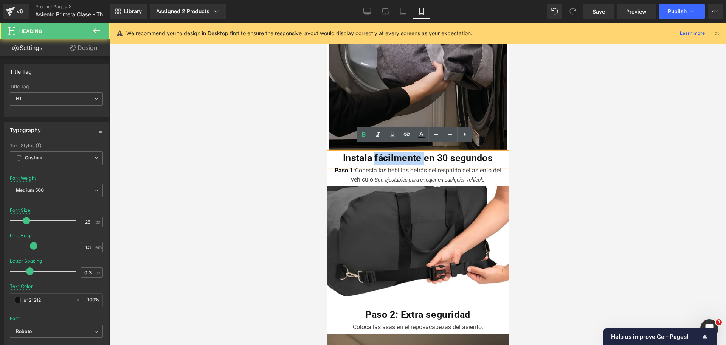
click at [377, 152] on b "Instala fácilmente en 30 segundos" at bounding box center [418, 157] width 150 height 11
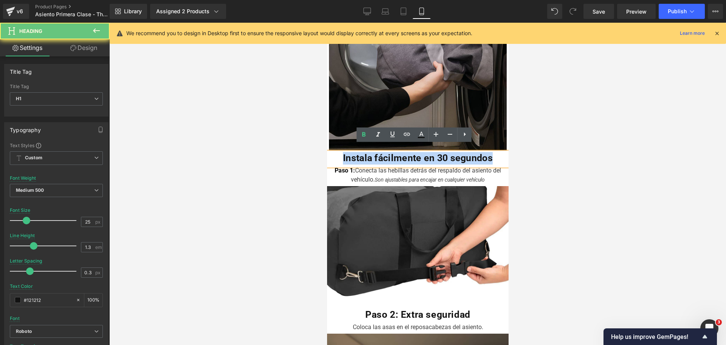
click at [377, 152] on b "Instala fácilmente en 30 segundos" at bounding box center [418, 157] width 150 height 11
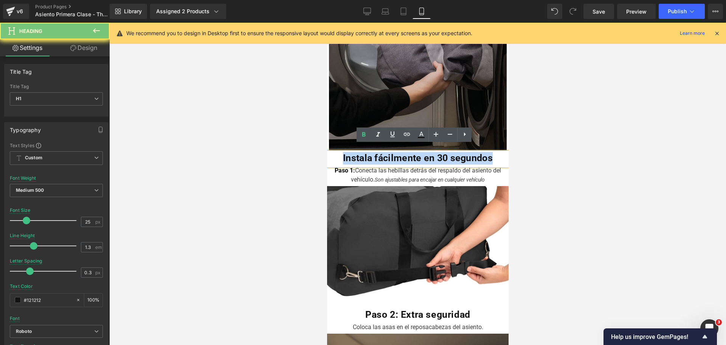
copy b "Instala fácilmente en 30 segundos"
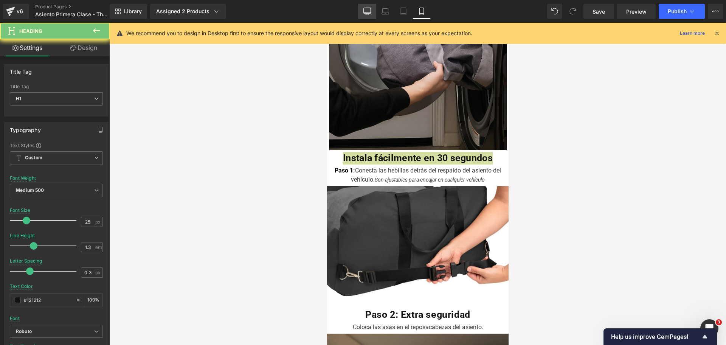
click at [368, 16] on link "Desktop" at bounding box center [367, 11] width 18 height 15
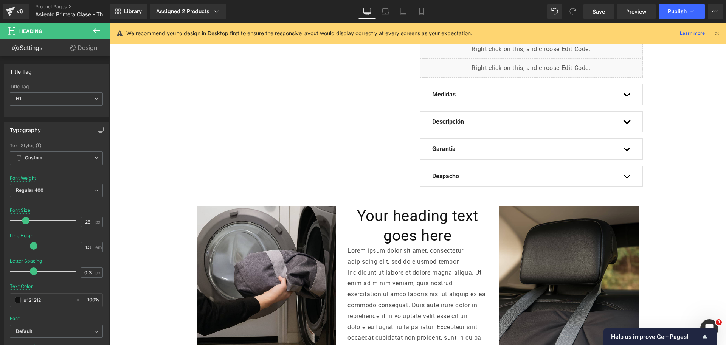
scroll to position [378, 0]
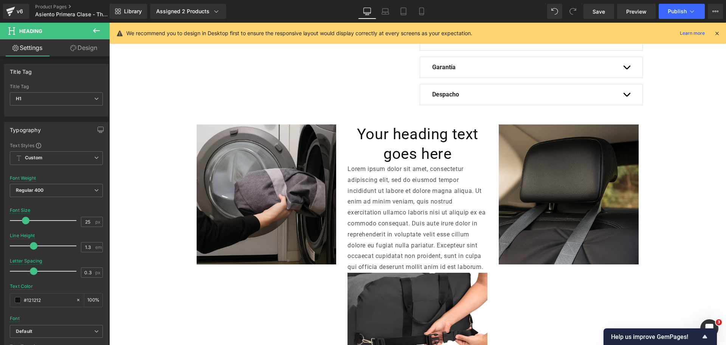
click at [394, 149] on h1 "Your heading text goes here" at bounding box center [418, 143] width 140 height 39
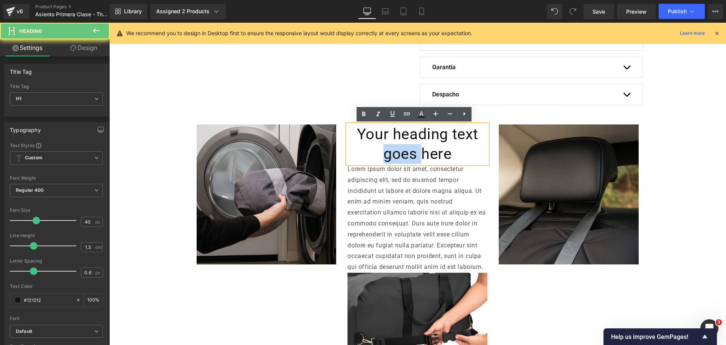
click at [394, 149] on h1 "Your heading text goes here" at bounding box center [418, 143] width 140 height 39
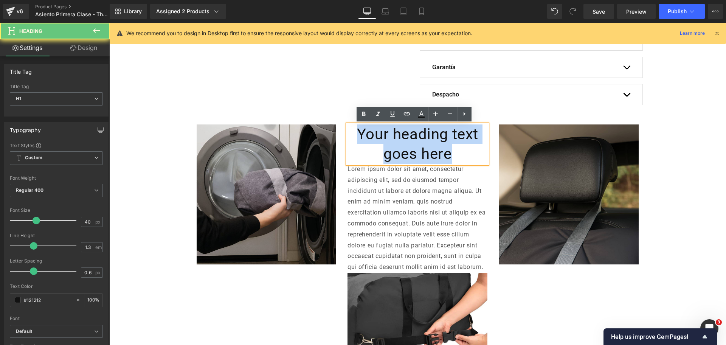
click at [394, 149] on h1 "Your heading text goes here" at bounding box center [418, 143] width 140 height 39
paste div
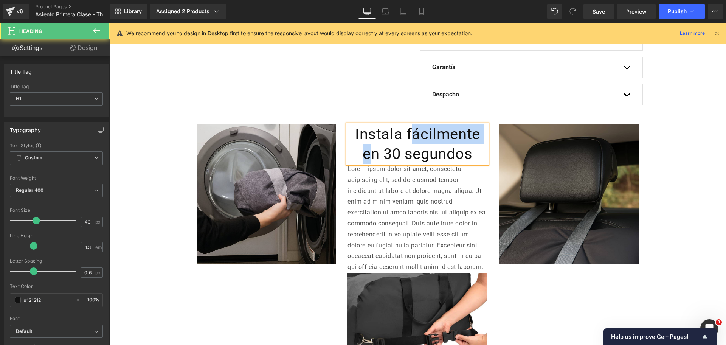
drag, startPoint x: 408, startPoint y: 136, endPoint x: 397, endPoint y: 141, distance: 11.7
click at [371, 161] on h1 "Instala fácilmente en 30 segundos" at bounding box center [418, 143] width 140 height 39
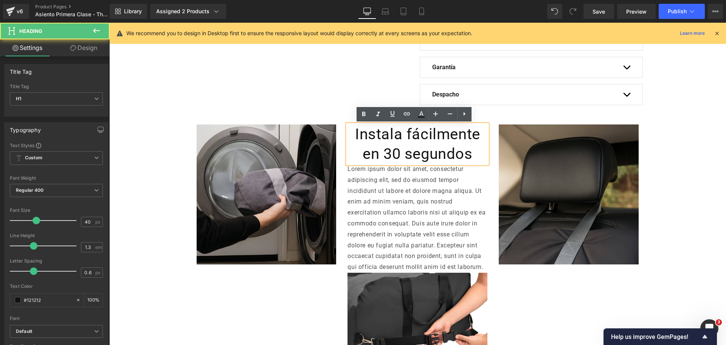
click at [405, 135] on h1 "Instala fácilmente en 30 segundos" at bounding box center [418, 143] width 140 height 39
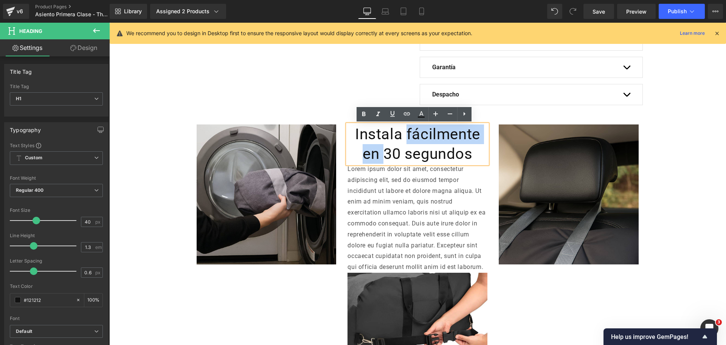
drag, startPoint x: 399, startPoint y: 144, endPoint x: 382, endPoint y: 159, distance: 22.5
click at [382, 159] on h1 "Instala fácilmente en 30 segundos" at bounding box center [418, 143] width 140 height 39
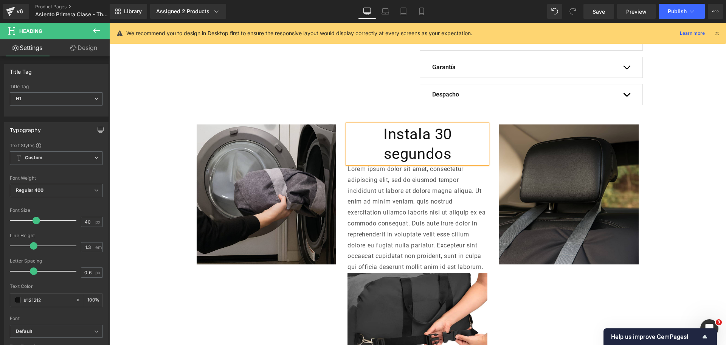
click at [427, 118] on div "Image Instala 30 segundos Heading Lorem ipsum dolor sit amet, consectetur adipi…" at bounding box center [418, 241] width 454 height 256
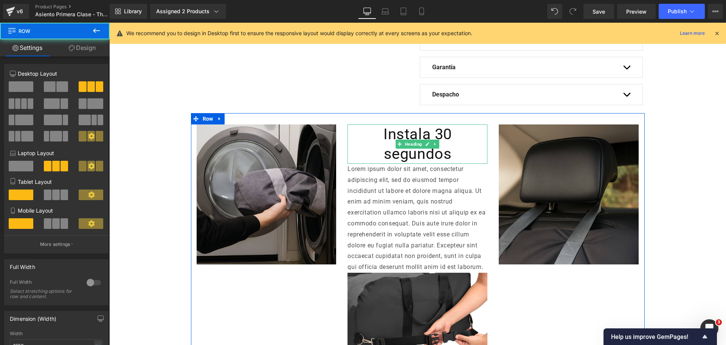
click at [404, 140] on span "Heading" at bounding box center [414, 144] width 20 height 9
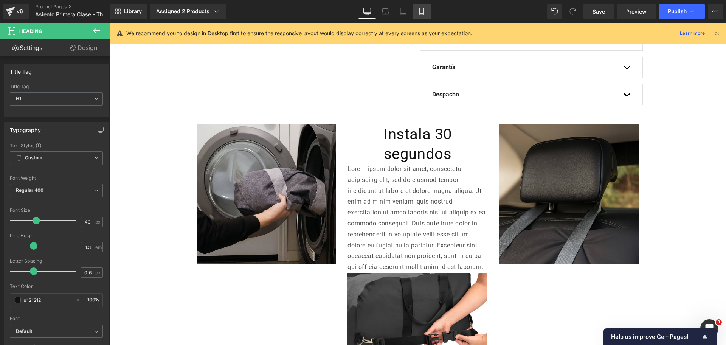
click at [429, 9] on link "Mobile" at bounding box center [422, 11] width 18 height 15
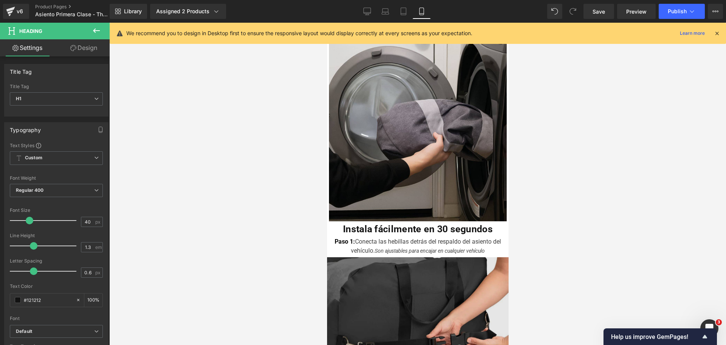
scroll to position [756, 0]
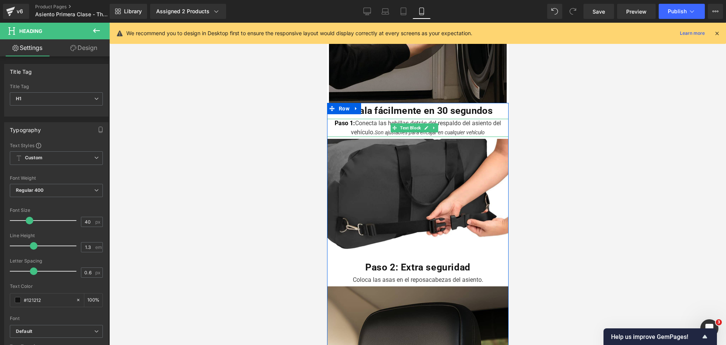
click at [369, 119] on div "Paso 1: Conecta las hebillas detrás del respaldo del asiento del vehículo. Son …" at bounding box center [418, 128] width 182 height 18
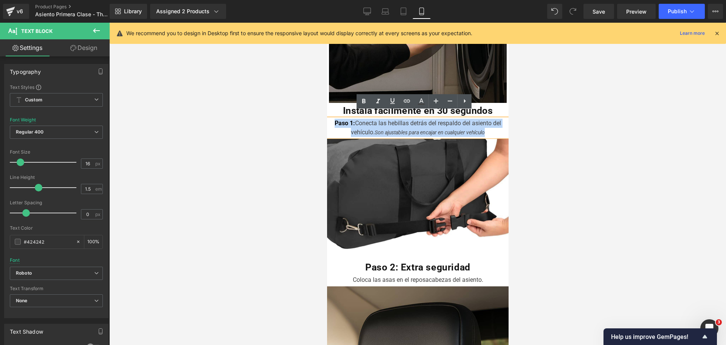
drag, startPoint x: 494, startPoint y: 126, endPoint x: 291, endPoint y: 117, distance: 202.9
copy div "Paso 1: Conecta las hebillas detrás del respaldo del asiento del vehículo. Son …"
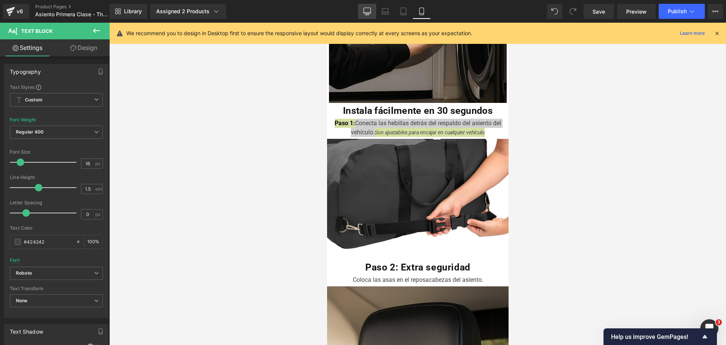
click at [361, 12] on link "Desktop" at bounding box center [367, 11] width 18 height 15
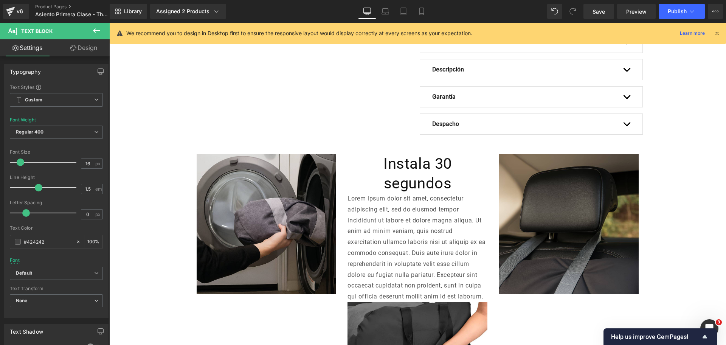
scroll to position [425, 0]
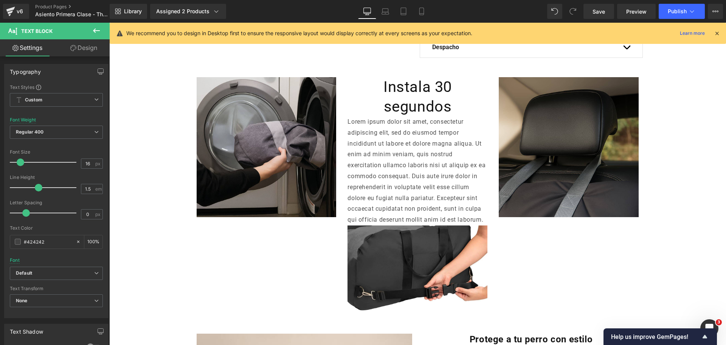
click at [414, 116] on p "Lorem ipsum dolor sit amet, consectetur adipiscing elit, sed do eiusmod tempor …" at bounding box center [418, 170] width 140 height 109
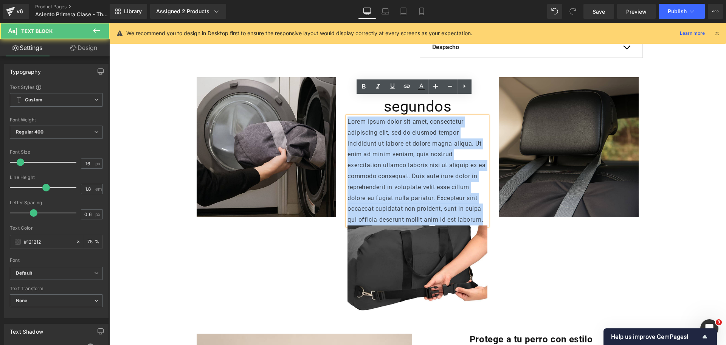
drag, startPoint x: 480, startPoint y: 202, endPoint x: 345, endPoint y: 106, distance: 165.7
click at [348, 116] on p "Lorem ipsum dolor sit amet, consectetur adipiscing elit, sed do eiusmod tempor …" at bounding box center [418, 170] width 140 height 109
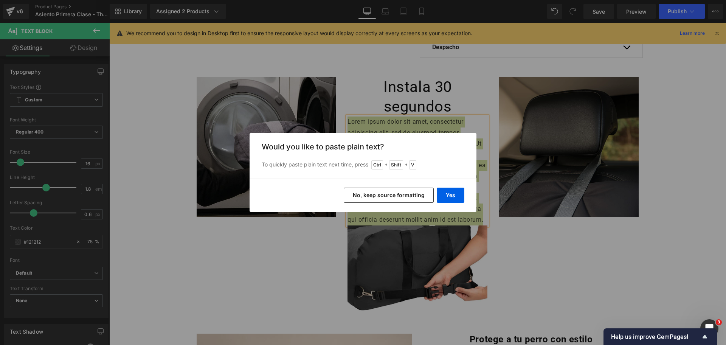
drag, startPoint x: 399, startPoint y: 190, endPoint x: 290, endPoint y: 168, distance: 111.6
click at [399, 190] on button "No, keep source formatting" at bounding box center [389, 195] width 90 height 15
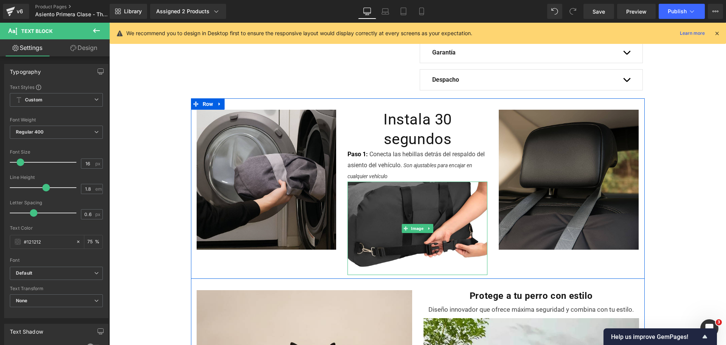
scroll to position [378, 0]
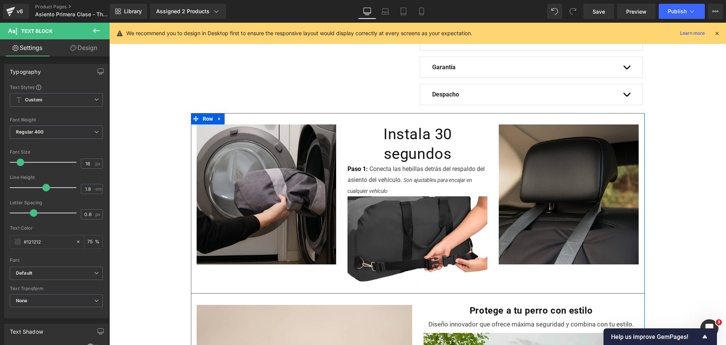
click at [415, 137] on div "Instala 30 segundos Heading" at bounding box center [418, 143] width 140 height 39
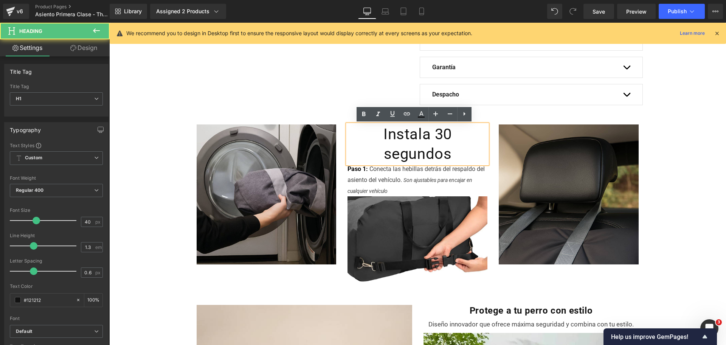
click at [450, 134] on h1 "Instala 30 segundos" at bounding box center [418, 143] width 140 height 39
click at [484, 135] on h1 "Instala 30 segundos" at bounding box center [418, 143] width 140 height 39
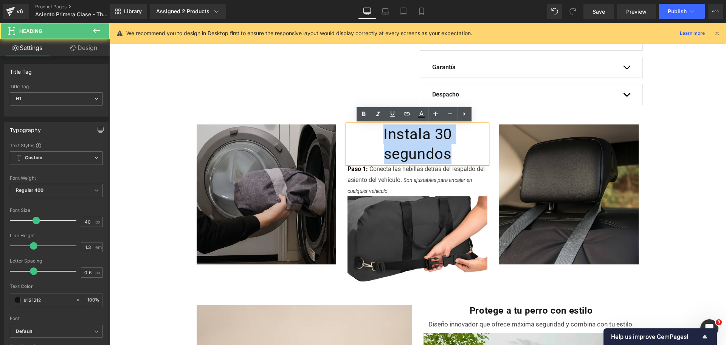
drag, startPoint x: 481, startPoint y: 135, endPoint x: 274, endPoint y: 145, distance: 207.5
click at [305, 141] on div "Image Instala 30 segundos Heading Paso 1: Conecta las hebillas detrás del respa…" at bounding box center [418, 203] width 454 height 180
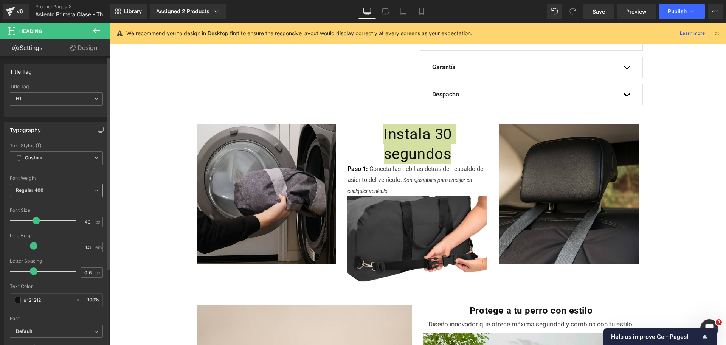
click at [92, 194] on span "Regular 400" at bounding box center [56, 190] width 93 height 13
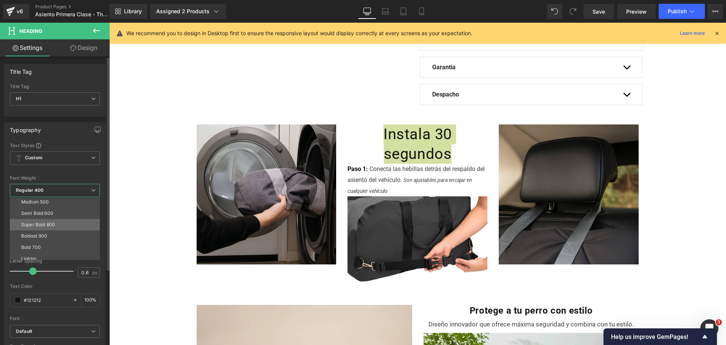
scroll to position [47, 0]
click at [68, 216] on li "Semi Bold 600" at bounding box center [56, 212] width 93 height 11
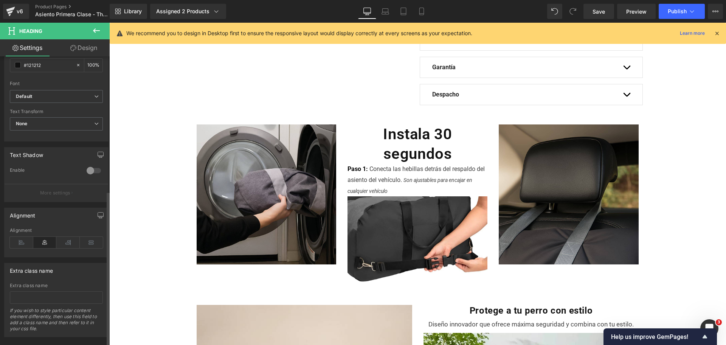
scroll to position [250, 0]
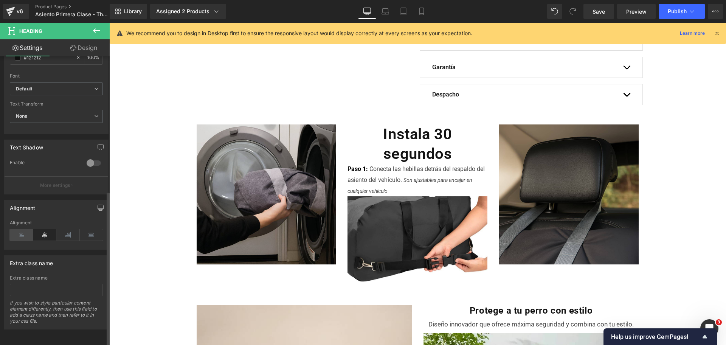
click at [25, 230] on icon at bounding box center [21, 234] width 23 height 11
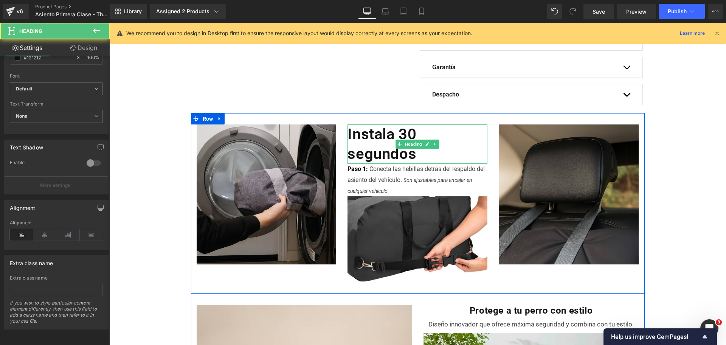
click at [405, 138] on h1 "Instala 30 segundos" at bounding box center [418, 143] width 140 height 39
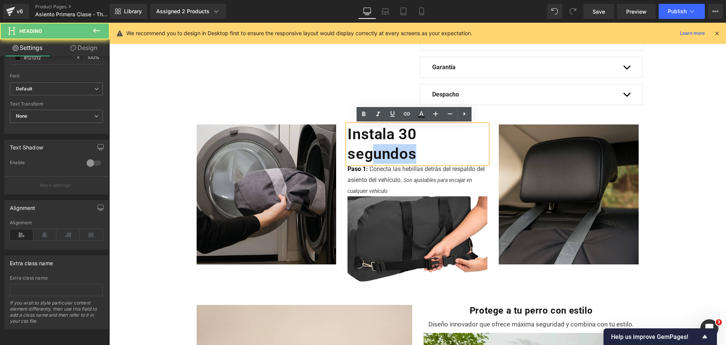
drag, startPoint x: 372, startPoint y: 158, endPoint x: 427, endPoint y: 154, distance: 55.8
click at [427, 154] on h1 "Instala 30 segundos" at bounding box center [418, 143] width 140 height 39
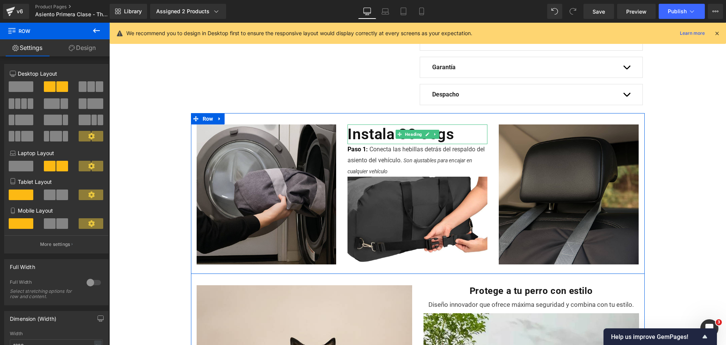
click at [444, 135] on h1 "Instala 30 segs" at bounding box center [418, 134] width 140 height 20
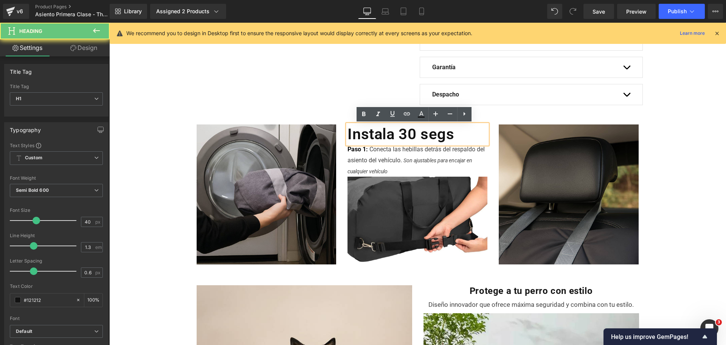
click at [453, 138] on h1 "Instala 30 segs" at bounding box center [418, 134] width 140 height 20
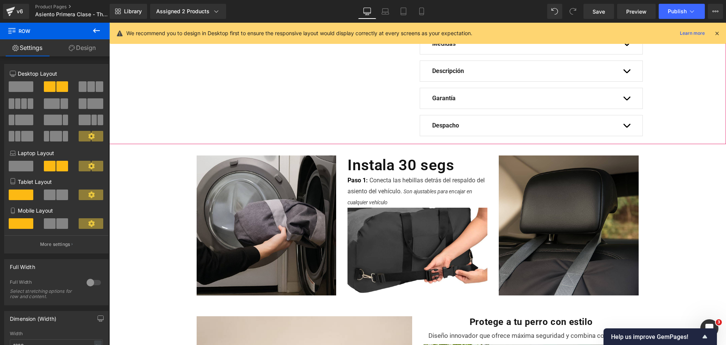
scroll to position [331, 0]
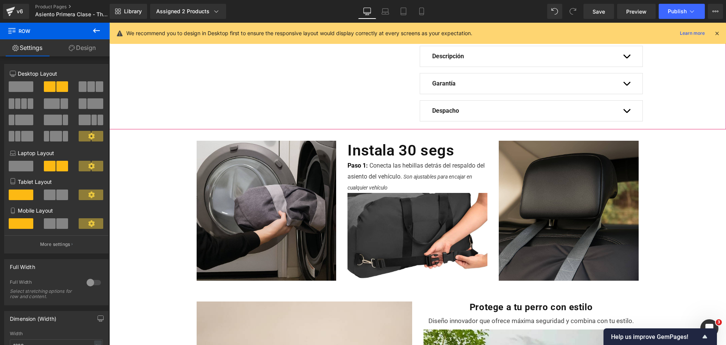
scroll to position [378, 0]
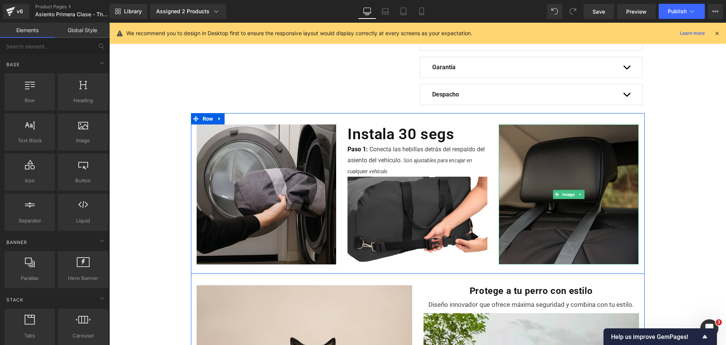
click at [620, 138] on img at bounding box center [569, 194] width 140 height 140
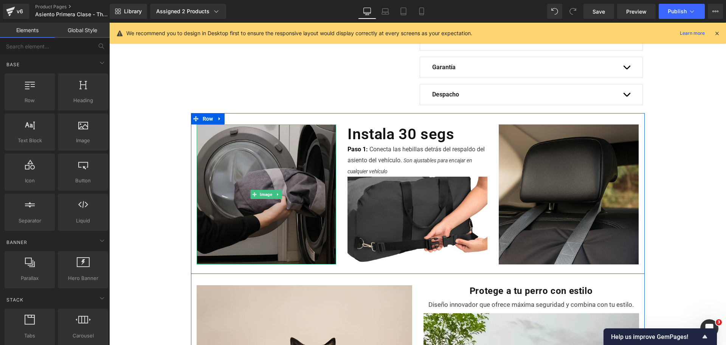
click at [327, 159] on img at bounding box center [267, 194] width 140 height 140
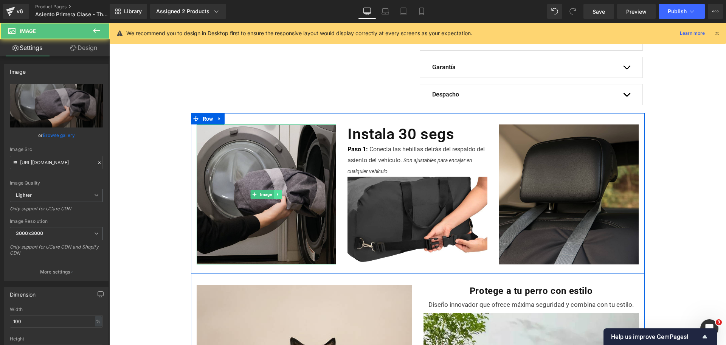
click at [276, 196] on icon at bounding box center [278, 194] width 4 height 5
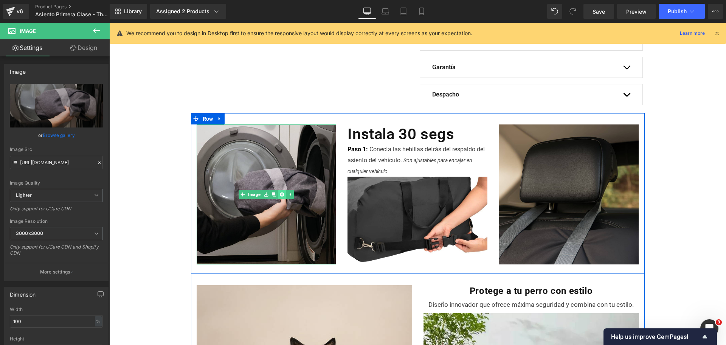
click at [279, 197] on link at bounding box center [282, 194] width 8 height 9
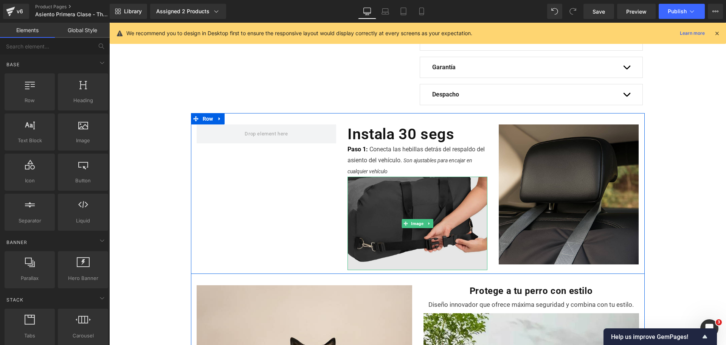
click at [369, 182] on img at bounding box center [418, 223] width 140 height 93
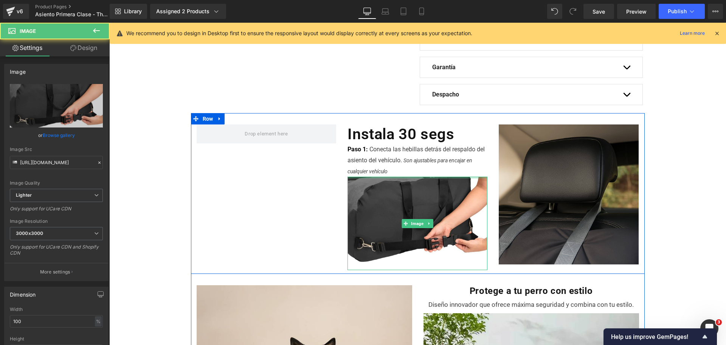
click at [390, 128] on h1 "Instala 30 segs" at bounding box center [418, 134] width 140 height 20
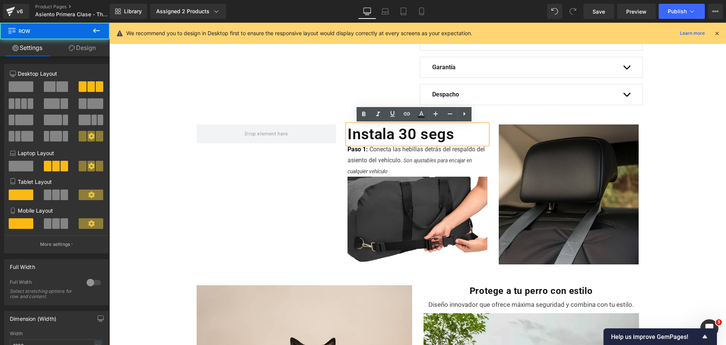
click at [535, 115] on div "Instala 30 segs Heading Paso 1: Conecta las hebillas detrás del respaldo del as…" at bounding box center [418, 193] width 454 height 161
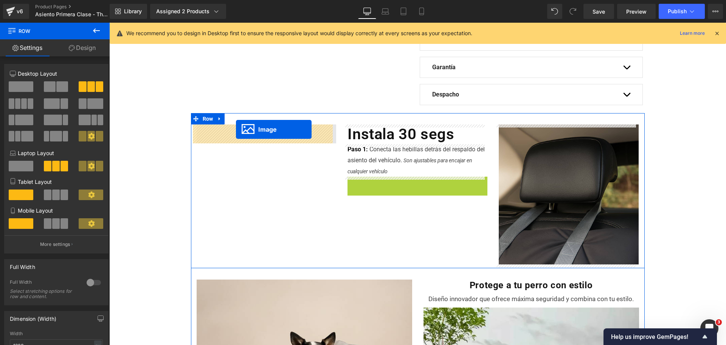
drag, startPoint x: 403, startPoint y: 223, endPoint x: 236, endPoint y: 129, distance: 191.4
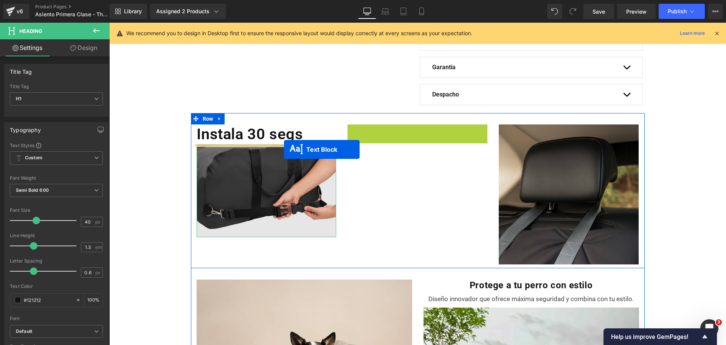
drag, startPoint x: 395, startPoint y: 138, endPoint x: 284, endPoint y: 149, distance: 111.4
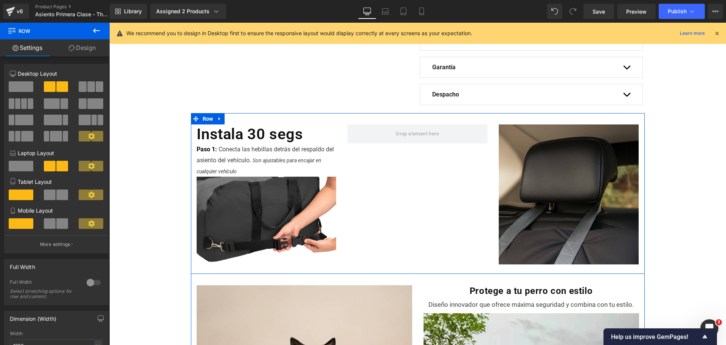
click at [456, 157] on div "Instala 30 segs Heading Paso 1: Conecta las hebillas detrás del respaldo del as…" at bounding box center [418, 193] width 454 height 161
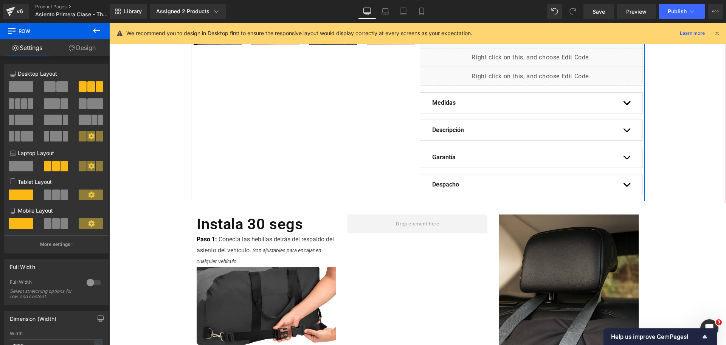
scroll to position [284, 0]
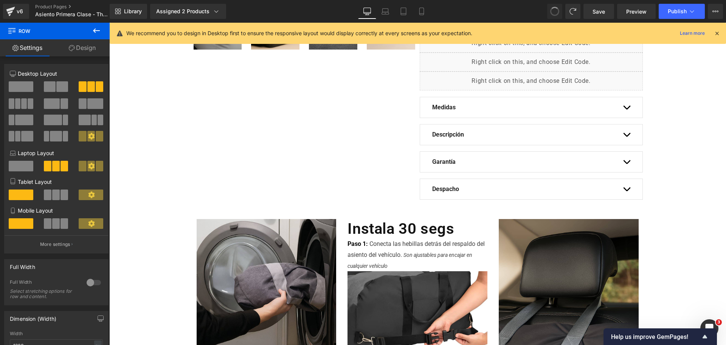
click at [552, 12] on span at bounding box center [554, 11] width 13 height 13
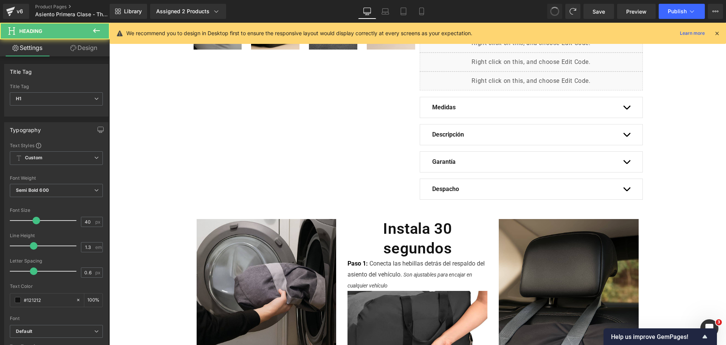
click at [552, 12] on span at bounding box center [554, 11] width 13 height 13
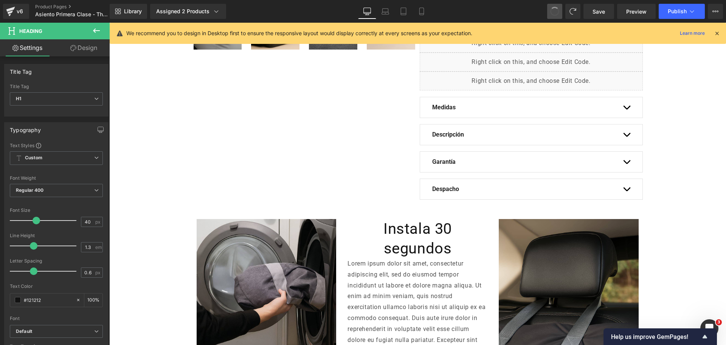
drag, startPoint x: 552, startPoint y: 12, endPoint x: 556, endPoint y: 12, distance: 4.5
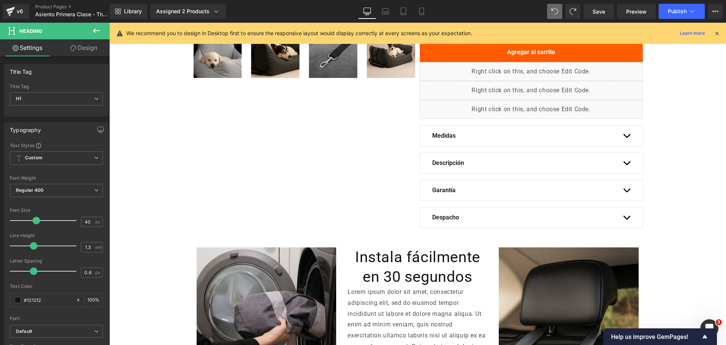
scroll to position [446, 0]
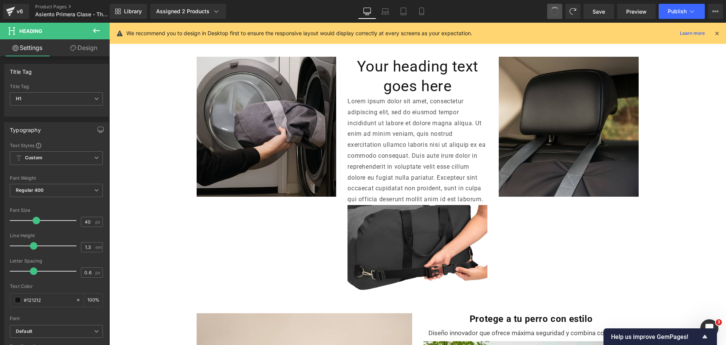
click at [560, 7] on button at bounding box center [554, 11] width 15 height 15
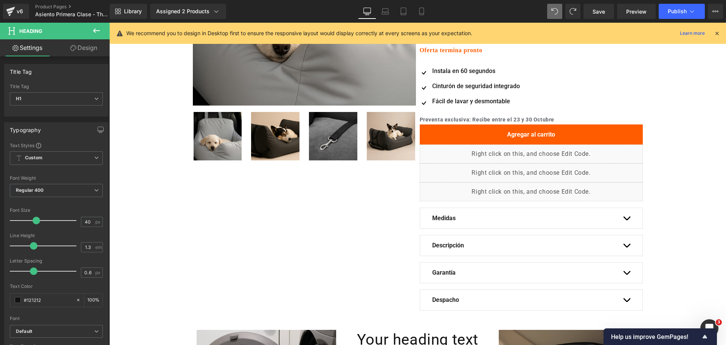
scroll to position [0, 0]
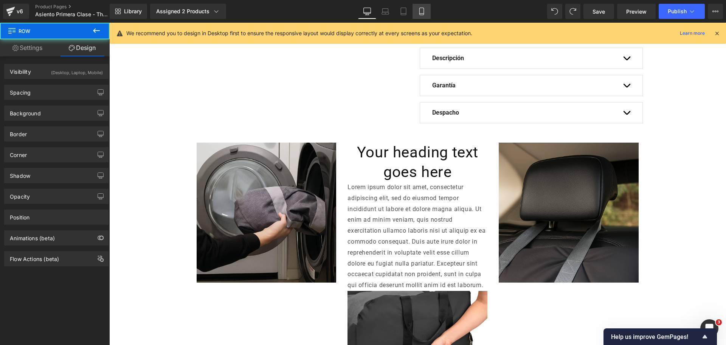
click at [425, 9] on icon at bounding box center [422, 12] width 8 height 8
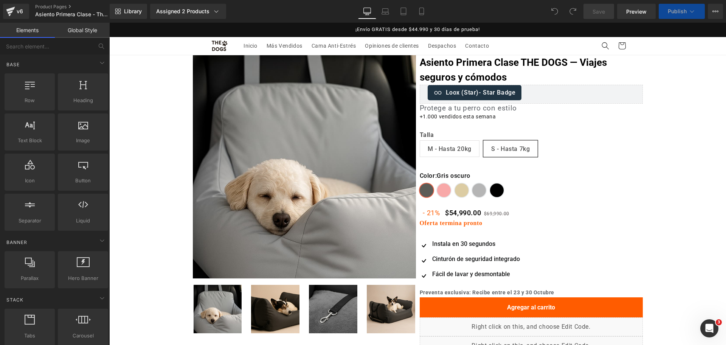
select select "S - Hasta 7kg"
click at [423, 8] on icon at bounding box center [422, 12] width 8 height 8
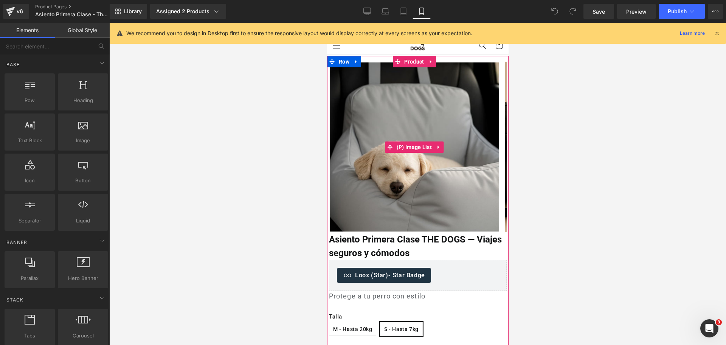
click at [638, 111] on div at bounding box center [417, 184] width 617 height 322
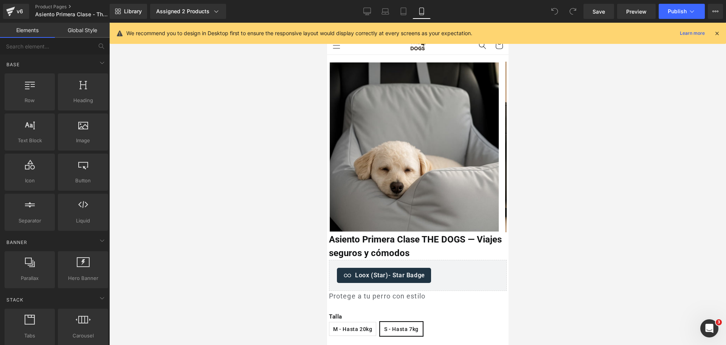
click at [718, 36] on icon at bounding box center [717, 33] width 7 height 7
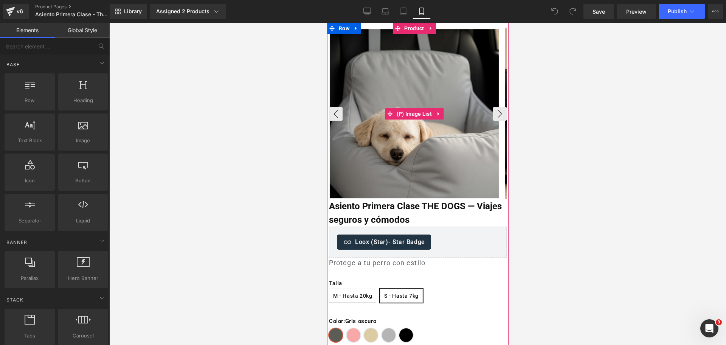
scroll to position [47, 0]
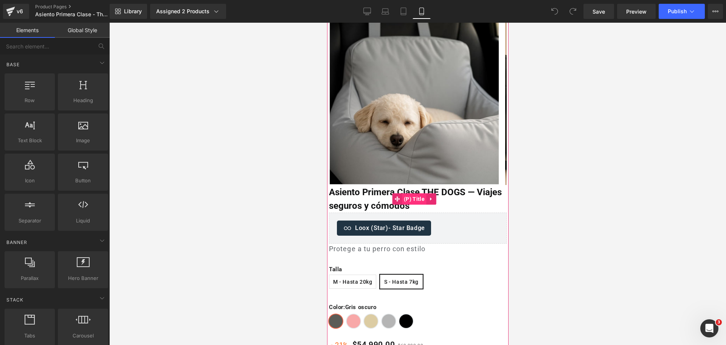
click at [416, 194] on span "(P) Title" at bounding box center [414, 198] width 25 height 11
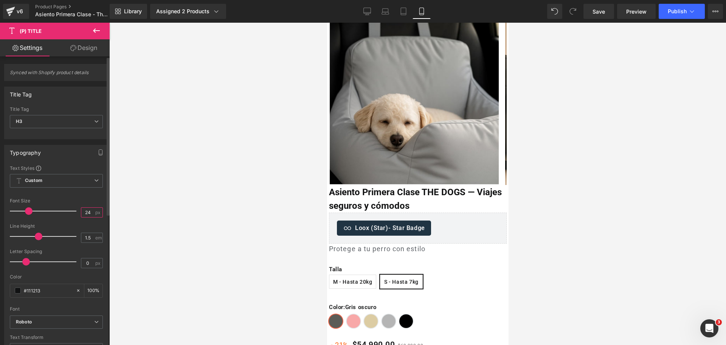
click at [83, 210] on input "24" at bounding box center [87, 212] width 13 height 9
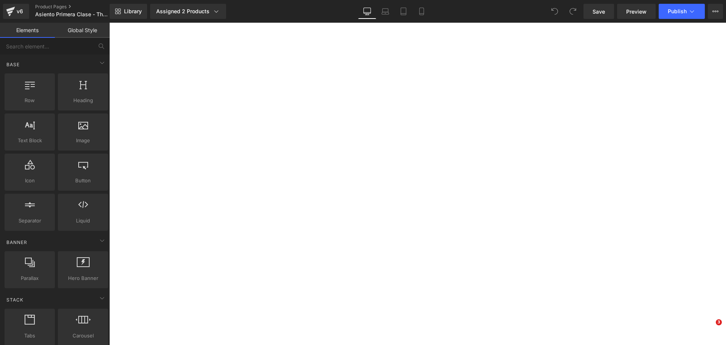
select select "S - Hasta 7kg"
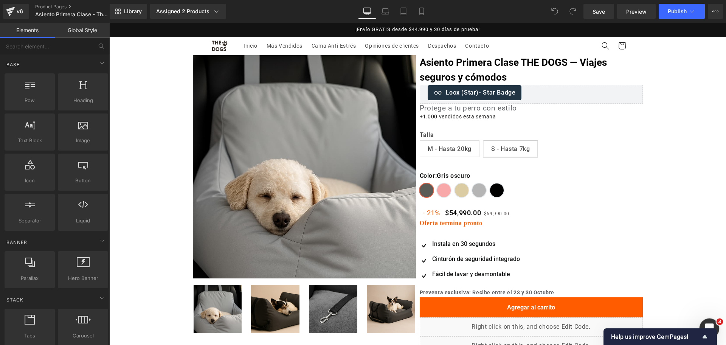
click at [706, 322] on icon "Abrir Intercom Messenger" at bounding box center [708, 327] width 12 height 12
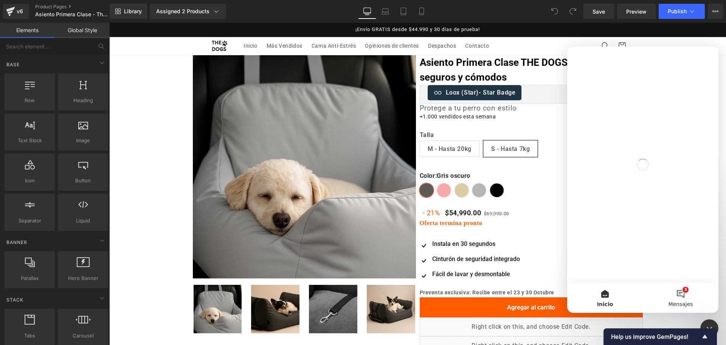
click at [669, 299] on button "3 Mensajes" at bounding box center [681, 298] width 76 height 30
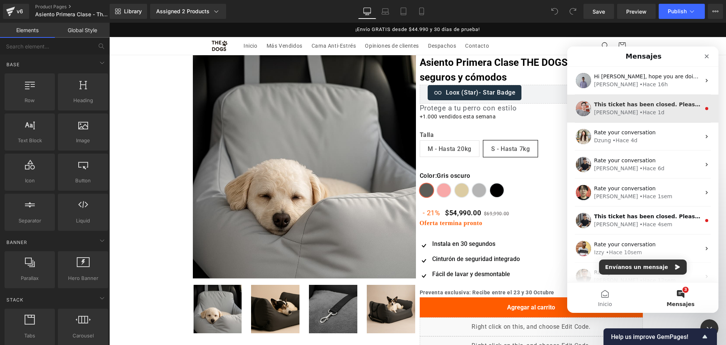
click at [643, 112] on div "[PERSON_NAME] • Hace 1d" at bounding box center [647, 113] width 107 height 8
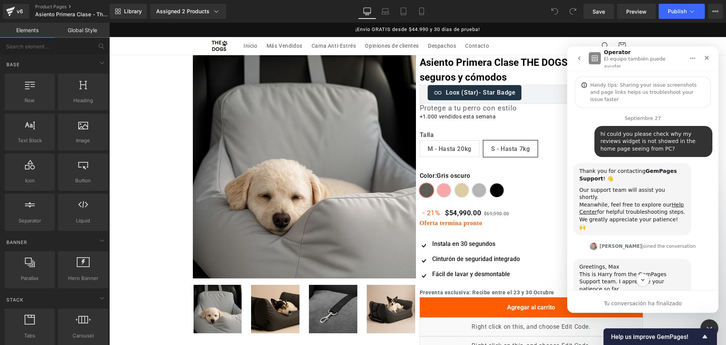
click at [578, 55] on icon "go back" at bounding box center [579, 58] width 6 height 6
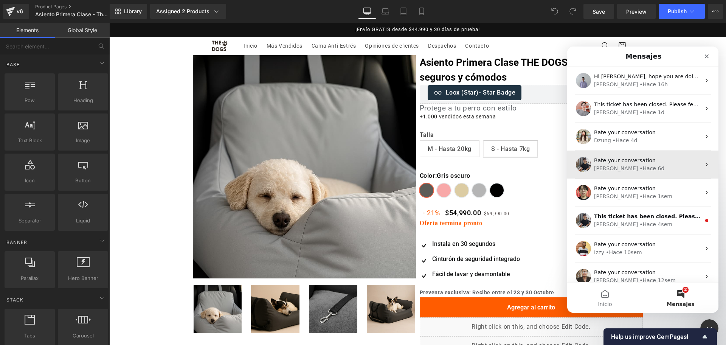
click at [647, 158] on span "Rate your conversation" at bounding box center [625, 160] width 62 height 6
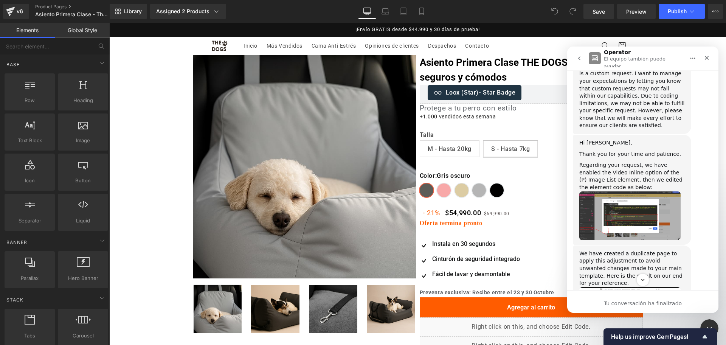
scroll to position [567, 0]
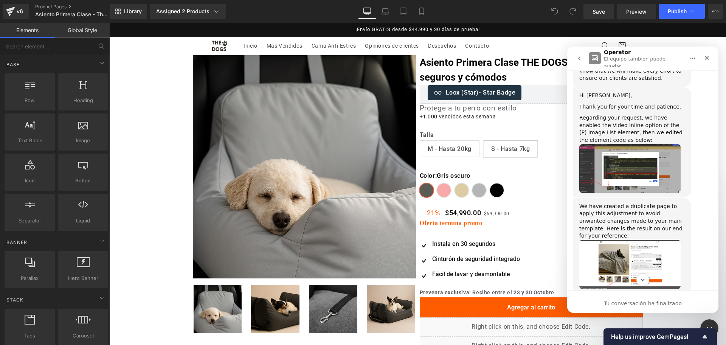
click at [655, 203] on div "We have created a duplicate page to apply this adjustment to avoid unwanted cha…" at bounding box center [632, 221] width 106 height 37
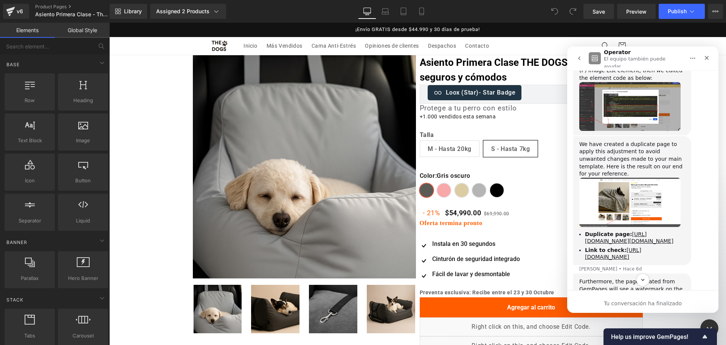
scroll to position [615, 0]
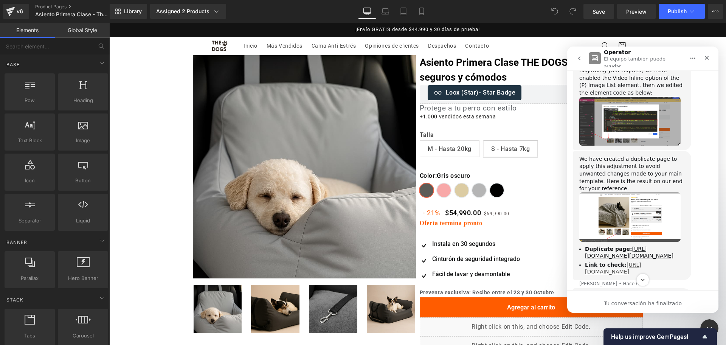
click at [622, 262] on link "[URL][DOMAIN_NAME]" at bounding box center [613, 268] width 56 height 13
click at [618, 246] on link "[URL][DOMAIN_NAME][DOMAIN_NAME]" at bounding box center [629, 252] width 89 height 13
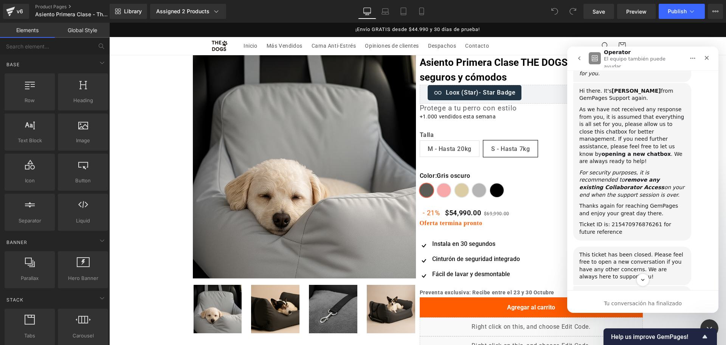
scroll to position [1091, 0]
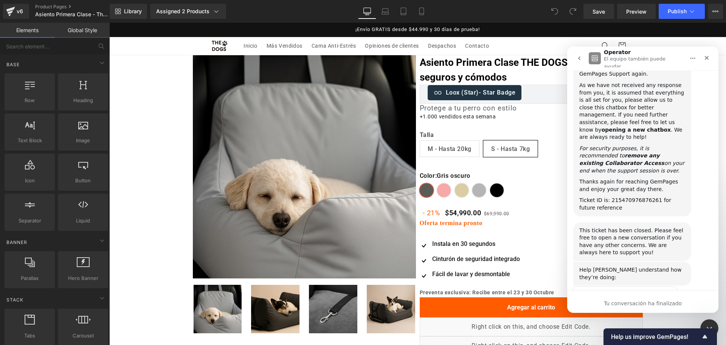
click at [584, 53] on button "go back" at bounding box center [579, 58] width 14 height 14
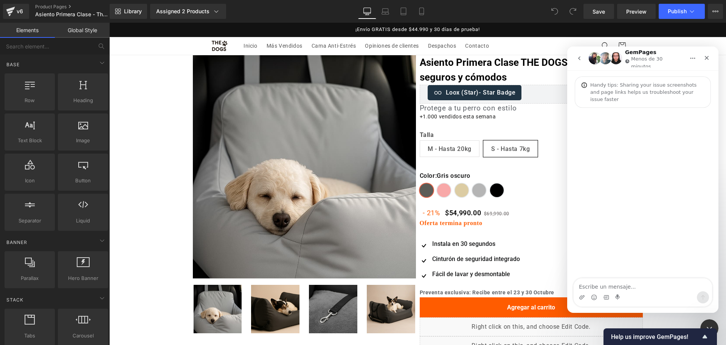
scroll to position [0, 0]
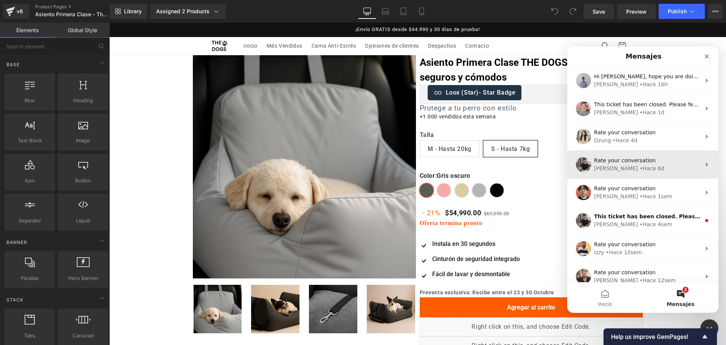
click at [643, 156] on div "Rate your conversation [PERSON_NAME] 6d" at bounding box center [642, 165] width 151 height 28
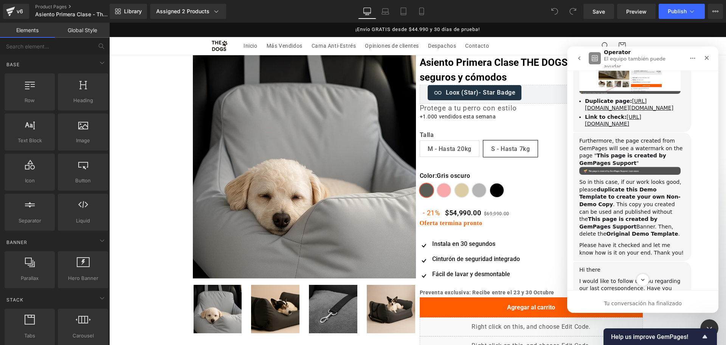
scroll to position [658, 0]
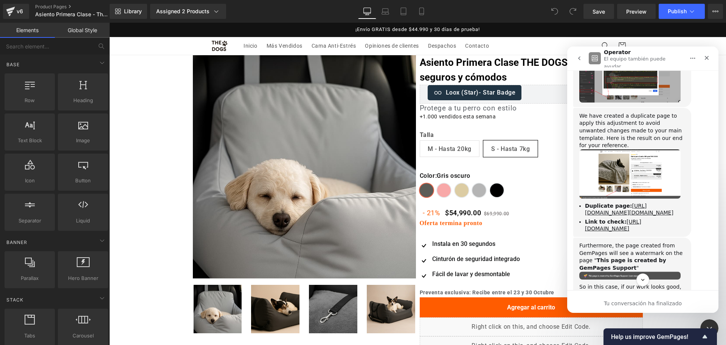
click at [582, 57] on icon "go back" at bounding box center [579, 58] width 6 height 6
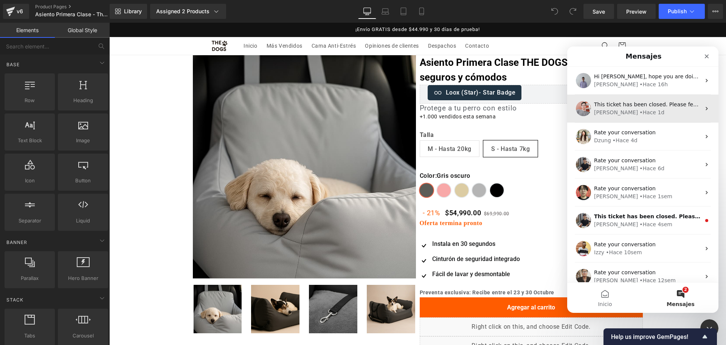
scroll to position [0, 0]
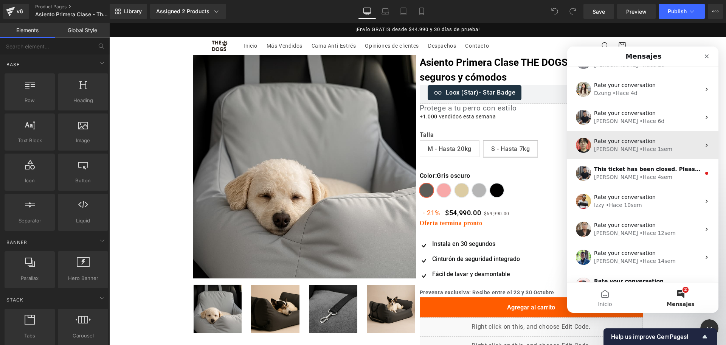
click at [633, 138] on span "Rate your conversation" at bounding box center [625, 141] width 62 height 6
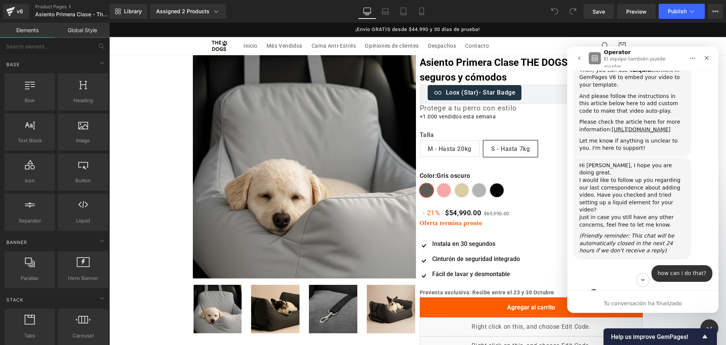
scroll to position [331, 0]
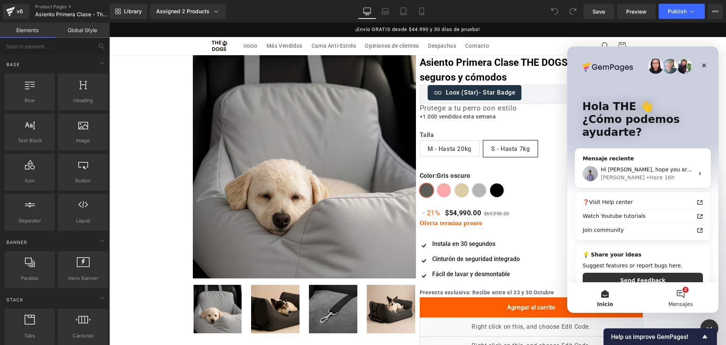
click at [680, 301] on span "Mensajes" at bounding box center [680, 303] width 25 height 5
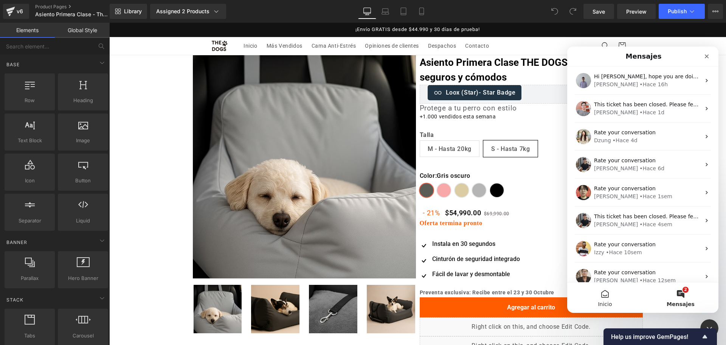
click at [617, 307] on button "Inicio" at bounding box center [605, 298] width 76 height 30
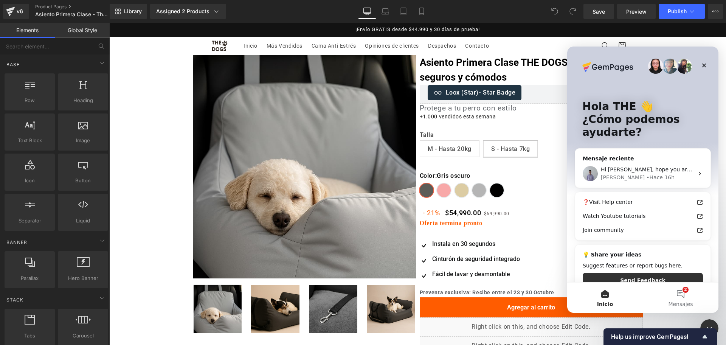
click at [617, 307] on button "Inicio" at bounding box center [605, 298] width 76 height 30
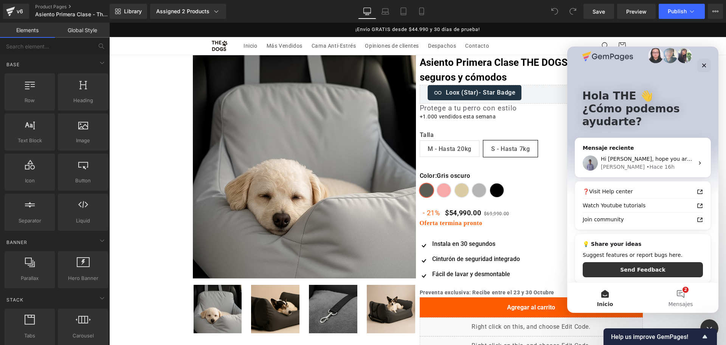
scroll to position [15, 0]
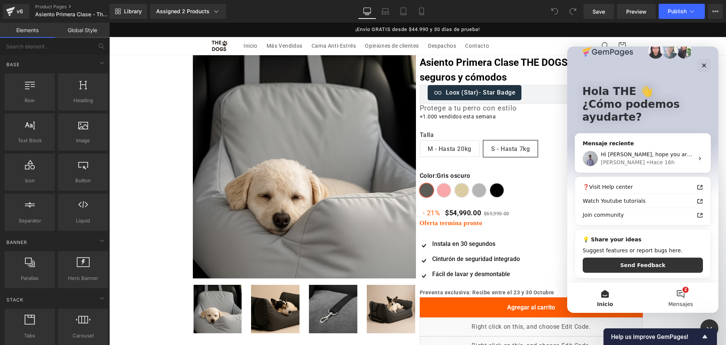
click at [676, 299] on button "2 Mensajes" at bounding box center [681, 298] width 76 height 30
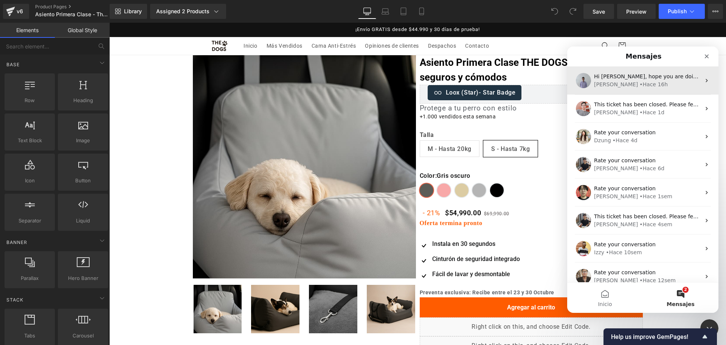
click at [636, 90] on div "Hi [PERSON_NAME], hope you are doing great. I would like to follow up you regar…" at bounding box center [642, 81] width 151 height 28
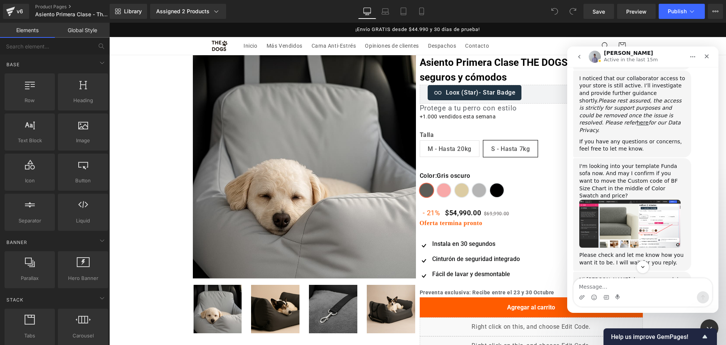
scroll to position [329, 0]
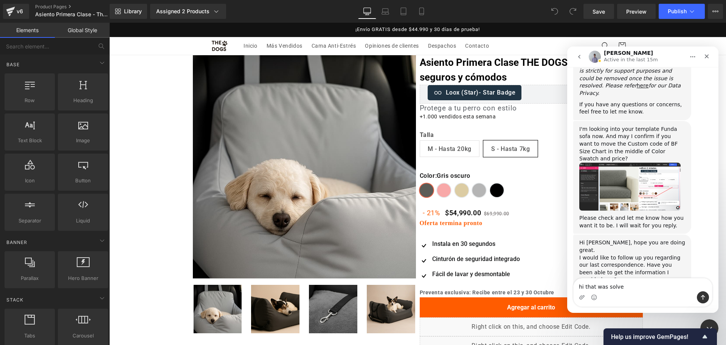
type textarea "hi that was solved"
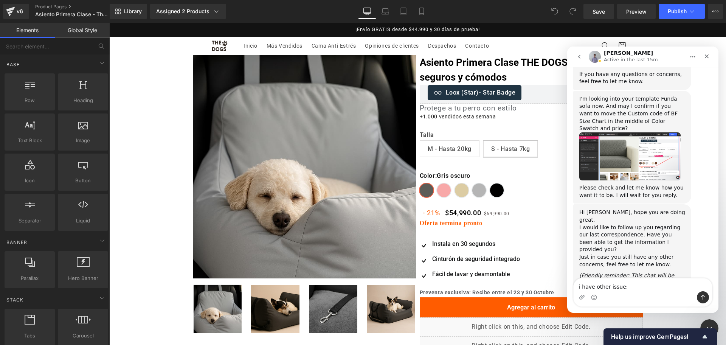
type textarea "i have other issue: Hi, i requested autoplay in my video of the gallery, you cr…"
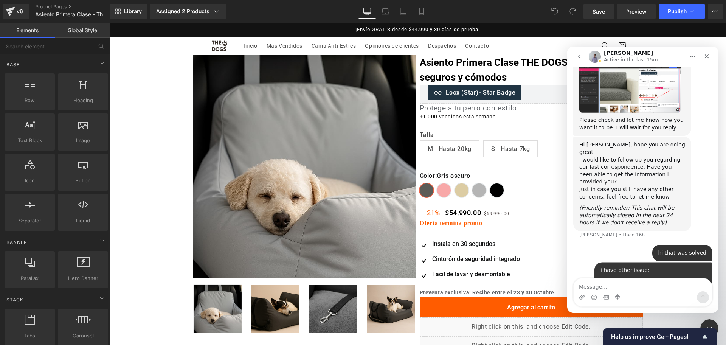
scroll to position [436, 0]
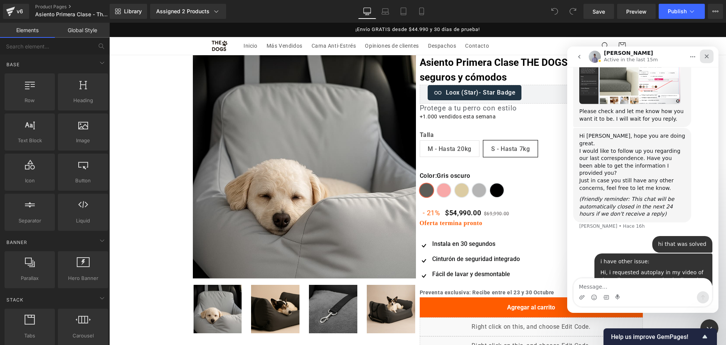
click at [707, 56] on icon "Cerrar" at bounding box center [707, 56] width 4 height 4
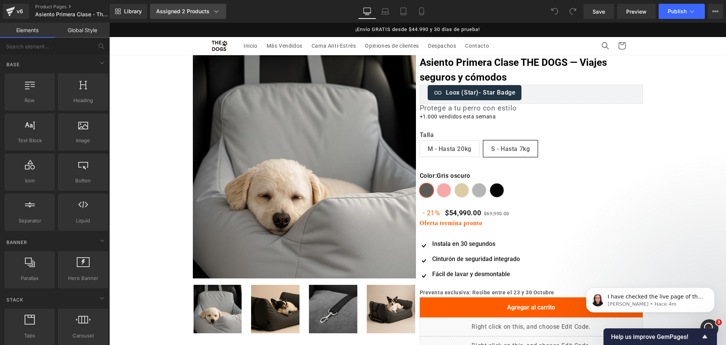
scroll to position [735, 0]
click at [421, 13] on icon at bounding box center [422, 12] width 8 height 8
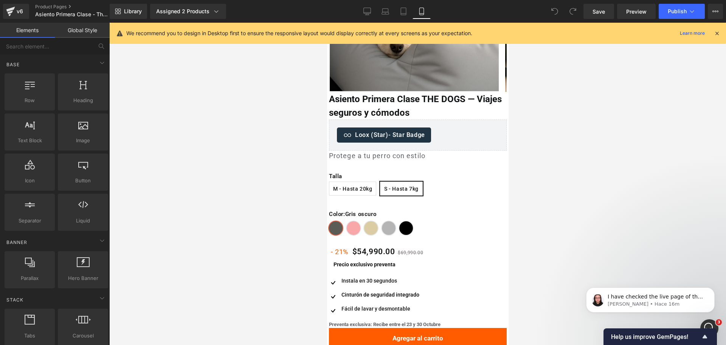
scroll to position [142, 0]
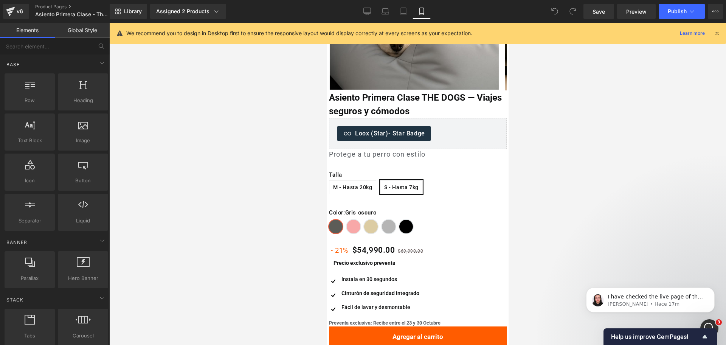
click at [407, 121] on span "Loox (Star)" at bounding box center [414, 124] width 25 height 9
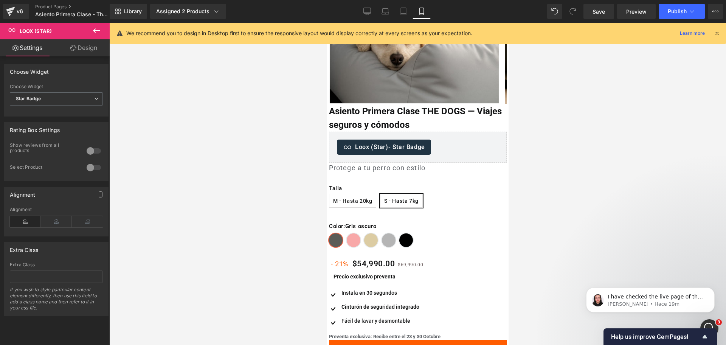
scroll to position [0, 0]
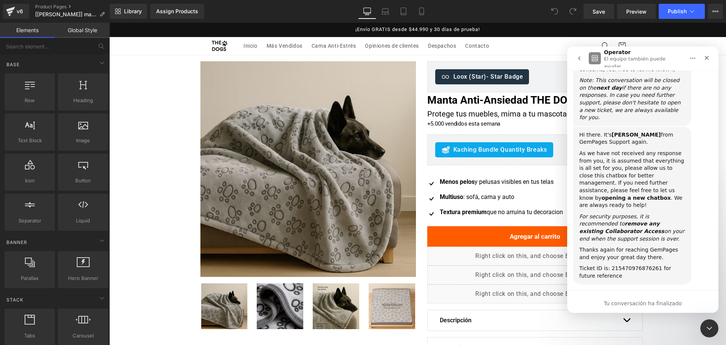
scroll to position [1071, 0]
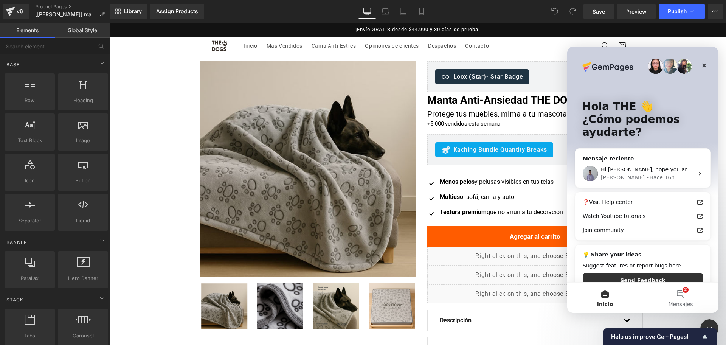
click at [422, 10] on div at bounding box center [363, 161] width 726 height 322
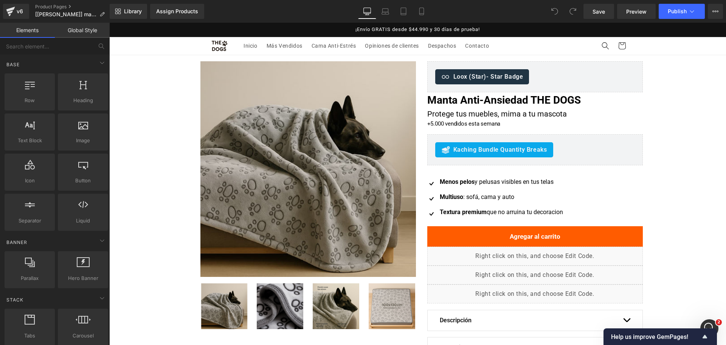
scroll to position [0, 0]
click at [422, 10] on icon at bounding box center [422, 12] width 8 height 8
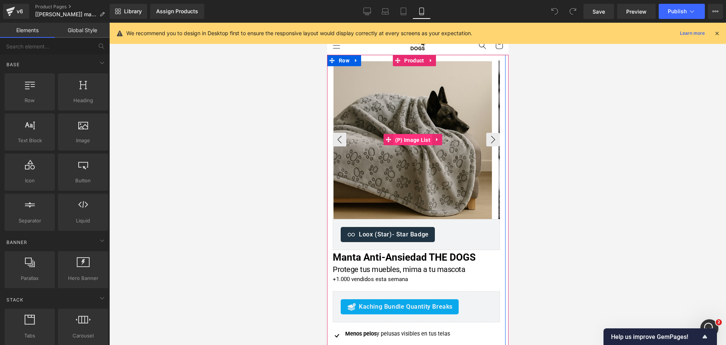
click at [421, 139] on span "(P) Image List" at bounding box center [412, 139] width 39 height 11
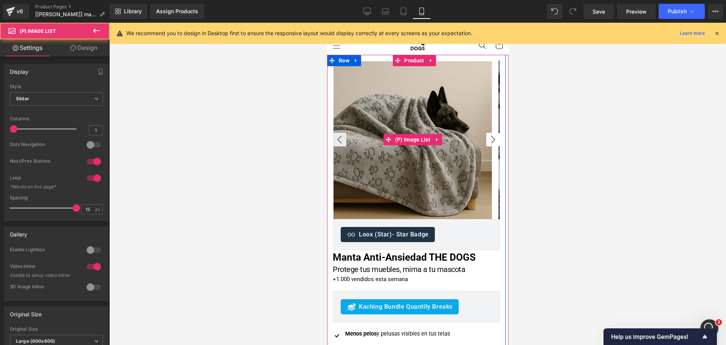
click at [486, 139] on button "›" at bounding box center [493, 140] width 14 height 14
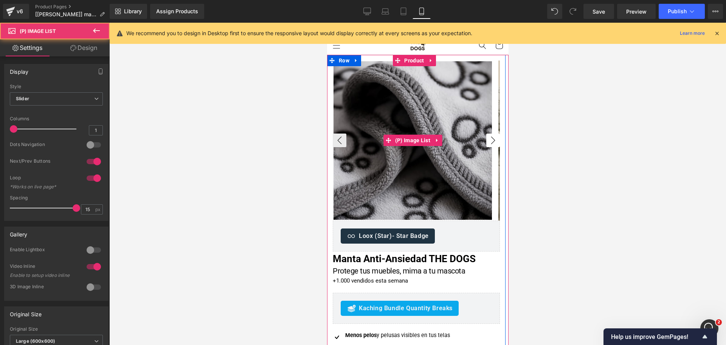
click at [486, 139] on button "›" at bounding box center [493, 141] width 14 height 14
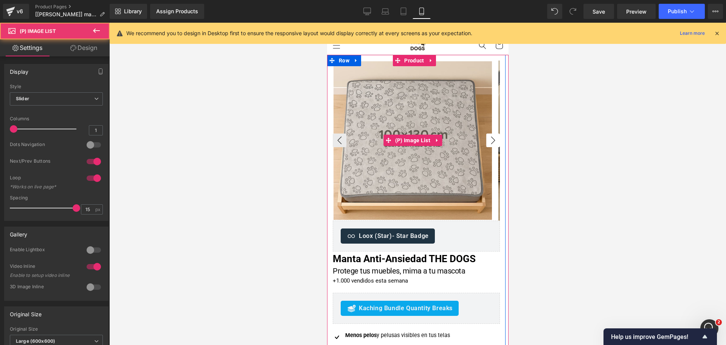
click at [486, 139] on button "›" at bounding box center [493, 141] width 14 height 14
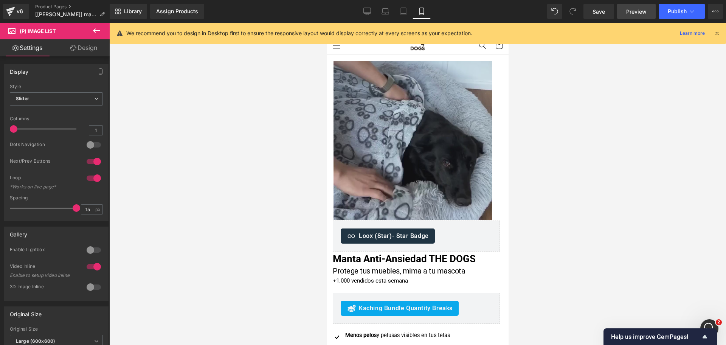
click at [640, 15] on span "Preview" at bounding box center [636, 12] width 20 height 8
click at [684, 14] on span "Publish" at bounding box center [677, 11] width 19 height 6
click at [634, 16] on link "Preview" at bounding box center [636, 11] width 39 height 15
click at [705, 319] on div "Abrir Intercom Messenger" at bounding box center [708, 327] width 25 height 25
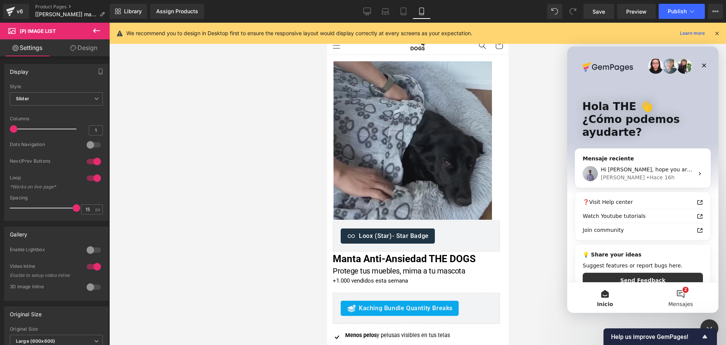
click at [678, 292] on button "2 Mensajes" at bounding box center [681, 298] width 76 height 30
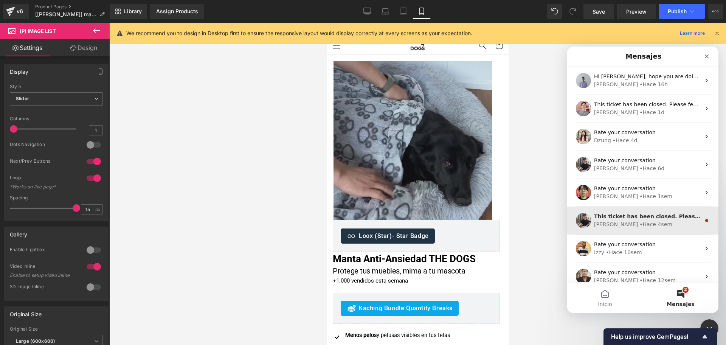
click at [647, 207] on div "This ticket has been closed. Please feel free to open a new conversation if you…" at bounding box center [642, 221] width 151 height 28
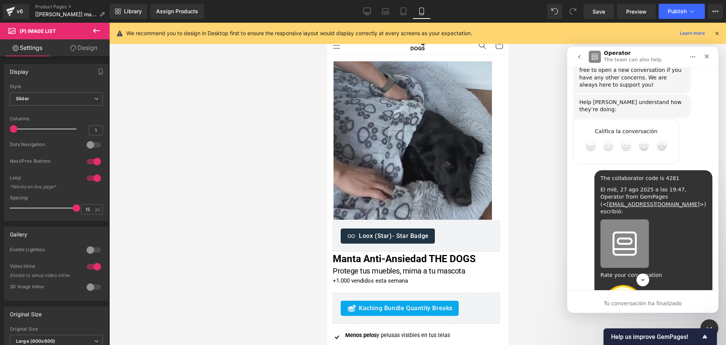
scroll to position [977, 0]
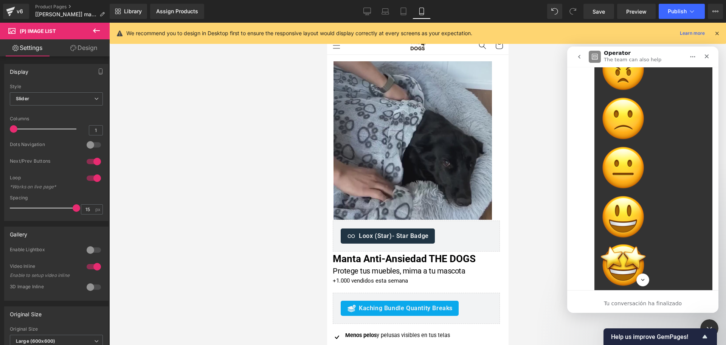
click at [587, 52] on div "Intercom Messenger" at bounding box center [580, 57] width 16 height 14
click at [581, 52] on button "go back" at bounding box center [579, 57] width 14 height 14
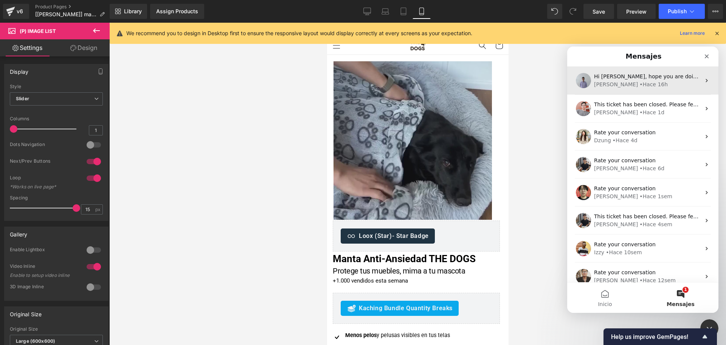
click at [642, 84] on div "Brad • Hace 16h" at bounding box center [647, 85] width 107 height 8
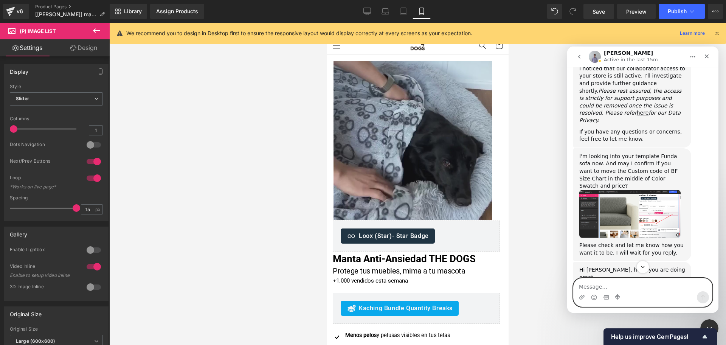
scroll to position [329, 0]
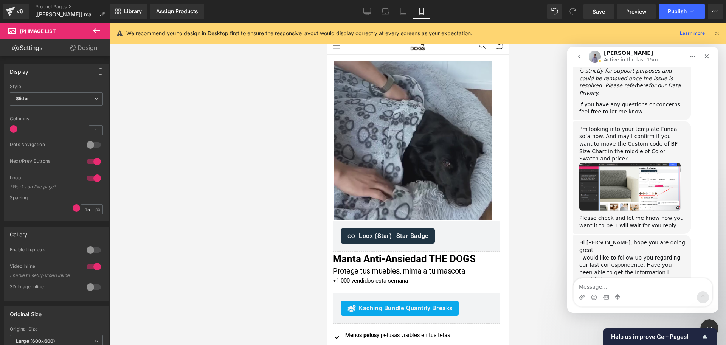
click at [585, 57] on button "go back" at bounding box center [579, 57] width 14 height 14
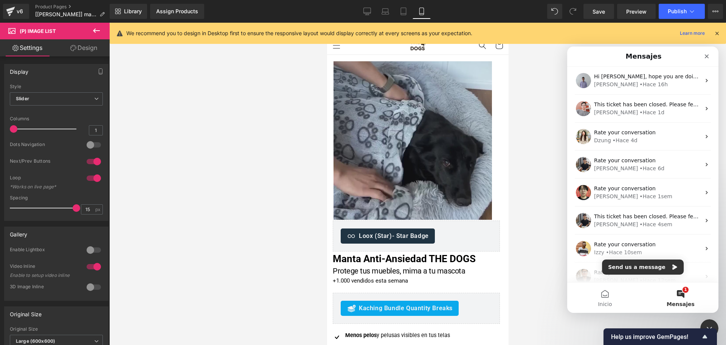
scroll to position [0, 0]
click at [656, 267] on button "Send us a message" at bounding box center [643, 266] width 82 height 15
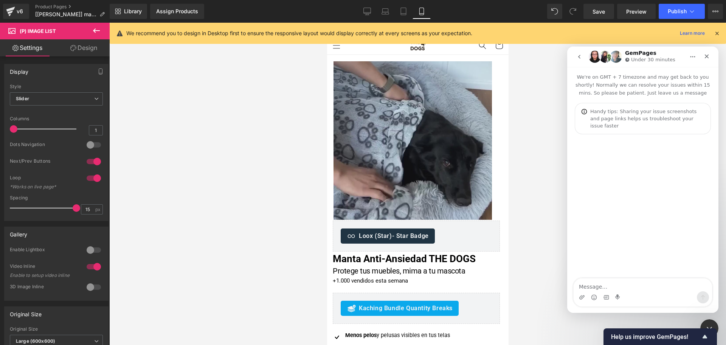
click at [643, 282] on textarea "Message…" at bounding box center [643, 284] width 138 height 13
drag, startPoint x: 602, startPoint y: 276, endPoint x: 605, endPoint y: 281, distance: 6.0
click at [605, 278] on div "We're on GMT + 7 timezone and may get back to you shortly! Normally we can reso…" at bounding box center [642, 190] width 151 height 246
click at [607, 284] on textarea "Message…" at bounding box center [643, 284] width 138 height 13
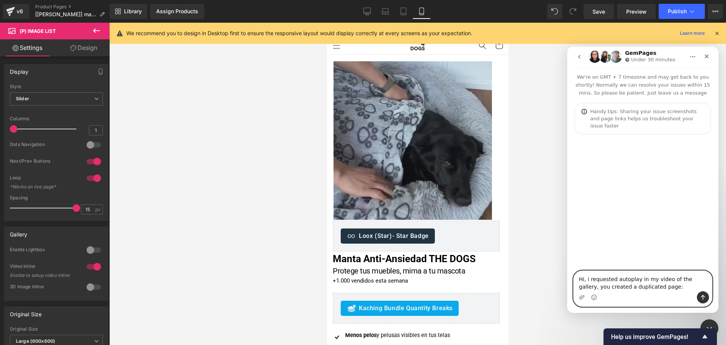
paste textarea "https://app.gempages.net/editor?id=1758694506&type=template-product&page=produc…"
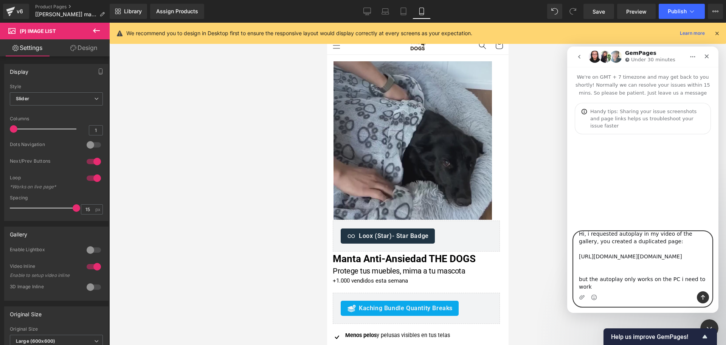
scroll to position [28, 0]
type textarea "Hi, i requested autoplay in my video of the gallery, you created a duplicated p…"
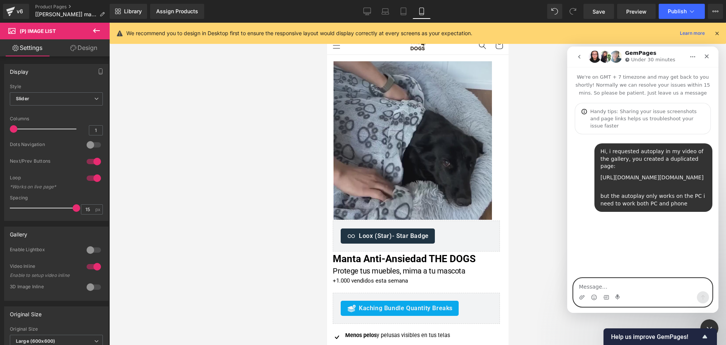
scroll to position [0, 0]
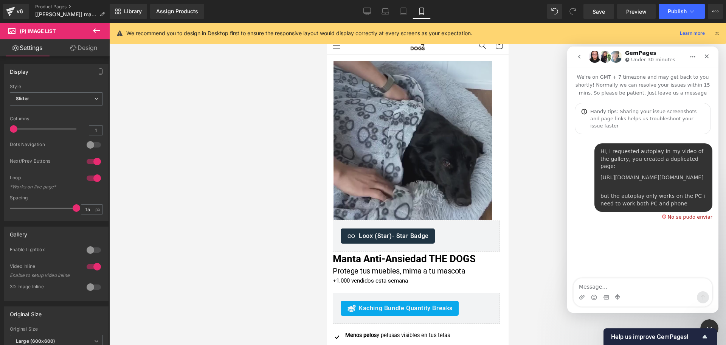
click at [593, 134] on div "Hi, i requested autoplay in my video of the gallery, you created a duplicated p…" at bounding box center [642, 181] width 151 height 94
click at [688, 219] on div "No se pudo enviar" at bounding box center [690, 216] width 45 height 5
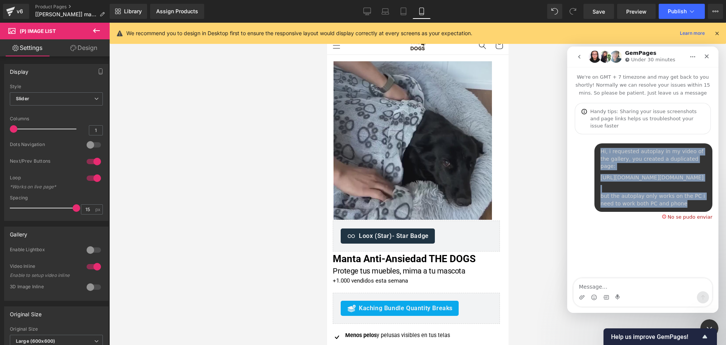
drag, startPoint x: 691, startPoint y: 216, endPoint x: 596, endPoint y: 142, distance: 120.3
click at [596, 143] on div "Hi, i requested autoplay in my video of the gallery, you created a duplicated p…" at bounding box center [654, 177] width 118 height 68
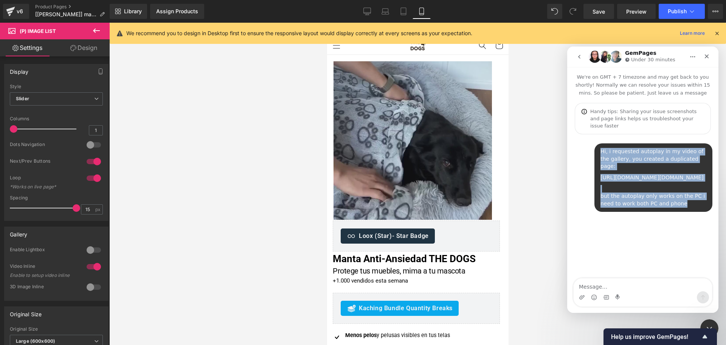
copy div "Hi, i requested autoplay in my video of the gallery, you created a duplicated p…"
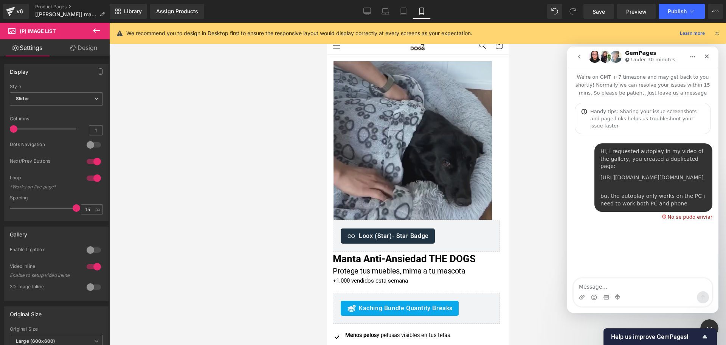
click at [686, 228] on div "Hi, i requested autoplay in my video of the gallery, you created a duplicated p…" at bounding box center [642, 185] width 139 height 85
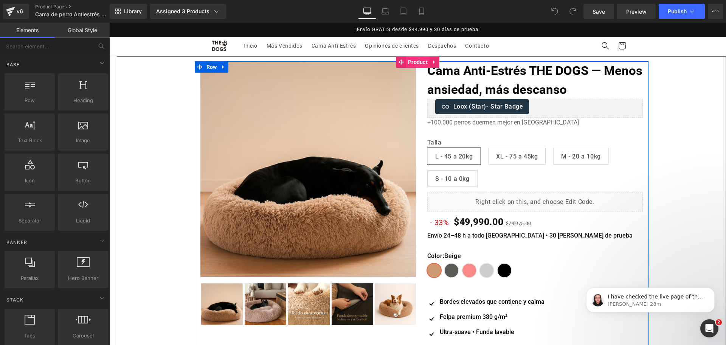
click at [420, 67] on span "Product" at bounding box center [417, 61] width 23 height 11
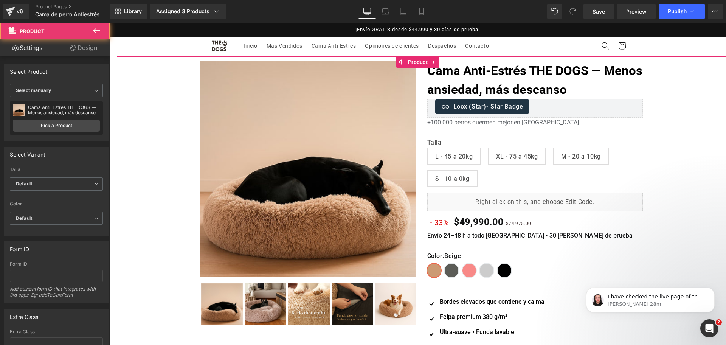
click at [366, 99] on img at bounding box center [308, 169] width 216 height 216
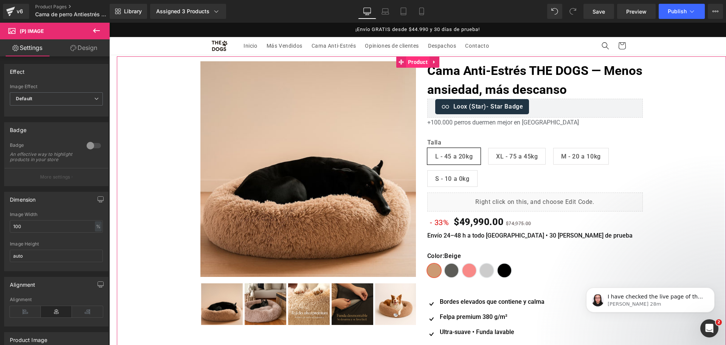
click at [429, 59] on span "Product" at bounding box center [417, 61] width 23 height 11
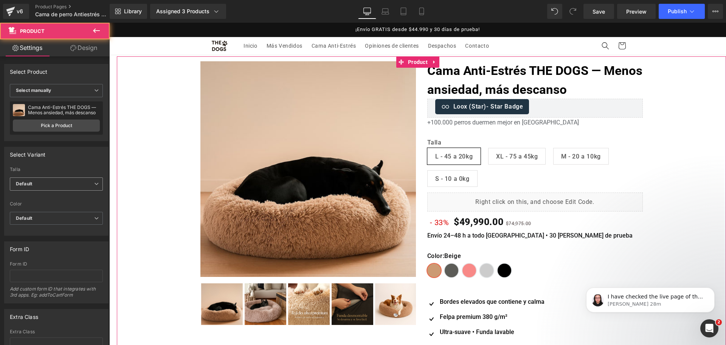
click at [59, 178] on span "Default" at bounding box center [56, 183] width 93 height 13
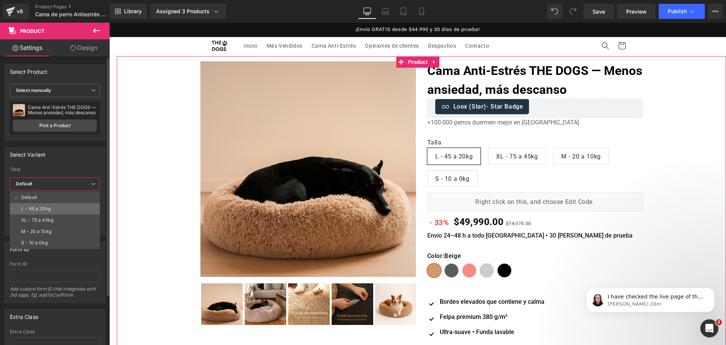
click at [60, 205] on li "L - 45 a 20kg" at bounding box center [55, 208] width 90 height 11
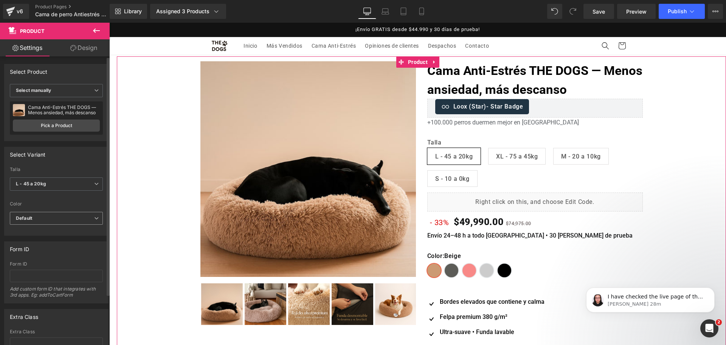
click at [59, 215] on span "Default" at bounding box center [56, 218] width 93 height 13
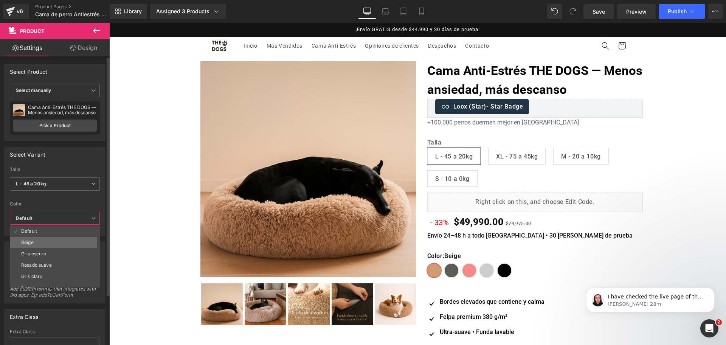
click at [69, 239] on li "Beige" at bounding box center [56, 242] width 93 height 11
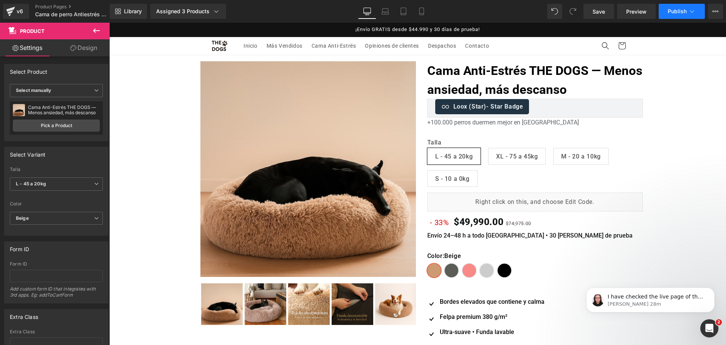
click at [673, 12] on span "Publish" at bounding box center [677, 11] width 19 height 6
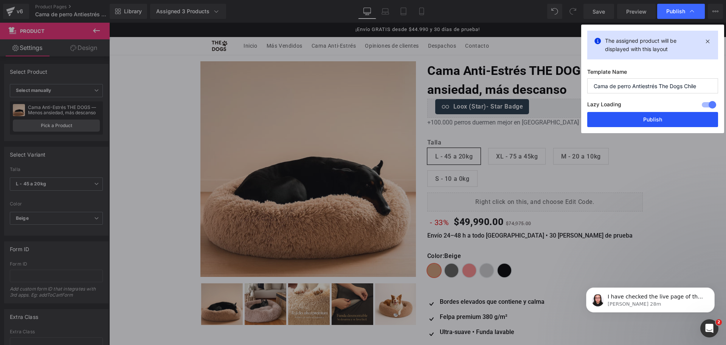
click at [652, 120] on button "Publish" at bounding box center [652, 119] width 131 height 15
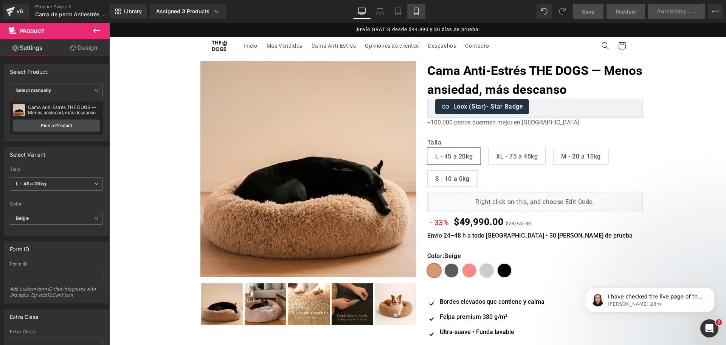
click at [418, 8] on icon at bounding box center [416, 11] width 4 height 7
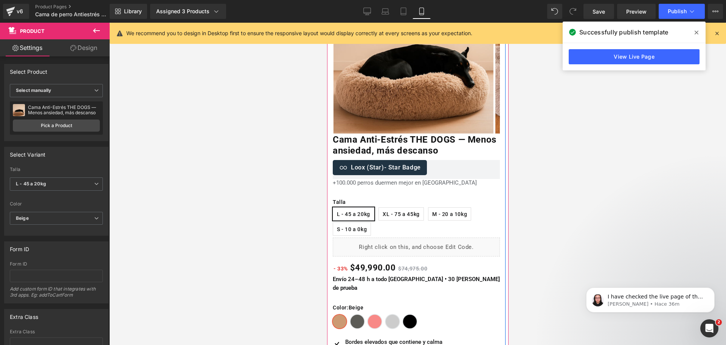
scroll to position [189, 0]
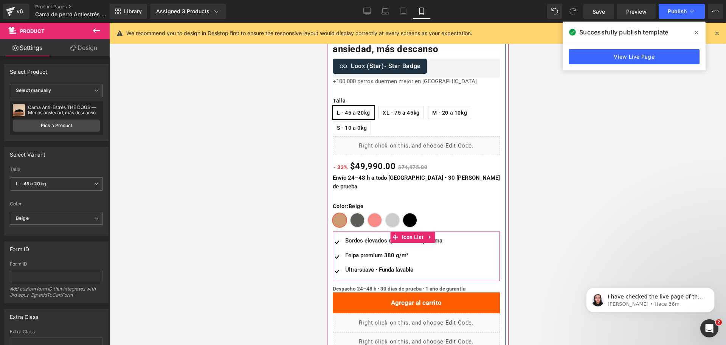
click at [446, 236] on div "Image [PERSON_NAME] elevados que contiene y calma Text Block Image Felpa premiu…" at bounding box center [409, 258] width 155 height 44
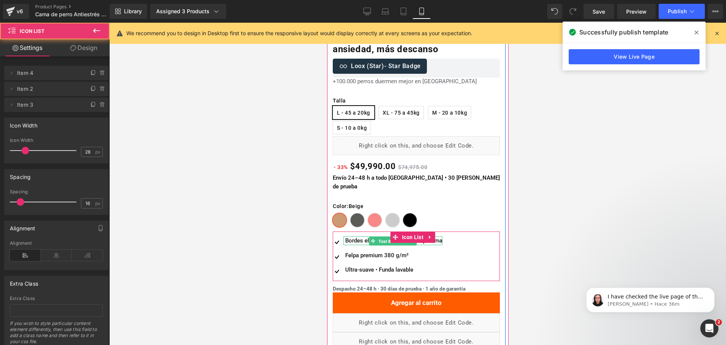
click at [385, 236] on span "Text Block" at bounding box center [389, 240] width 24 height 9
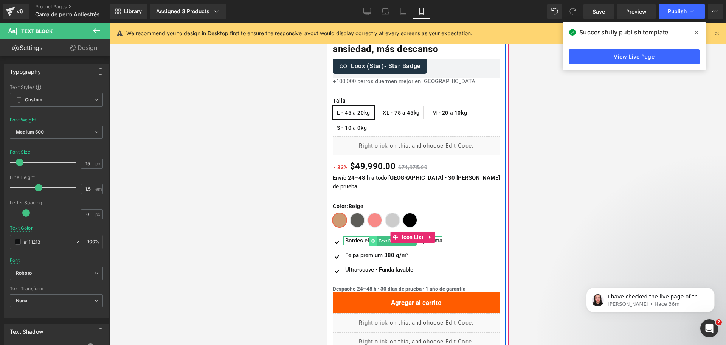
click at [369, 236] on span at bounding box center [373, 240] width 8 height 9
click at [360, 236] on div "Bordes elevados que contiene y calma" at bounding box center [392, 240] width 99 height 9
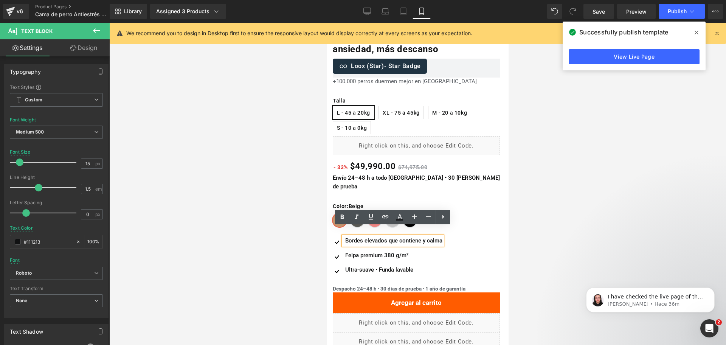
click at [420, 236] on div "Bordes elevados que contiene y calma" at bounding box center [392, 240] width 99 height 9
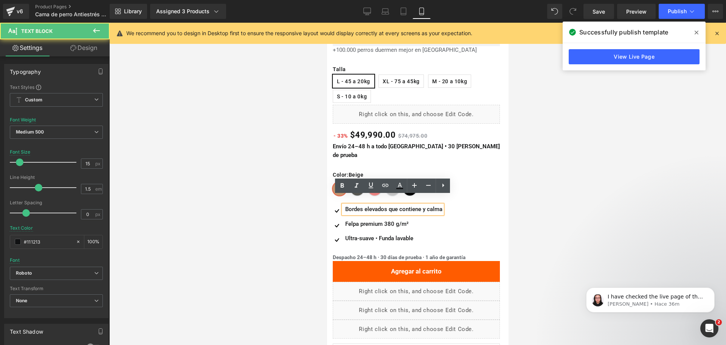
scroll to position [236, 0]
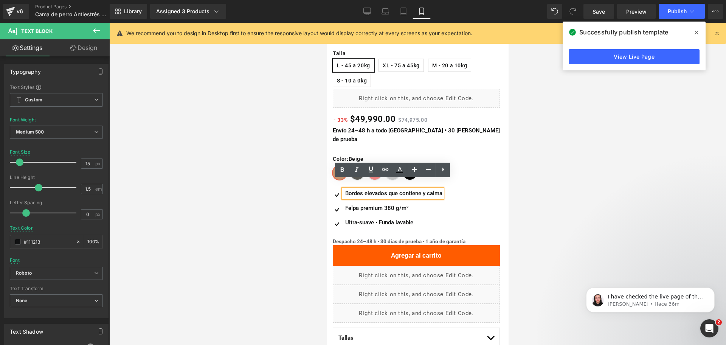
click at [360, 189] on div "Bordes elevados que contiene y calma" at bounding box center [392, 193] width 99 height 9
click at [362, 189] on div "Bordes elevados que contiene y calma" at bounding box center [392, 193] width 99 height 9
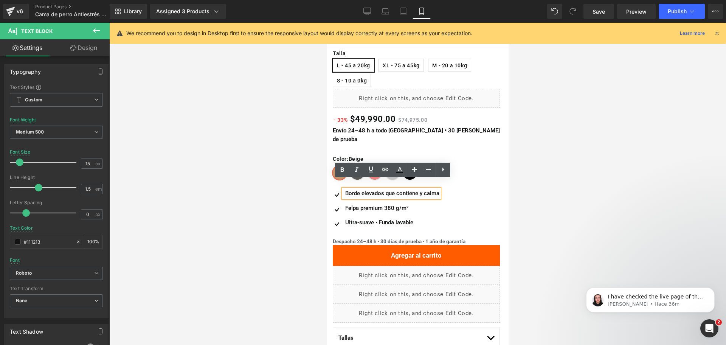
click at [383, 189] on div "Borde elevados que contiene y calma" at bounding box center [391, 193] width 96 height 9
click at [491, 168] on div "Color : Beige Beige Gris oscuro Rosado suave Gris claro Negro" at bounding box center [415, 167] width 167 height 25
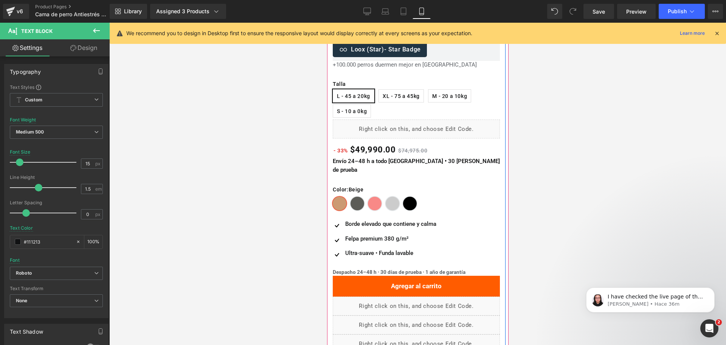
scroll to position [189, 0]
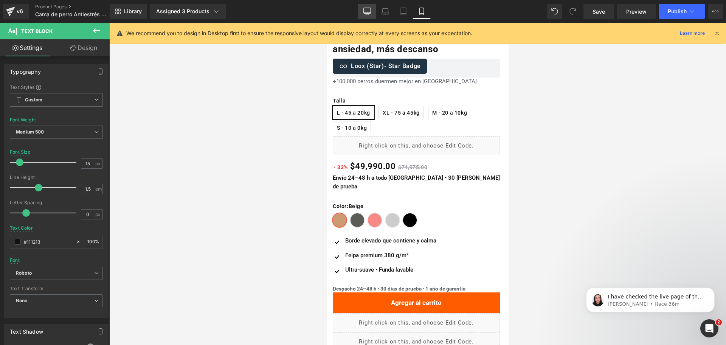
click at [366, 8] on icon at bounding box center [367, 11] width 7 height 6
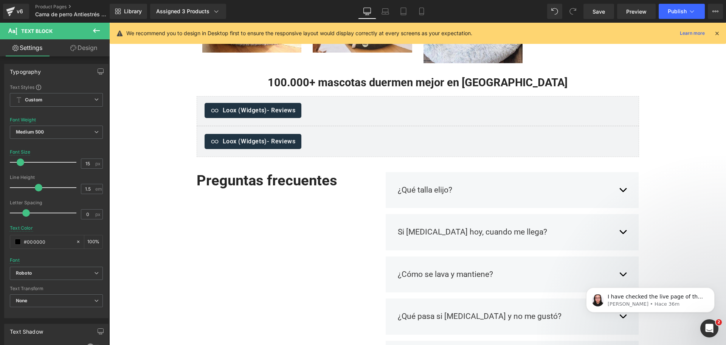
scroll to position [851, 0]
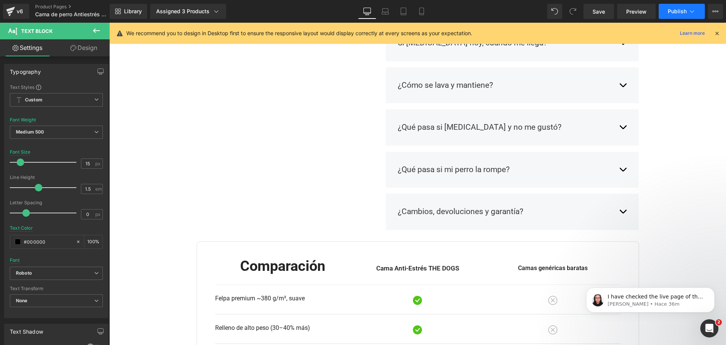
click at [672, 16] on button "Publish" at bounding box center [682, 11] width 46 height 15
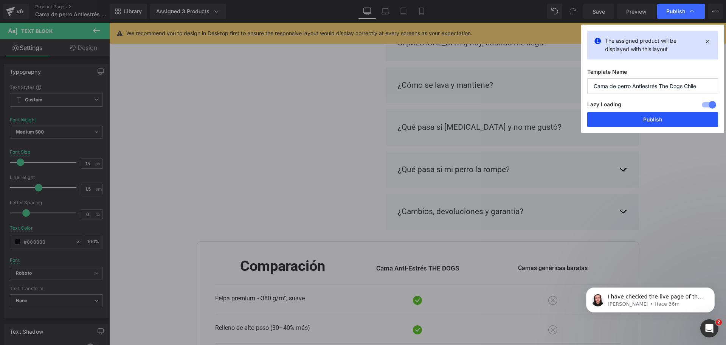
click at [658, 117] on button "Publish" at bounding box center [652, 119] width 131 height 15
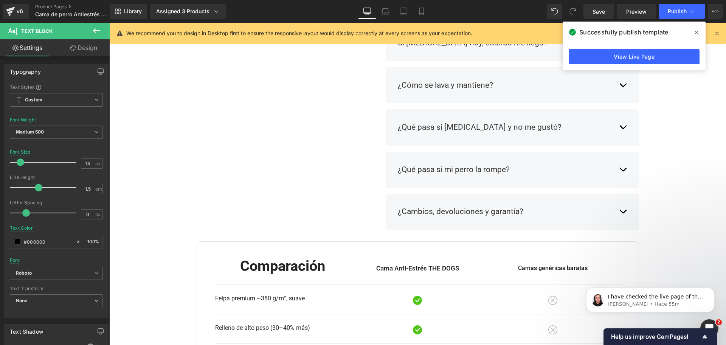
scroll to position [709, 0]
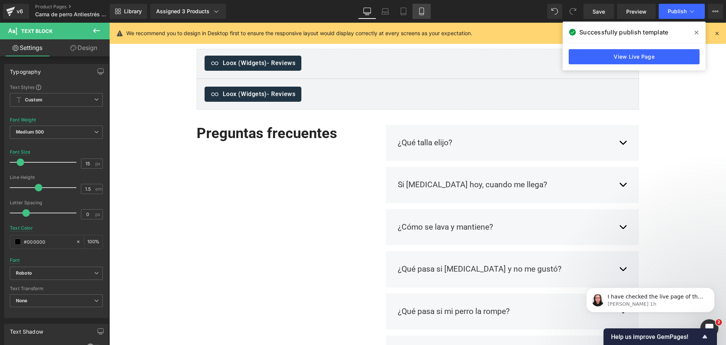
drag, startPoint x: 423, startPoint y: 10, endPoint x: 126, endPoint y: 40, distance: 298.4
click at [423, 10] on icon at bounding box center [422, 12] width 8 height 8
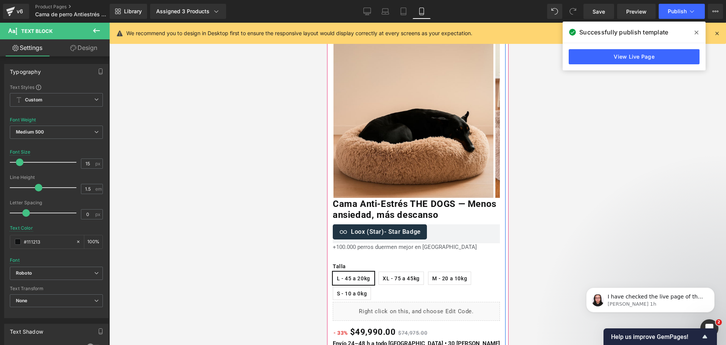
scroll to position [0, 0]
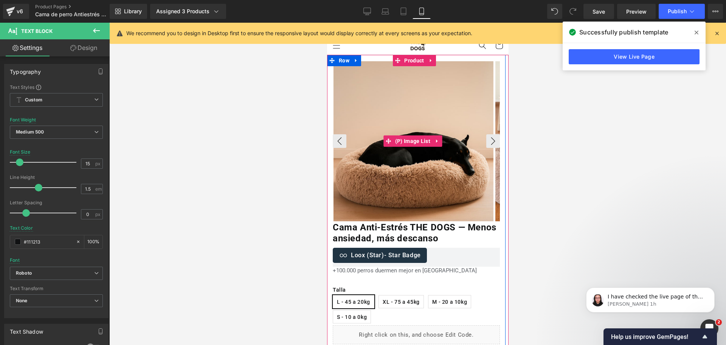
click at [411, 96] on img at bounding box center [413, 141] width 160 height 160
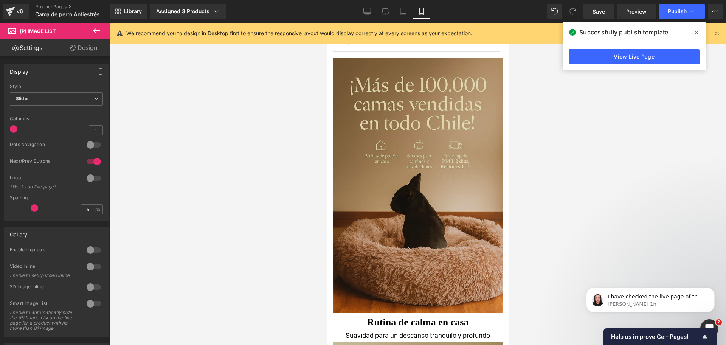
scroll to position [615, 0]
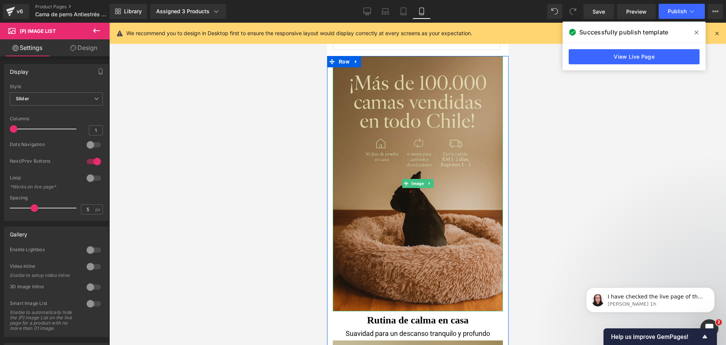
click at [424, 110] on img at bounding box center [417, 183] width 170 height 255
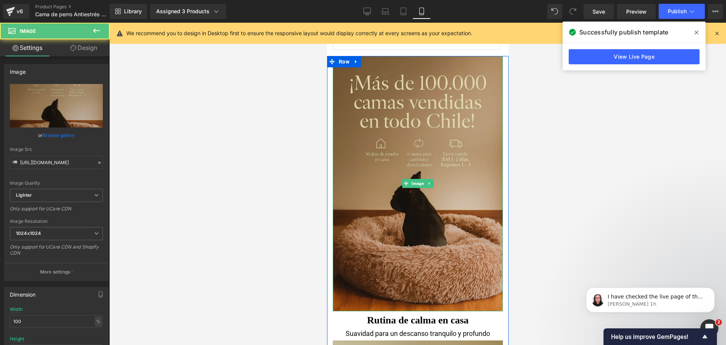
click at [405, 169] on img at bounding box center [417, 183] width 170 height 255
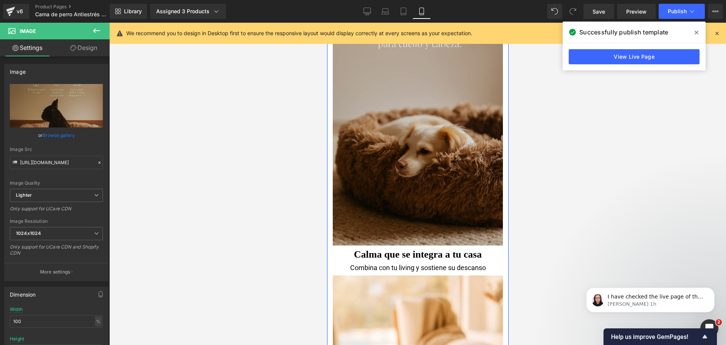
click at [438, 94] on img at bounding box center [417, 118] width 170 height 255
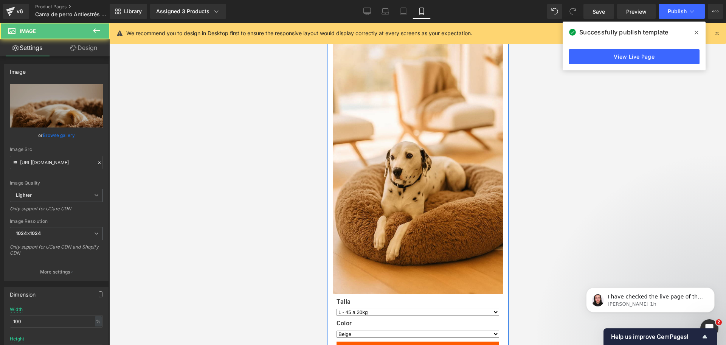
click at [435, 94] on img at bounding box center [417, 166] width 170 height 258
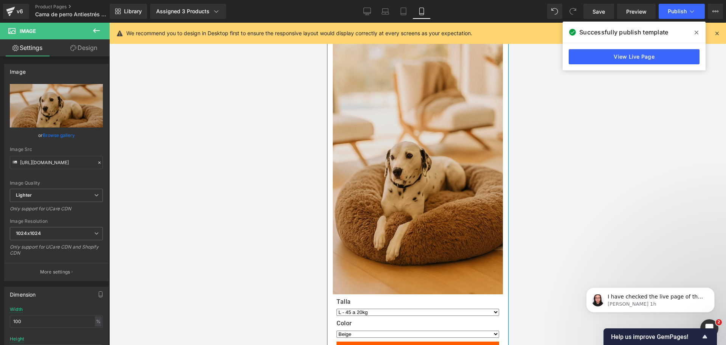
click at [444, 130] on img at bounding box center [417, 166] width 170 height 258
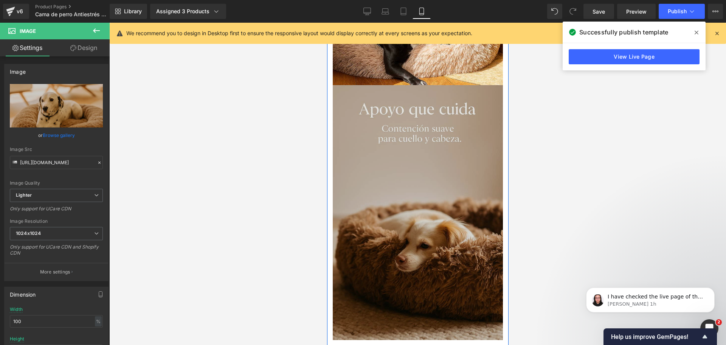
scroll to position [1560, 0]
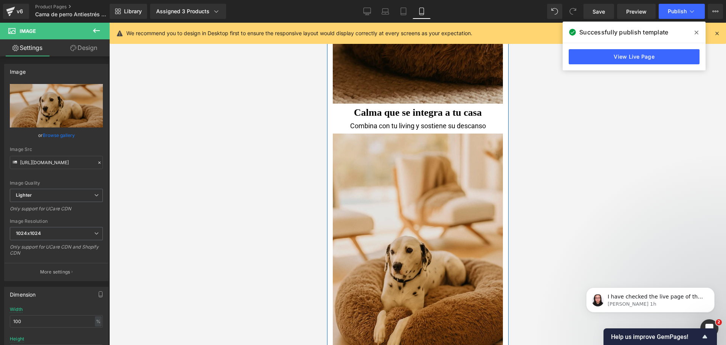
click at [431, 132] on img at bounding box center [417, 260] width 170 height 258
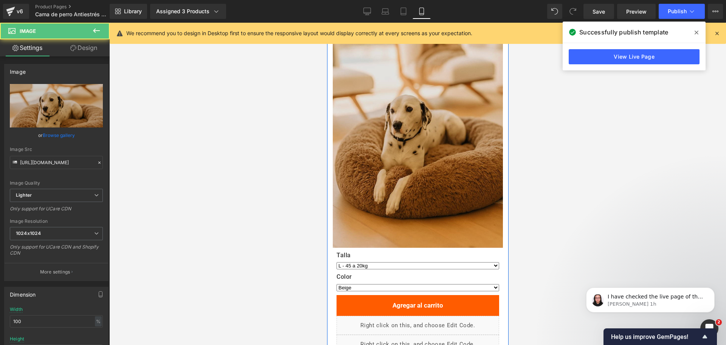
click at [426, 140] on img at bounding box center [417, 119] width 170 height 258
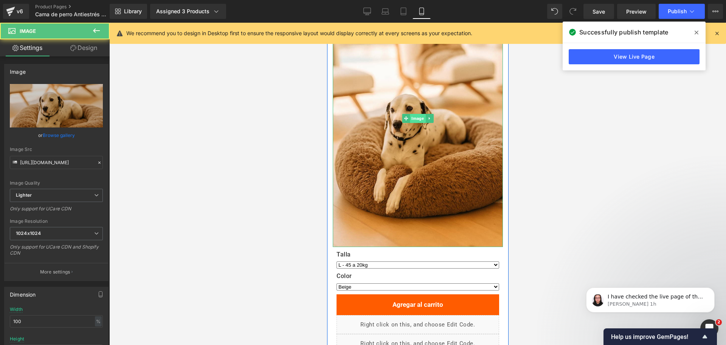
click at [416, 114] on span "Image" at bounding box center [418, 118] width 16 height 9
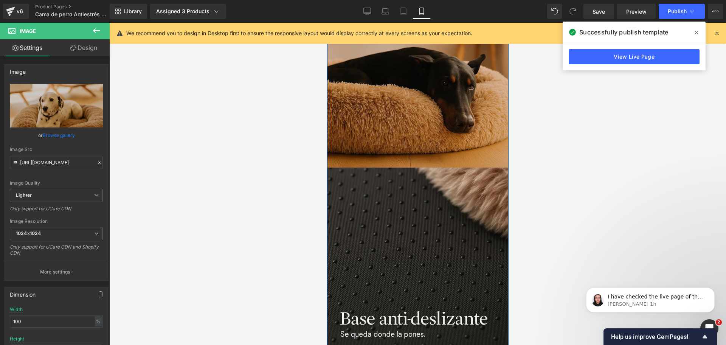
scroll to position [2647, 0]
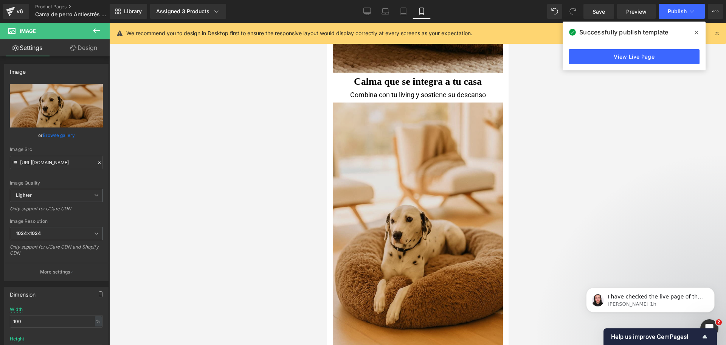
click at [464, 160] on img at bounding box center [417, 229] width 170 height 258
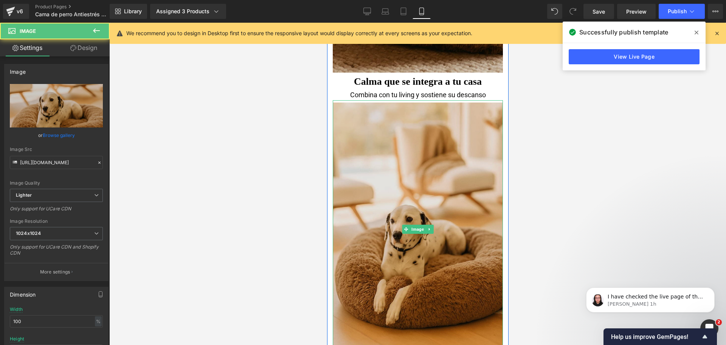
scroll to position [1638, 0]
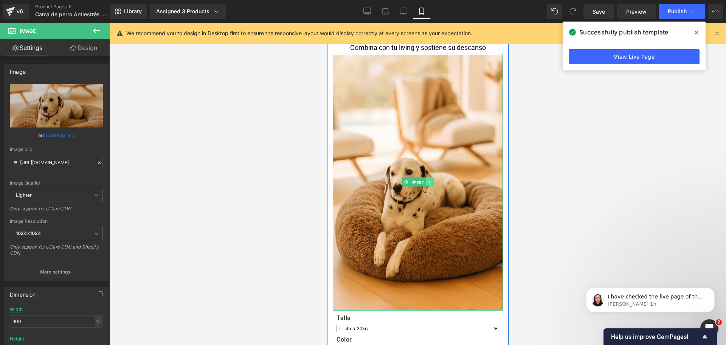
click at [429, 177] on link at bounding box center [429, 181] width 8 height 9
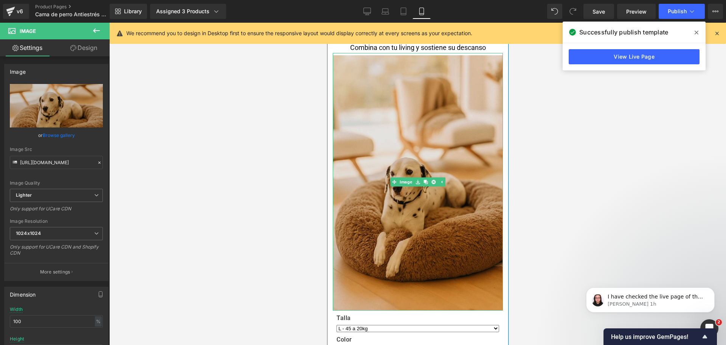
click at [445, 140] on img at bounding box center [417, 182] width 170 height 258
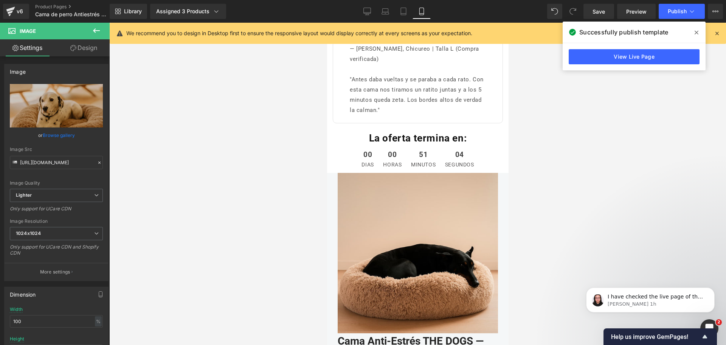
scroll to position [3620, 0]
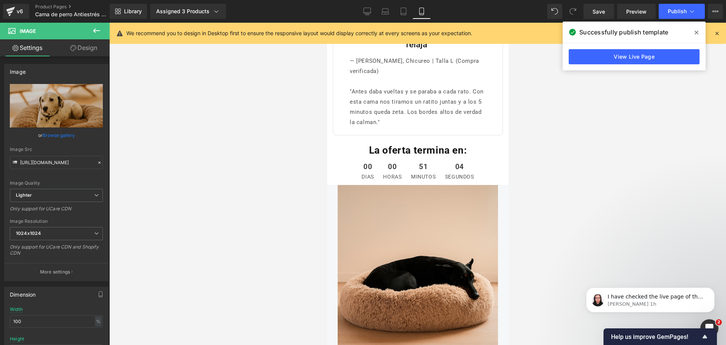
click at [411, 157] on div "00 [PERSON_NAME] 00 horas 51 minutos 04 segundos Countdown Timer" at bounding box center [417, 170] width 170 height 26
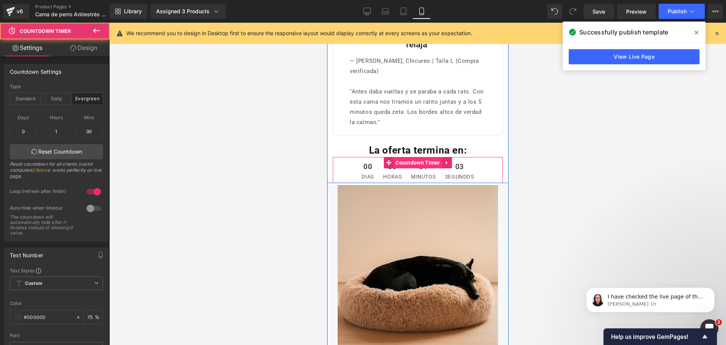
click at [412, 157] on span "Countdown Timer" at bounding box center [417, 162] width 48 height 11
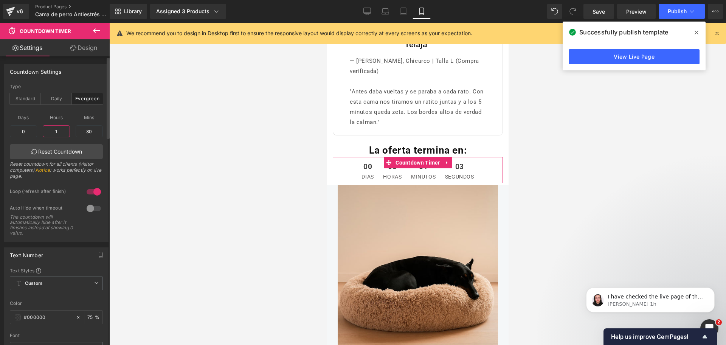
click at [60, 125] on input "1" at bounding box center [56, 131] width 27 height 12
click at [23, 129] on input "0" at bounding box center [23, 131] width 27 height 12
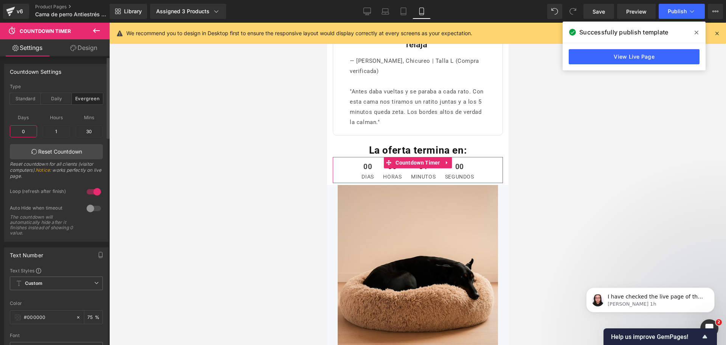
click at [23, 129] on input "0" at bounding box center [23, 131] width 27 height 12
type input "1"
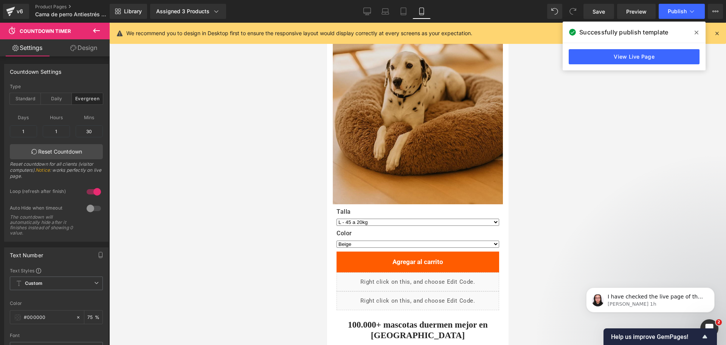
click at [418, 109] on img at bounding box center [417, 76] width 170 height 258
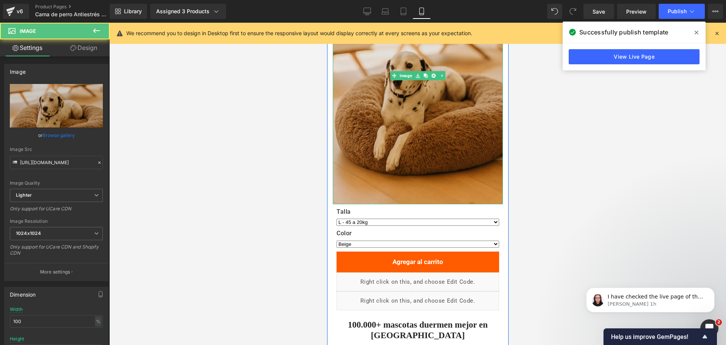
scroll to position [1715, 0]
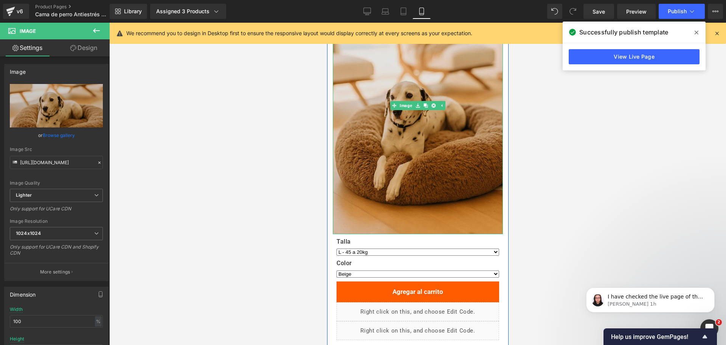
drag, startPoint x: 430, startPoint y: 92, endPoint x: 369, endPoint y: 89, distance: 61.4
click at [371, 90] on div "Image" at bounding box center [417, 106] width 170 height 258
click at [369, 89] on img at bounding box center [417, 106] width 170 height 258
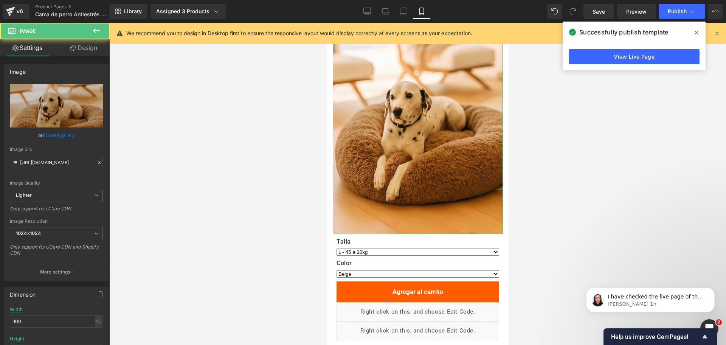
click at [90, 54] on link "Design" at bounding box center [83, 47] width 55 height 17
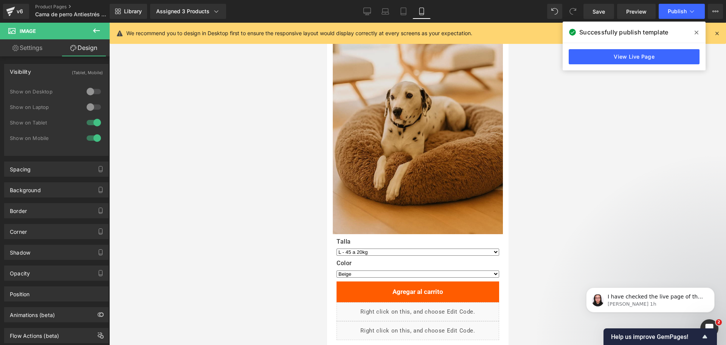
click at [378, 83] on img at bounding box center [417, 106] width 170 height 258
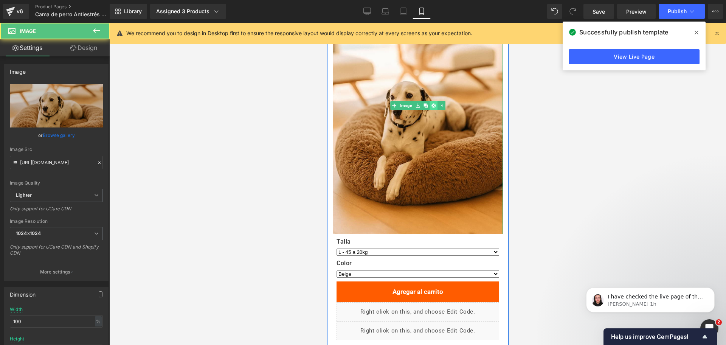
click at [431, 103] on icon at bounding box center [433, 105] width 4 height 4
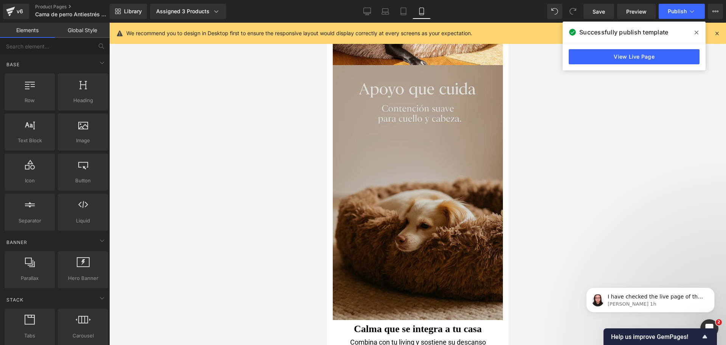
scroll to position [1384, 0]
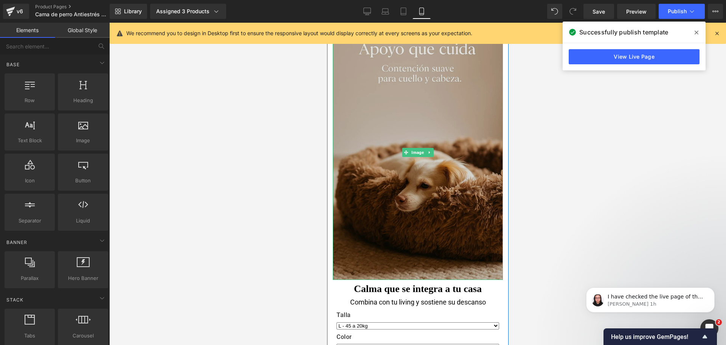
click at [457, 128] on img at bounding box center [417, 152] width 170 height 255
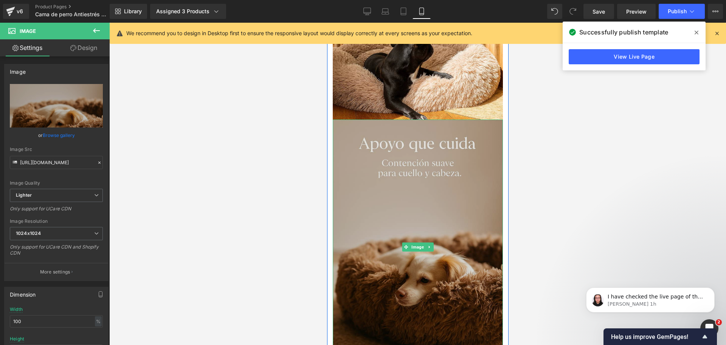
click at [439, 135] on img at bounding box center [417, 247] width 170 height 255
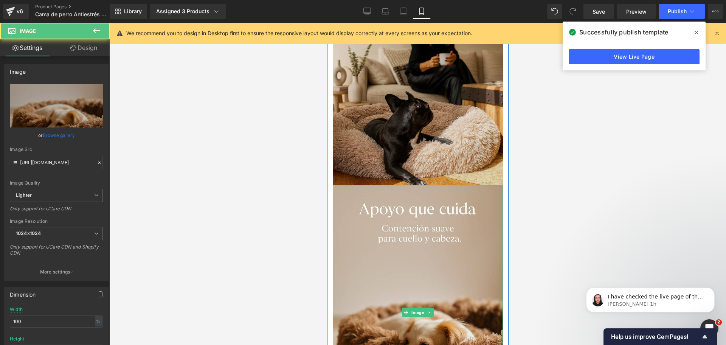
scroll to position [1147, 0]
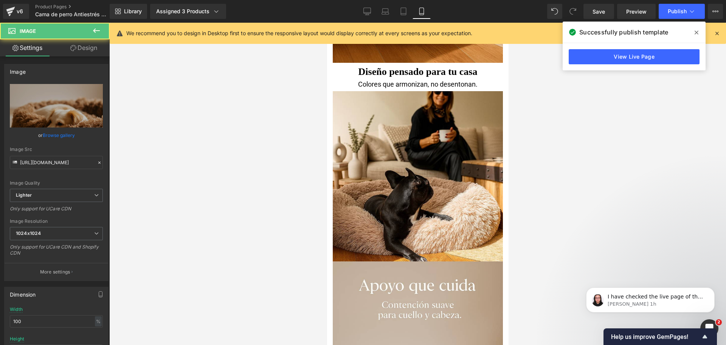
click at [526, 135] on div at bounding box center [417, 184] width 617 height 322
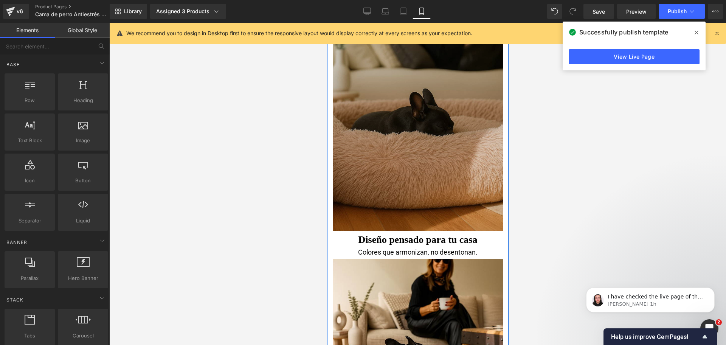
scroll to position [1100, 0]
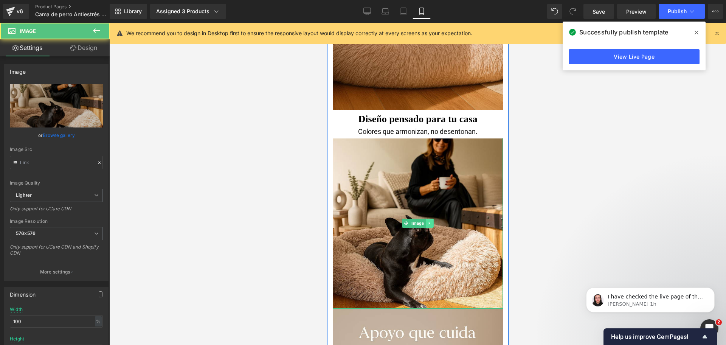
click at [427, 221] on icon at bounding box center [429, 223] width 4 height 5
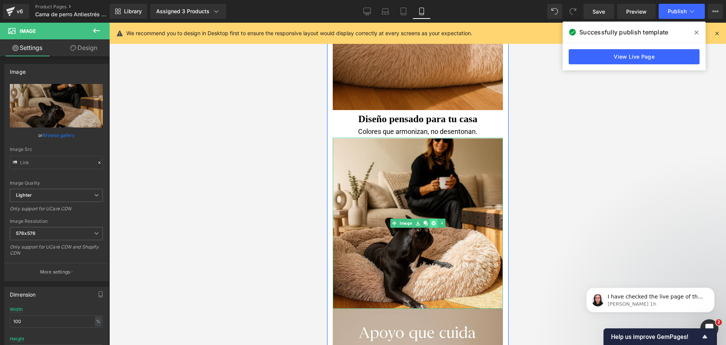
click at [431, 219] on link at bounding box center [433, 223] width 8 height 9
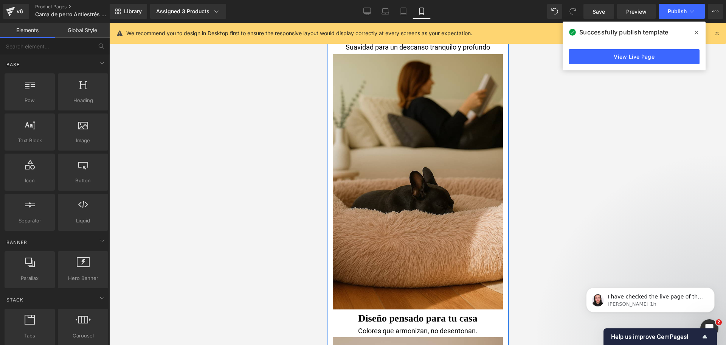
scroll to position [1006, 0]
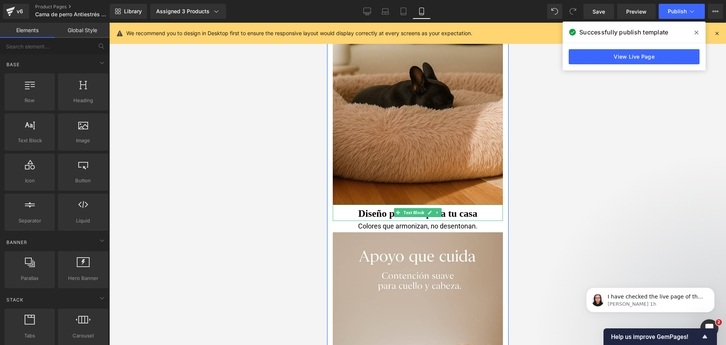
drag, startPoint x: 431, startPoint y: 200, endPoint x: 435, endPoint y: 201, distance: 4.4
click at [433, 208] on link at bounding box center [437, 212] width 8 height 9
click at [439, 210] on icon at bounding box center [441, 212] width 4 height 5
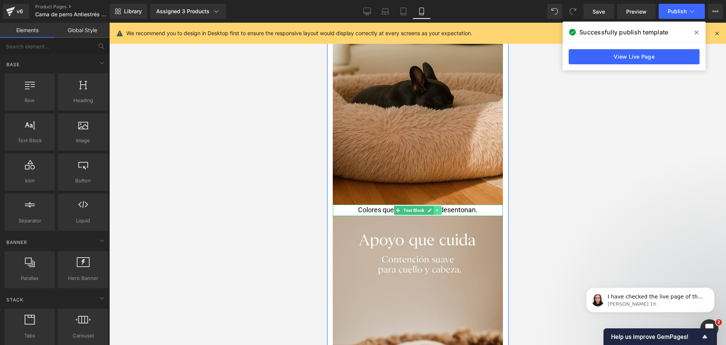
click at [435, 208] on icon at bounding box center [437, 210] width 4 height 5
click at [439, 208] on icon at bounding box center [441, 210] width 4 height 4
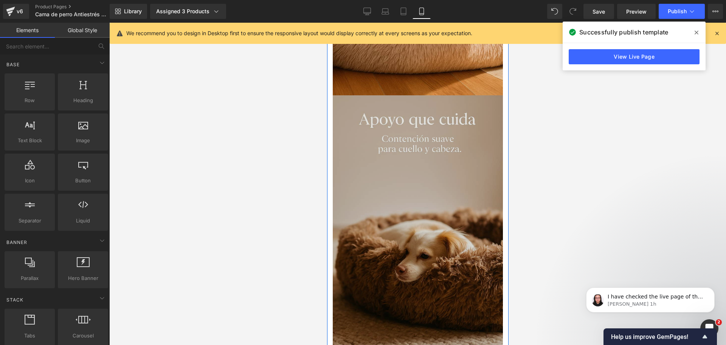
scroll to position [1242, 0]
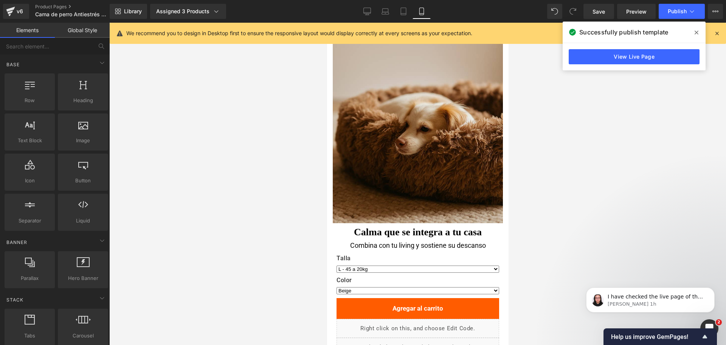
click at [519, 136] on div at bounding box center [417, 184] width 617 height 322
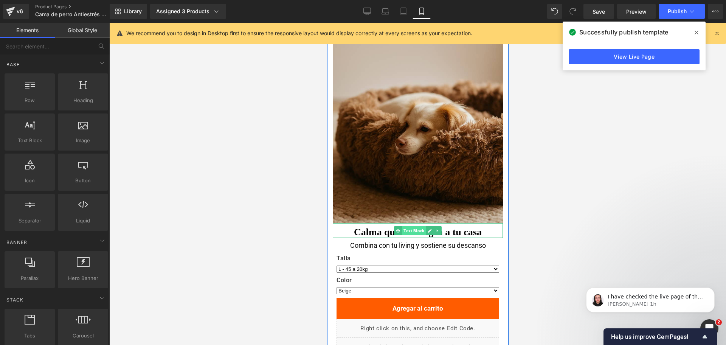
click at [418, 226] on span "Text Block" at bounding box center [414, 230] width 24 height 9
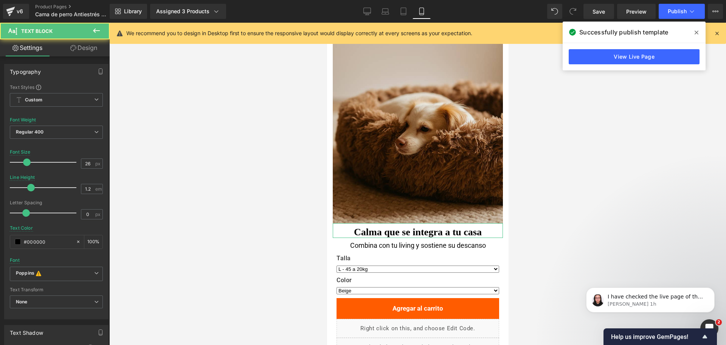
click at [96, 49] on link "Design" at bounding box center [83, 47] width 55 height 17
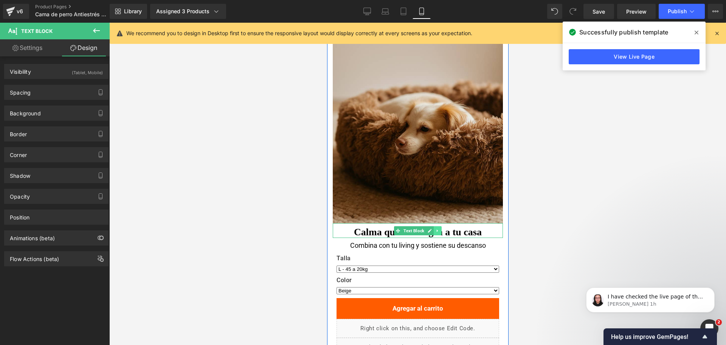
click at [435, 228] on icon at bounding box center [437, 230] width 4 height 5
click at [439, 228] on icon at bounding box center [441, 230] width 4 height 5
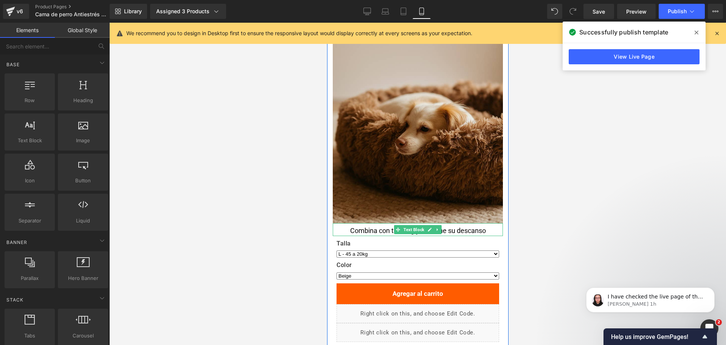
click at [433, 225] on link at bounding box center [437, 229] width 8 height 9
click at [439, 227] on icon at bounding box center [441, 229] width 4 height 5
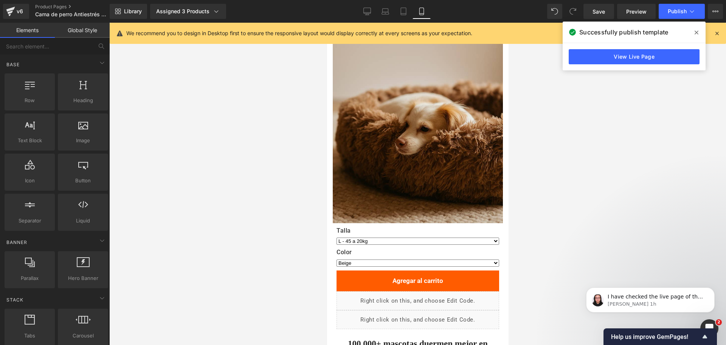
click at [580, 145] on div at bounding box center [417, 184] width 617 height 322
click at [679, 13] on span "Publish" at bounding box center [677, 11] width 19 height 6
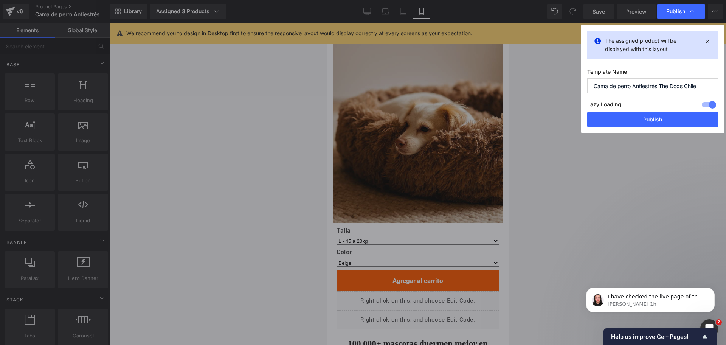
drag, startPoint x: 669, startPoint y: 116, endPoint x: 551, endPoint y: 129, distance: 118.3
click at [668, 120] on button "Publish" at bounding box center [652, 119] width 131 height 15
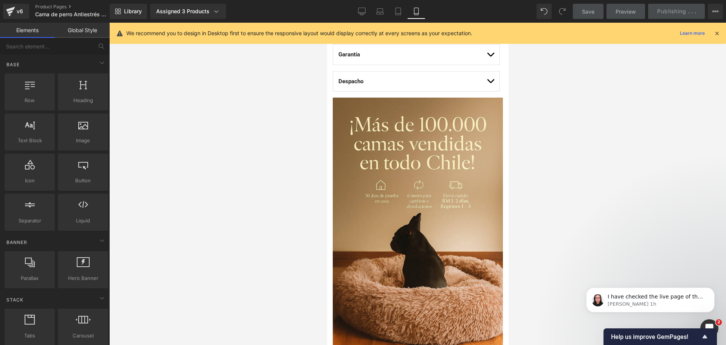
scroll to position [533, 0]
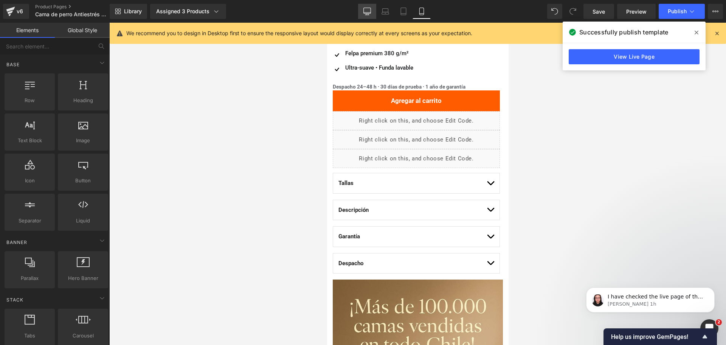
drag, startPoint x: 370, startPoint y: 15, endPoint x: 297, endPoint y: 43, distance: 78.7
click at [370, 15] on link "Desktop" at bounding box center [367, 11] width 18 height 15
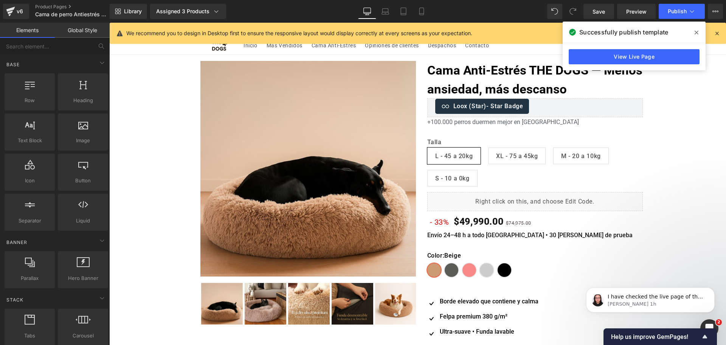
scroll to position [0, 0]
click at [703, 32] on div "Successfully publish template" at bounding box center [634, 32] width 143 height 21
click at [701, 32] on span at bounding box center [697, 32] width 12 height 12
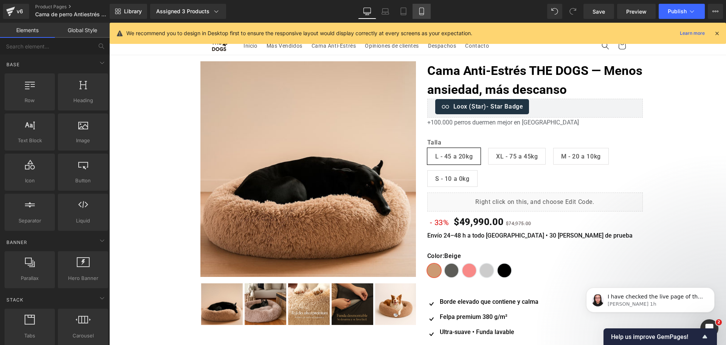
click at [429, 10] on link "Mobile" at bounding box center [422, 11] width 18 height 15
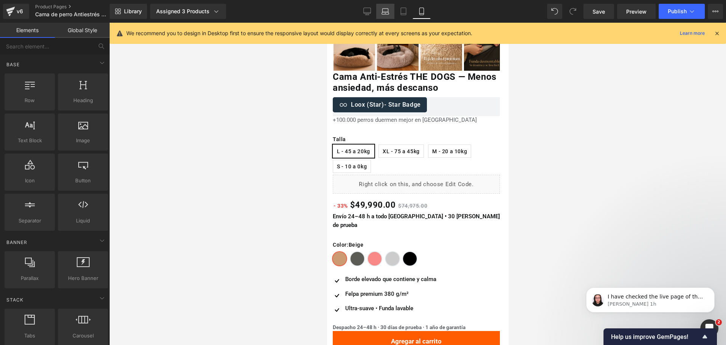
click at [385, 4] on link "Laptop" at bounding box center [385, 11] width 18 height 15
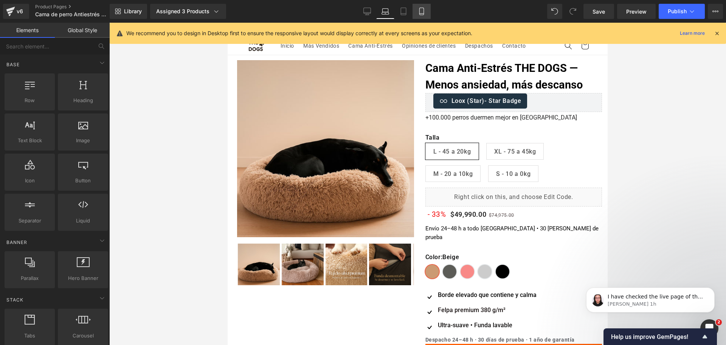
click at [416, 12] on link "Mobile" at bounding box center [422, 11] width 18 height 15
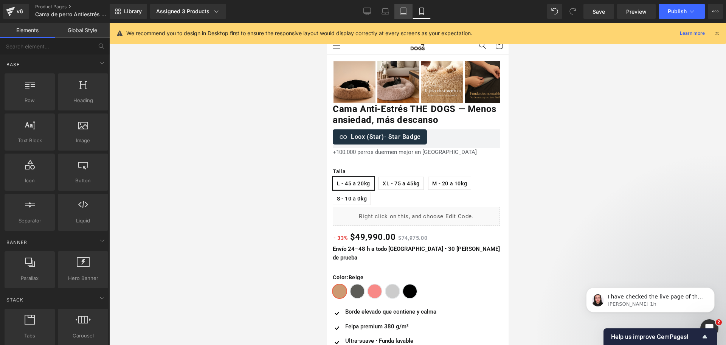
scroll to position [32, 0]
